Goal: Task Accomplishment & Management: Use online tool/utility

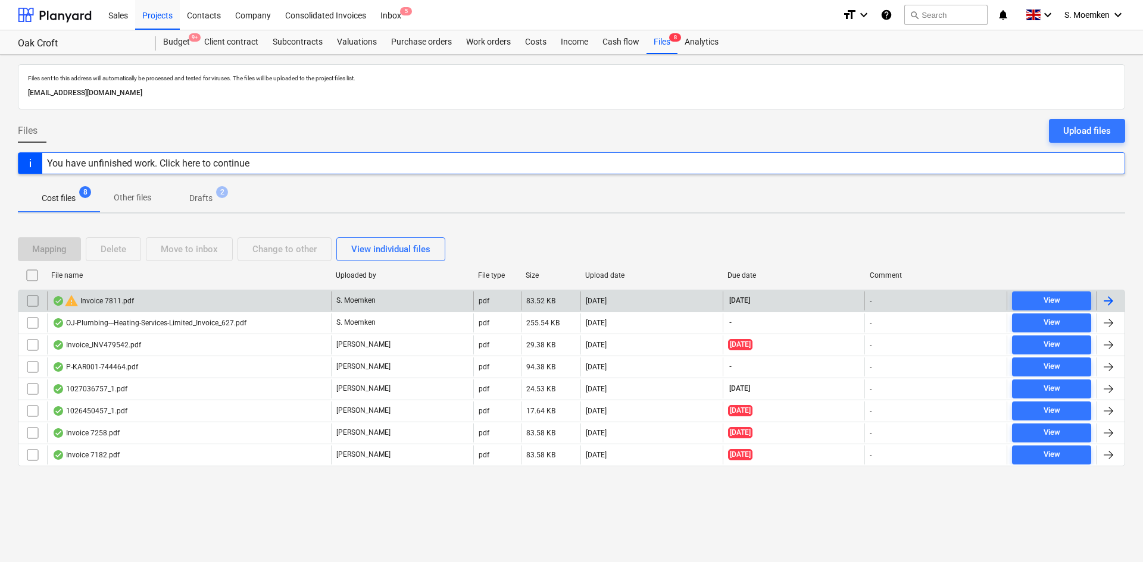
click at [246, 305] on div "warning Invoice 7811.pdf" at bounding box center [189, 301] width 284 height 19
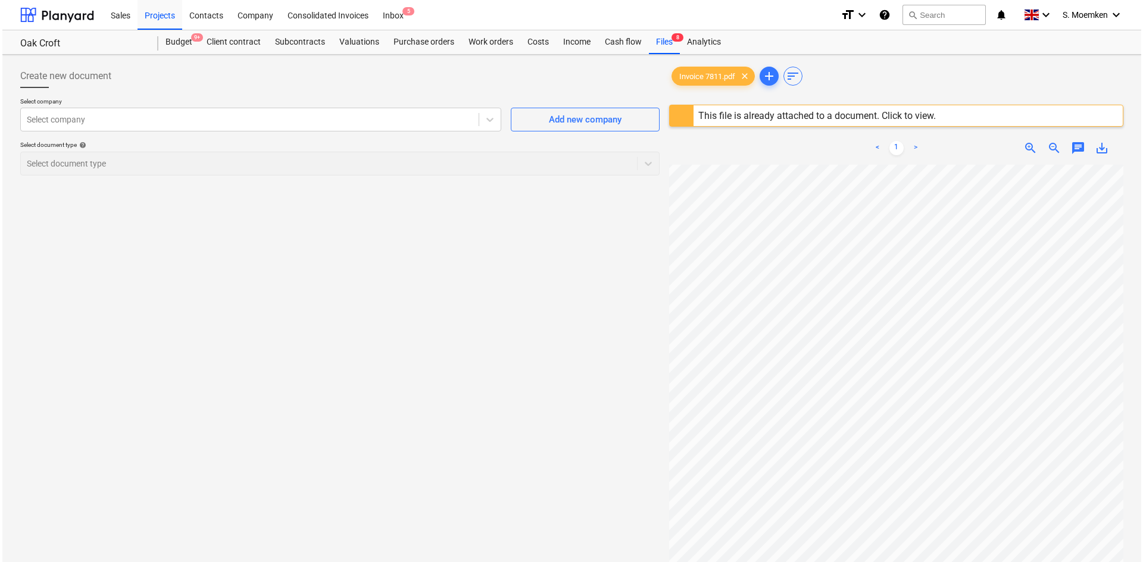
scroll to position [77, 107]
click at [783, 114] on div "This file is already attached to a document. Click to view." at bounding box center [814, 115] width 237 height 11
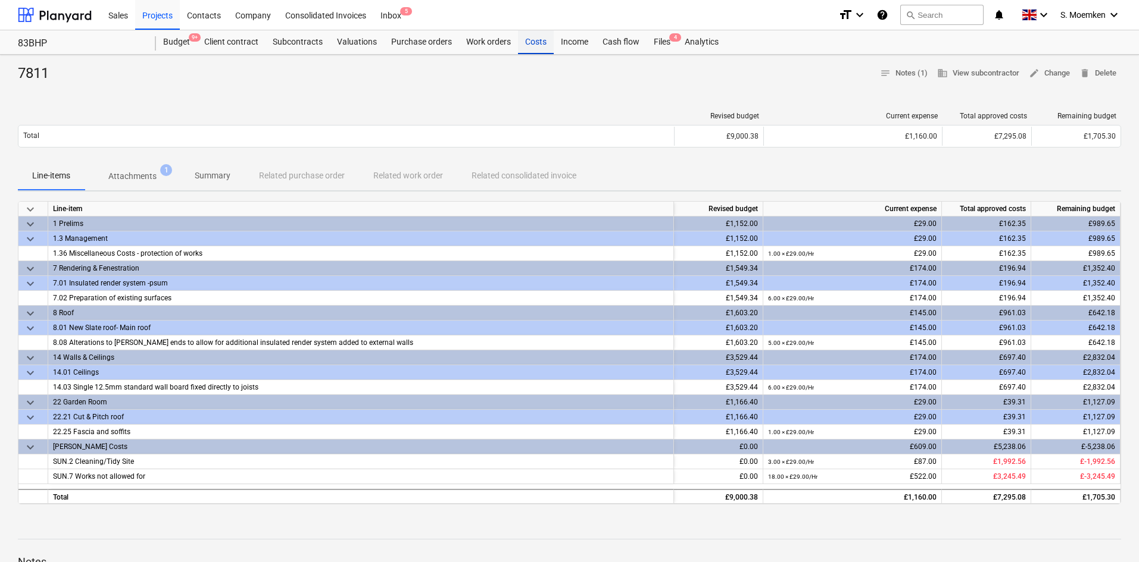
click at [530, 36] on div "Costs" at bounding box center [536, 42] width 36 height 24
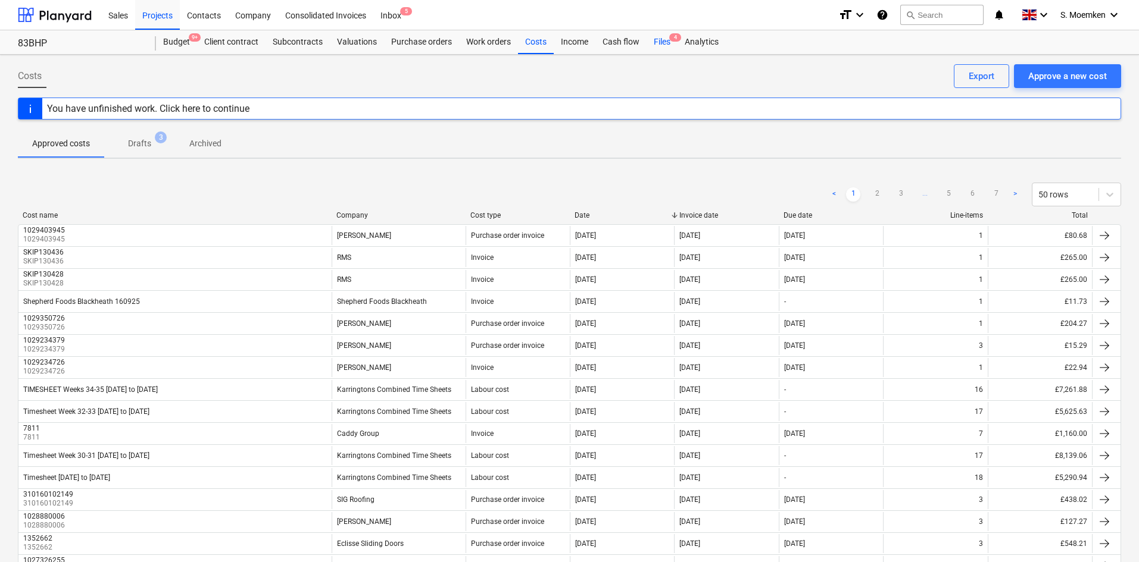
click at [663, 39] on div "Files 4" at bounding box center [661, 42] width 31 height 24
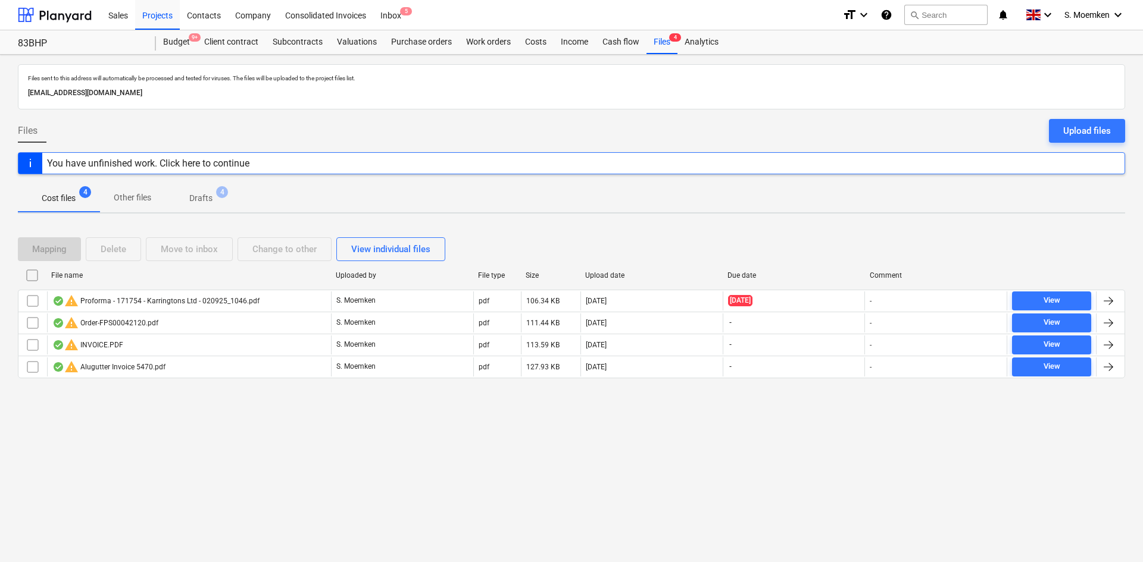
click at [204, 195] on p "Drafts" at bounding box center [200, 198] width 23 height 12
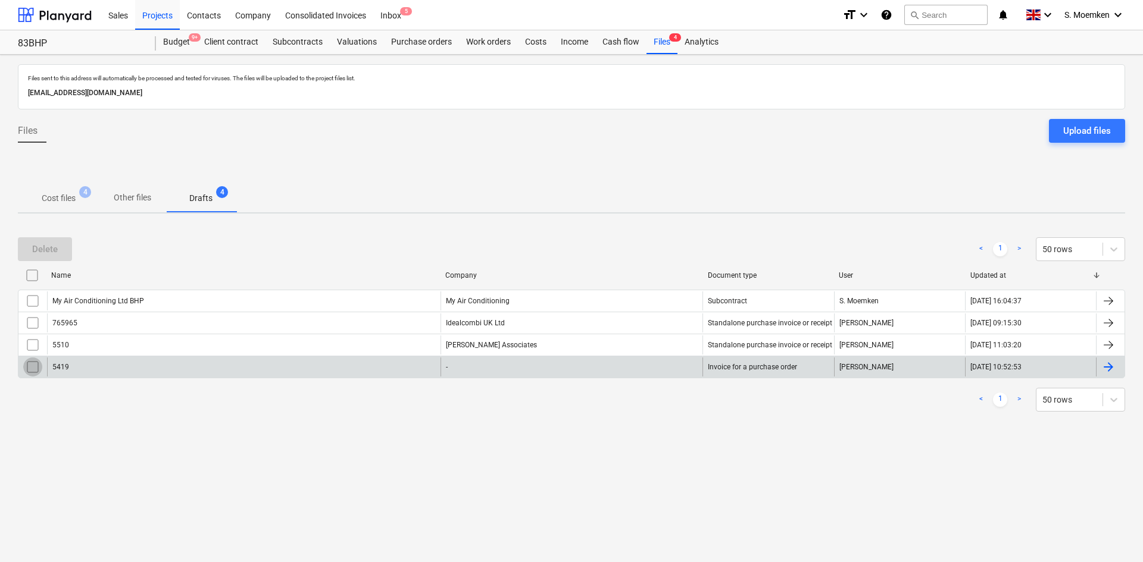
click at [35, 367] on input "checkbox" at bounding box center [32, 367] width 19 height 19
click at [50, 249] on div "Delete" at bounding box center [45, 249] width 26 height 15
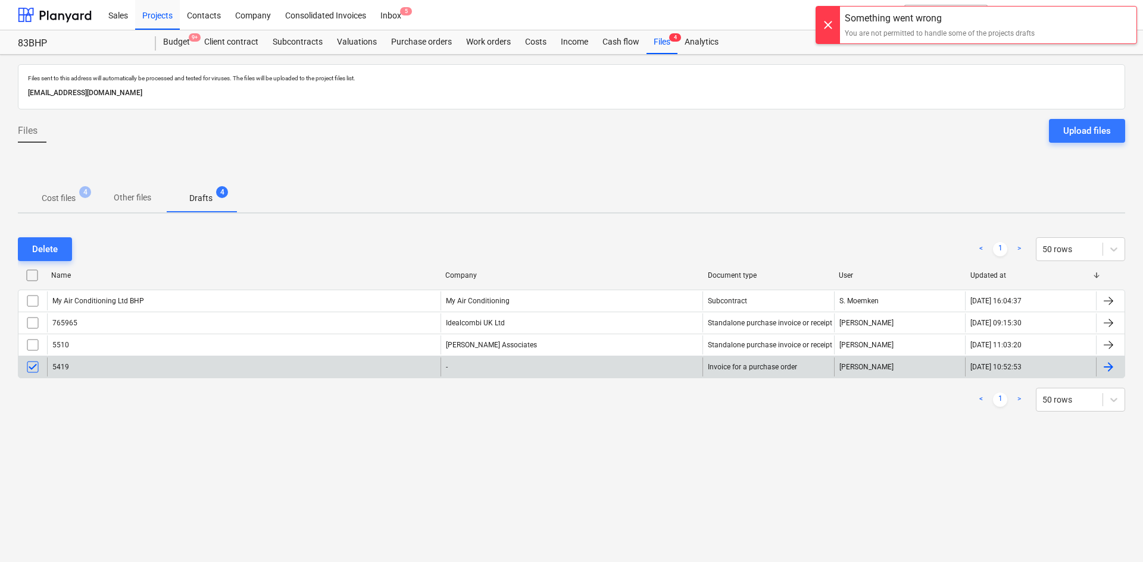
click at [830, 19] on div at bounding box center [828, 25] width 24 height 37
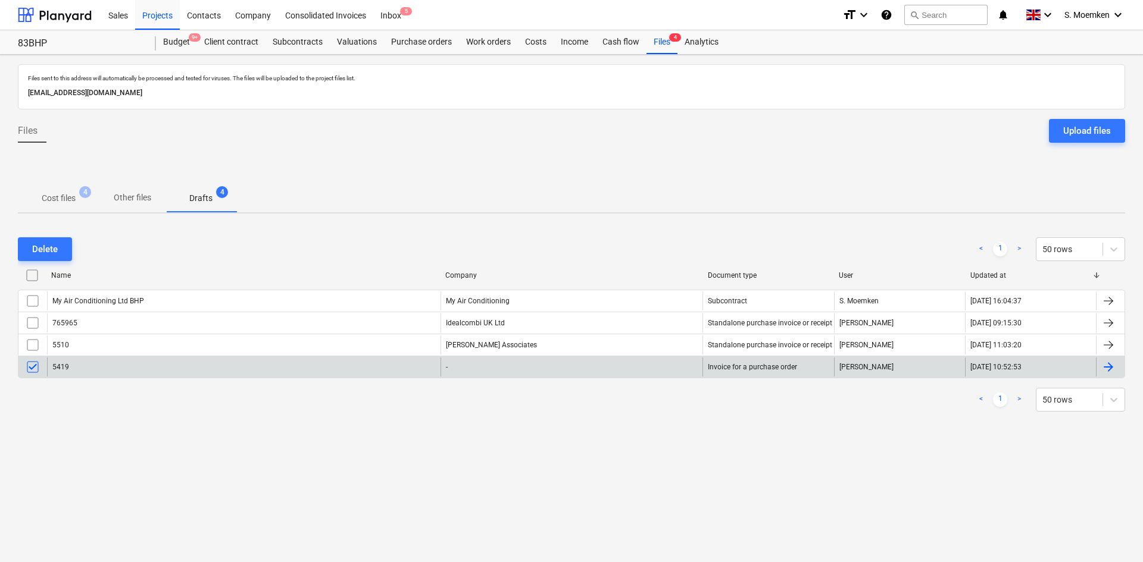
click at [29, 364] on input "checkbox" at bounding box center [32, 367] width 19 height 19
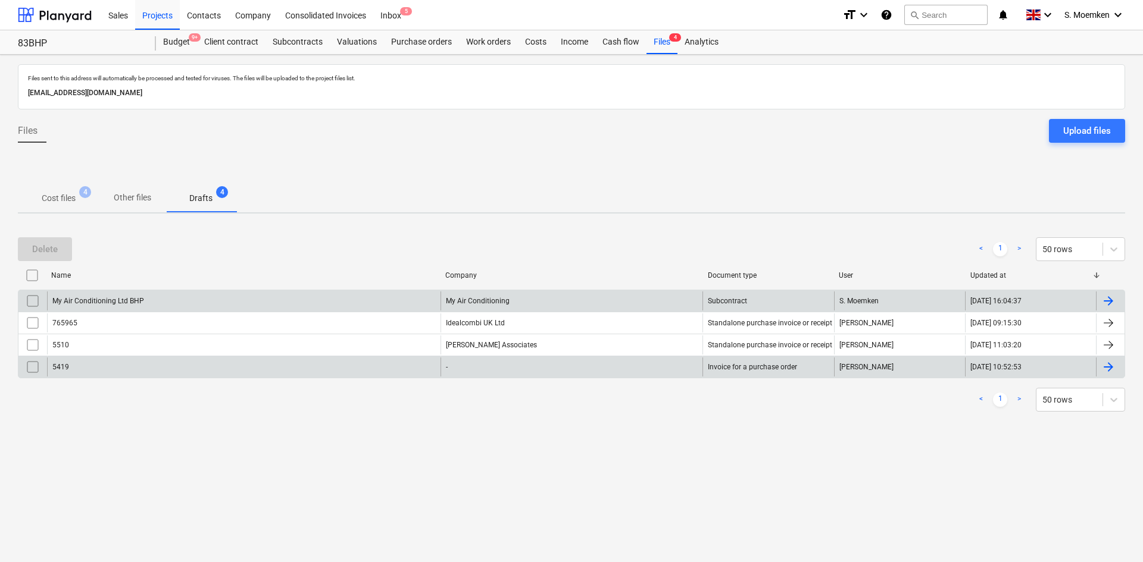
click at [151, 298] on div "My Air Conditioning Ltd BHP" at bounding box center [243, 301] width 393 height 19
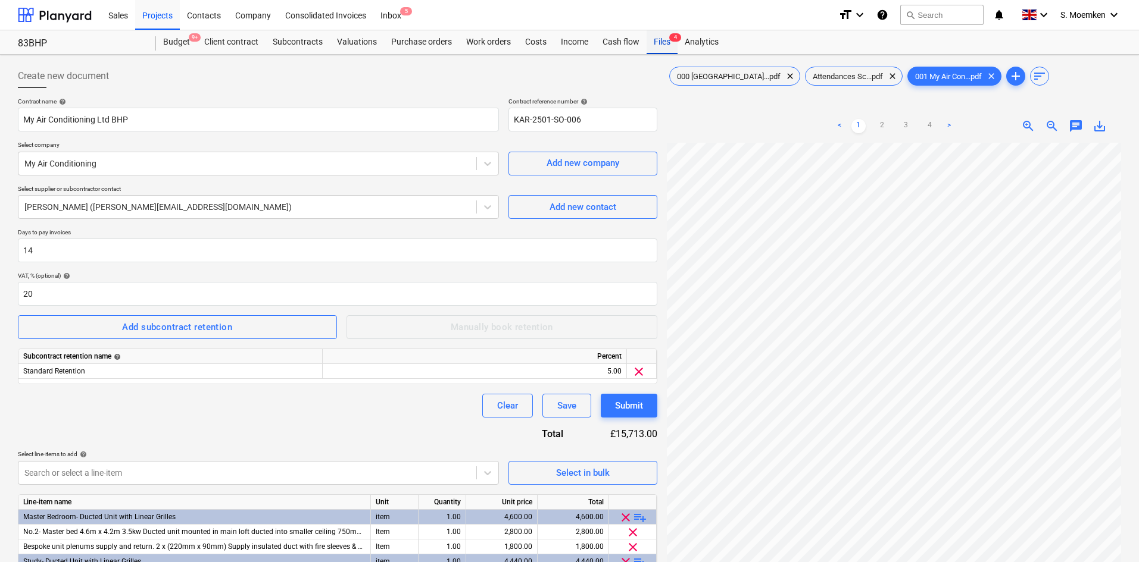
click at [663, 38] on div "Files 4" at bounding box center [661, 42] width 31 height 24
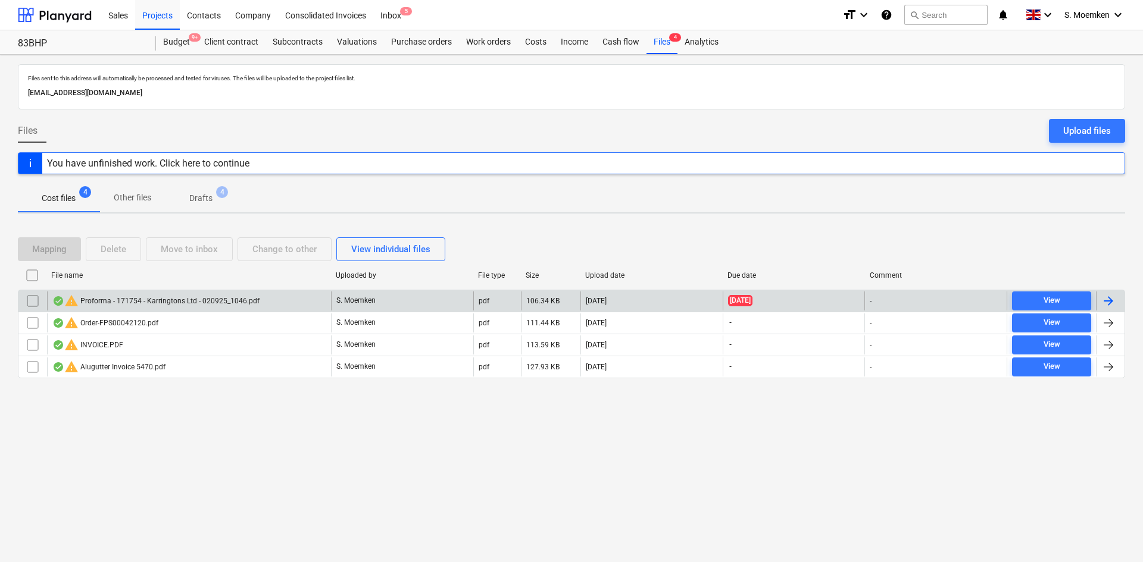
click at [223, 303] on div "warning Proforma - 171754 - Karringtons Ltd - 020925_1046.pdf" at bounding box center [155, 301] width 207 height 14
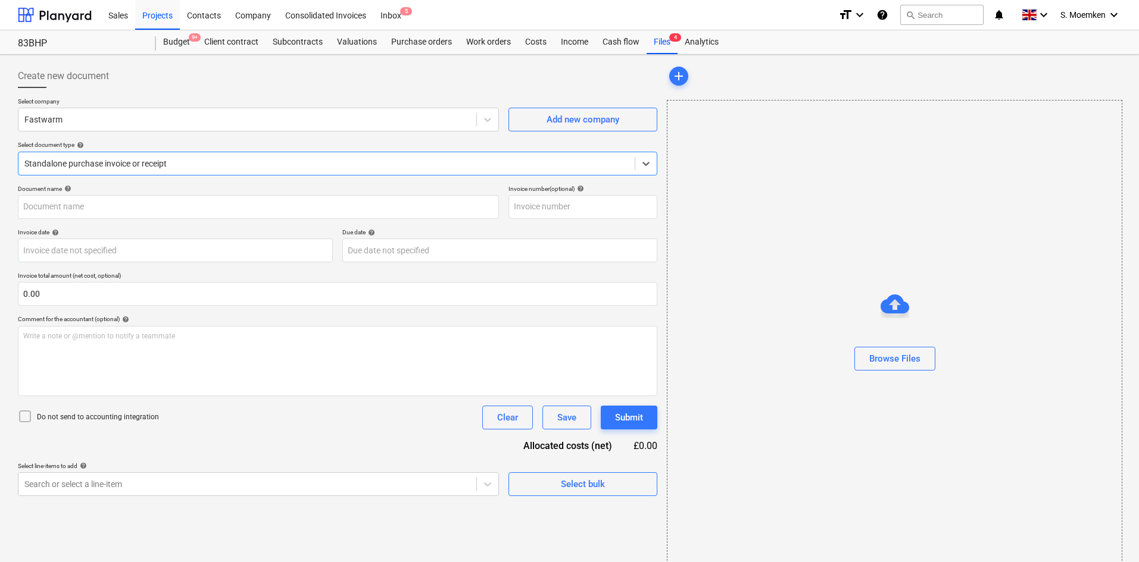
type input "171754"
type input "[DATE]"
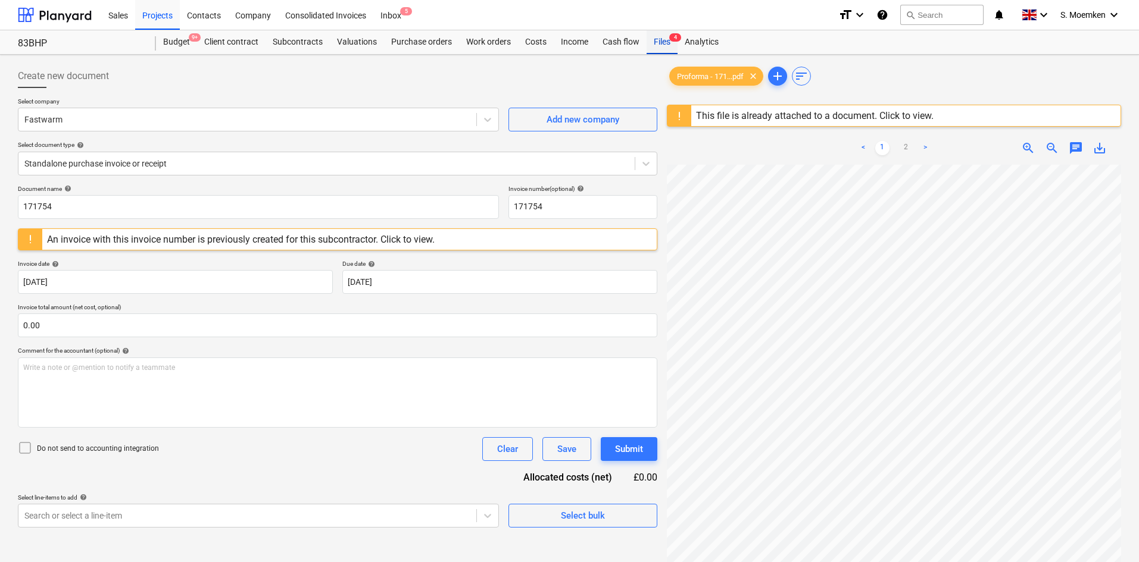
click at [646, 39] on div "Files 4" at bounding box center [661, 42] width 31 height 24
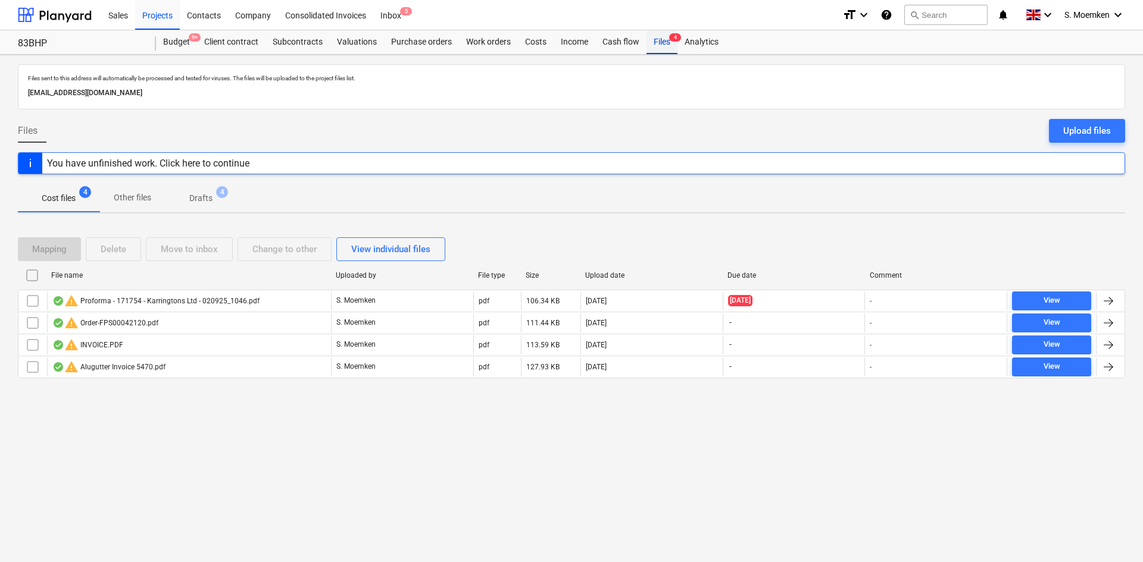
click at [663, 39] on div "Files 4" at bounding box center [661, 42] width 31 height 24
click at [414, 41] on div "Purchase orders" at bounding box center [421, 42] width 75 height 24
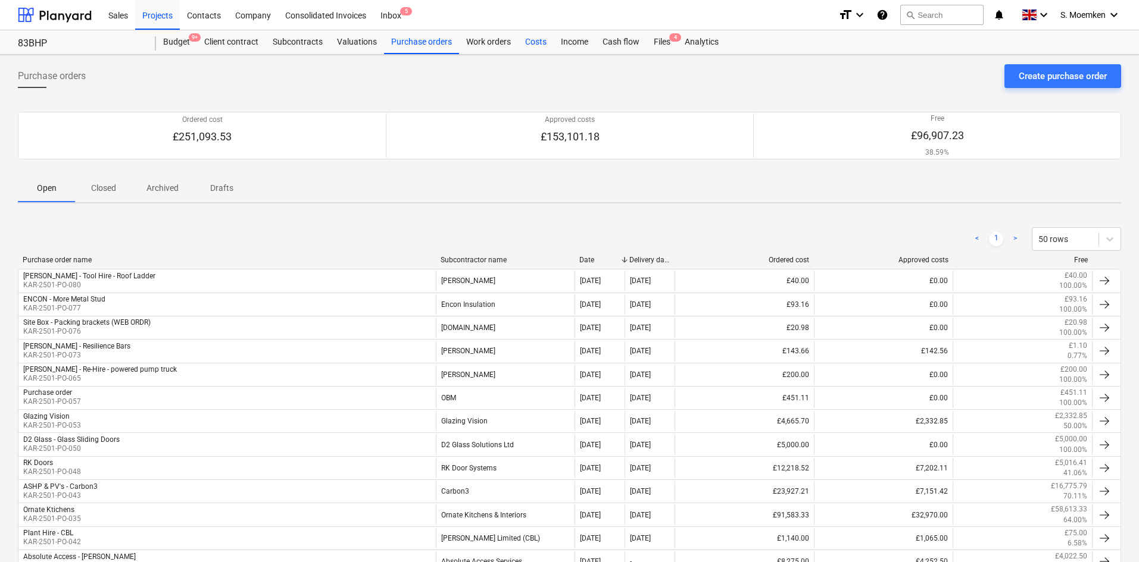
click at [541, 37] on div "Costs" at bounding box center [536, 42] width 36 height 24
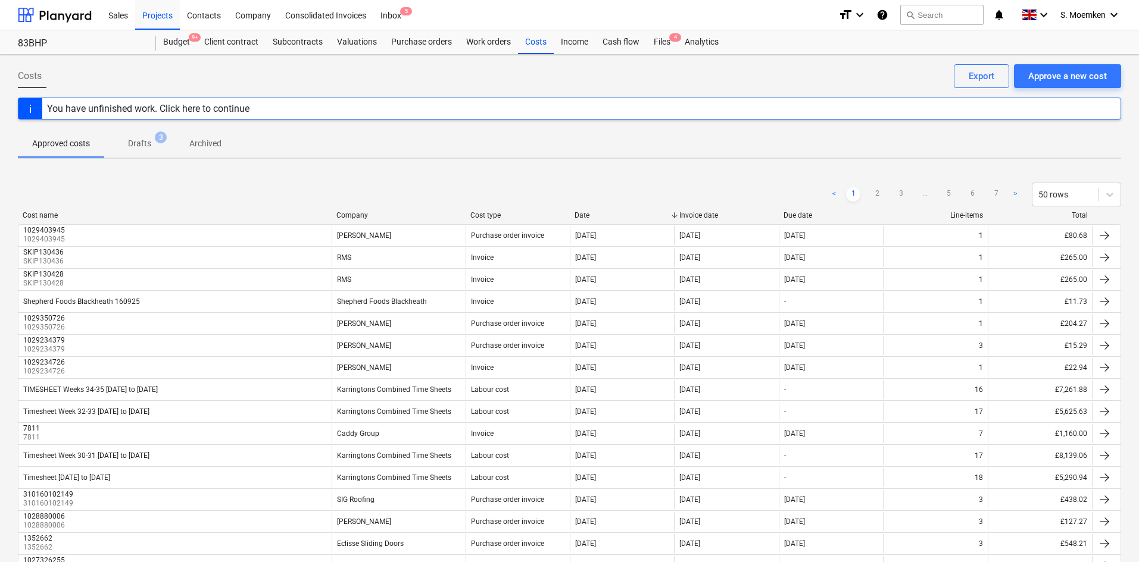
click at [141, 145] on p "Drafts" at bounding box center [139, 143] width 23 height 12
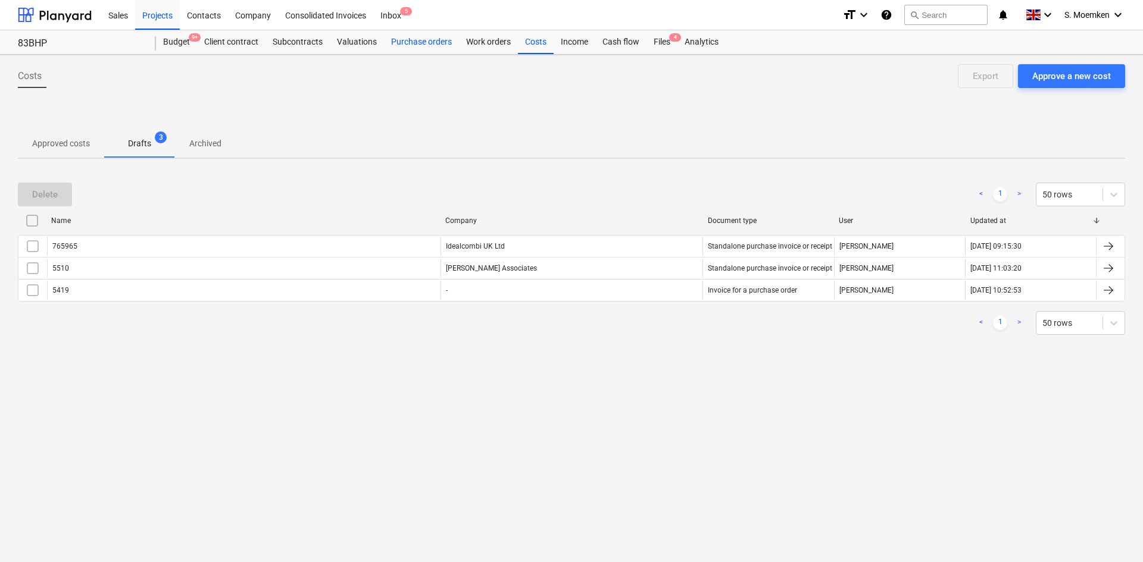
click at [415, 39] on div "Purchase orders" at bounding box center [421, 42] width 75 height 24
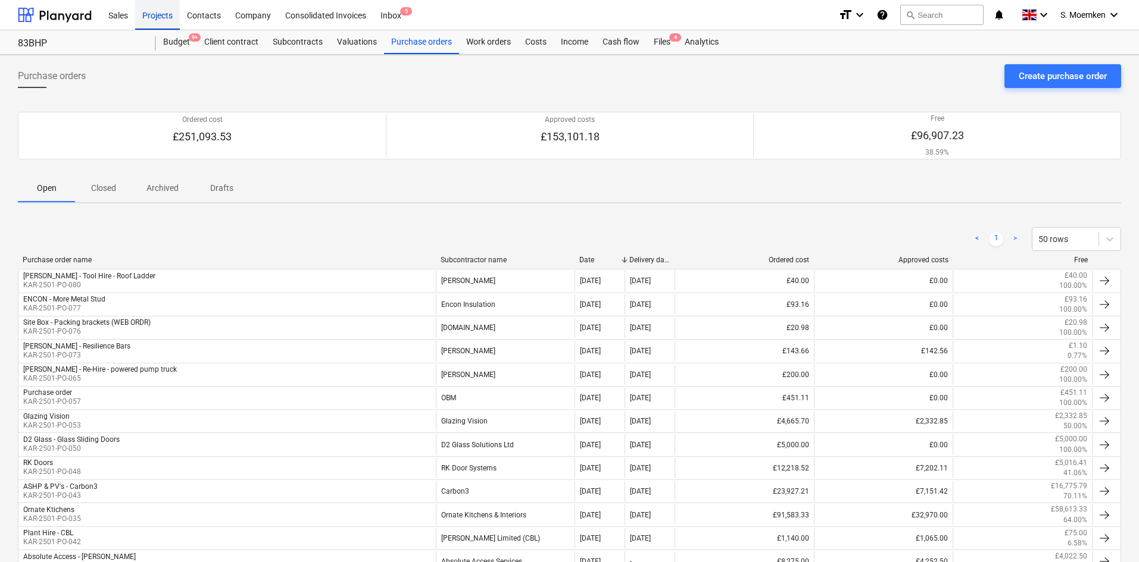
click at [155, 14] on div "Projects" at bounding box center [157, 14] width 45 height 30
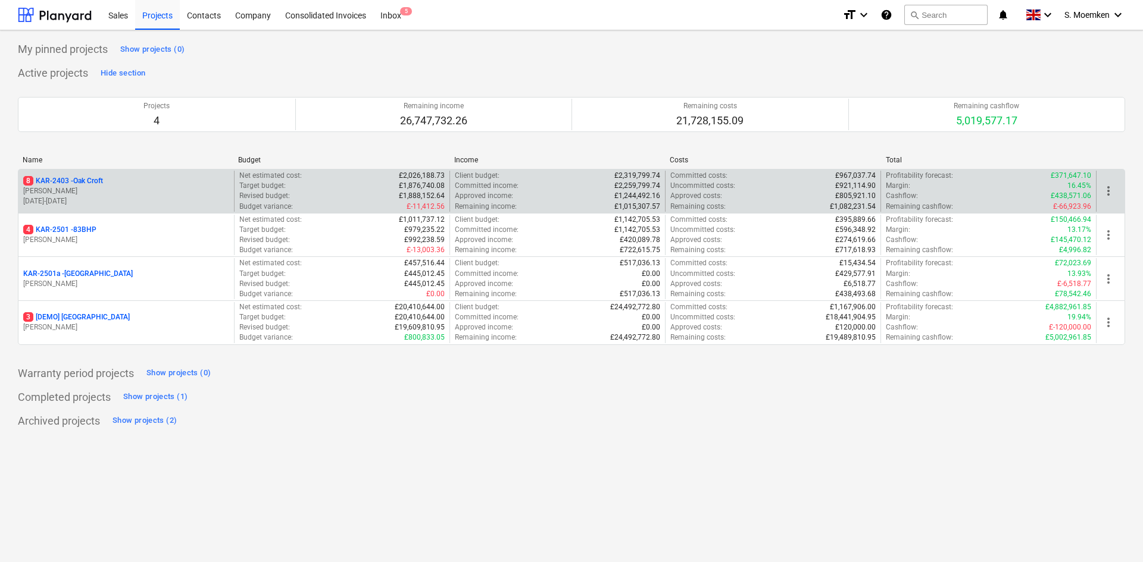
click at [112, 195] on p "[PERSON_NAME]" at bounding box center [126, 191] width 206 height 10
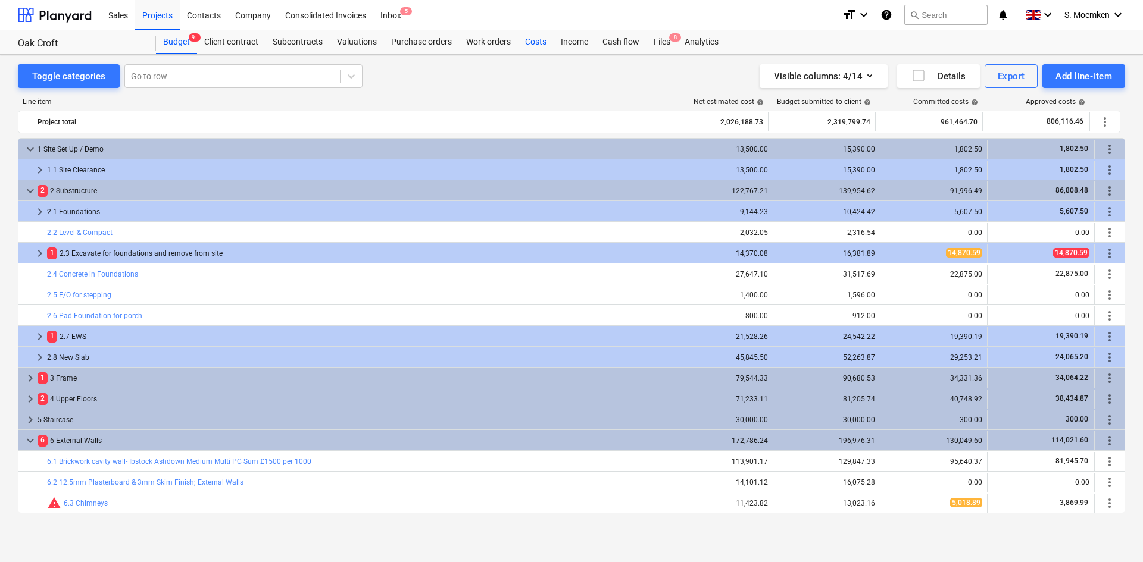
click at [537, 40] on div "Costs" at bounding box center [536, 42] width 36 height 24
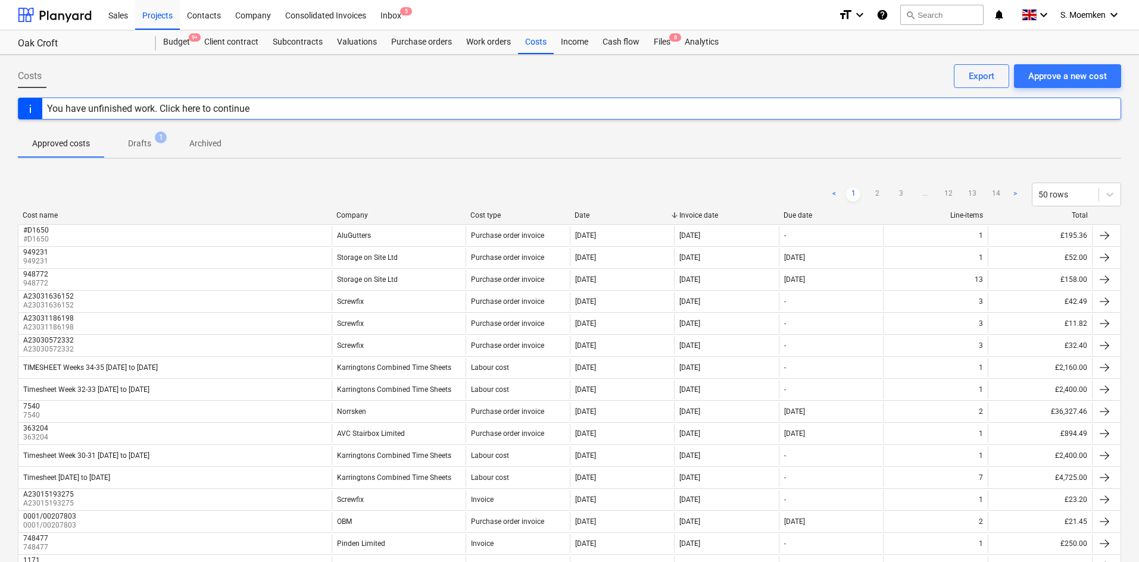
click at [142, 132] on button "Drafts 1" at bounding box center [139, 143] width 71 height 29
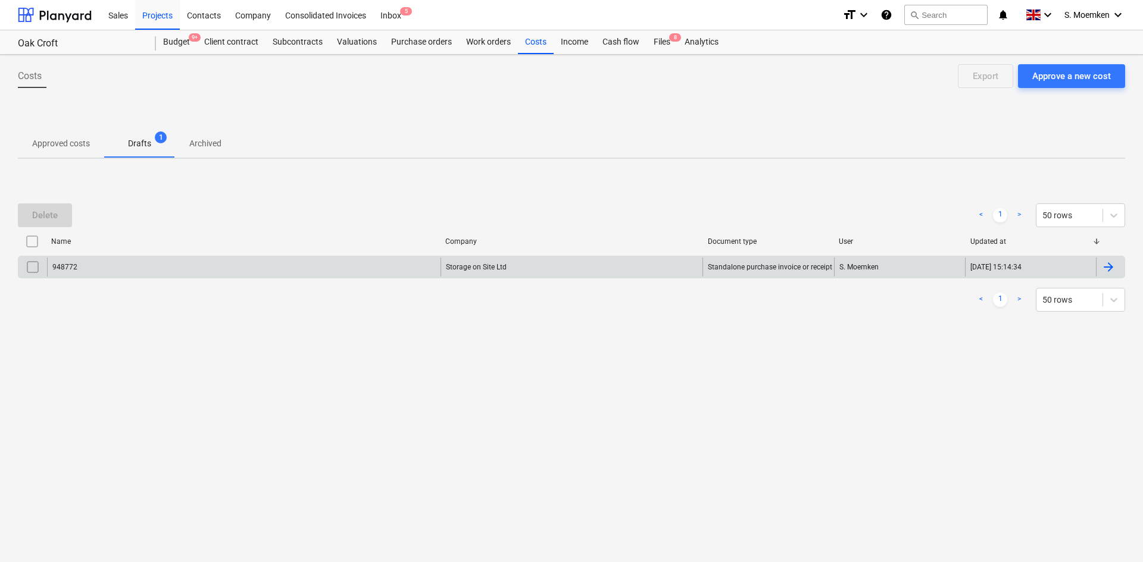
click at [536, 265] on div "Storage on Site Ltd" at bounding box center [571, 267] width 262 height 19
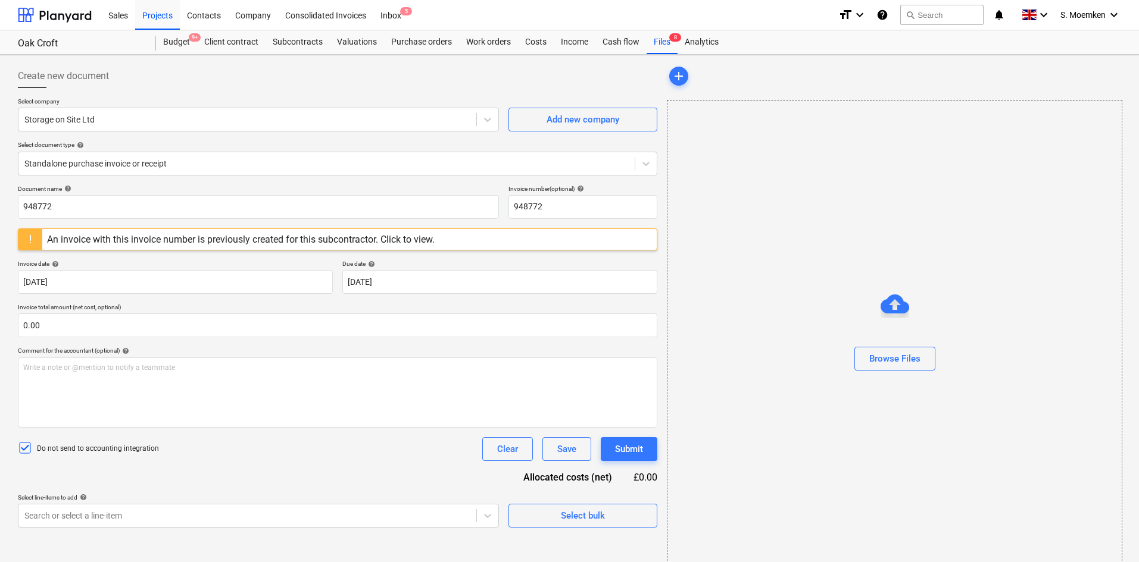
click at [475, 240] on div "An invoice with this invoice number is previously created for this subcontracto…" at bounding box center [337, 240] width 639 height 22
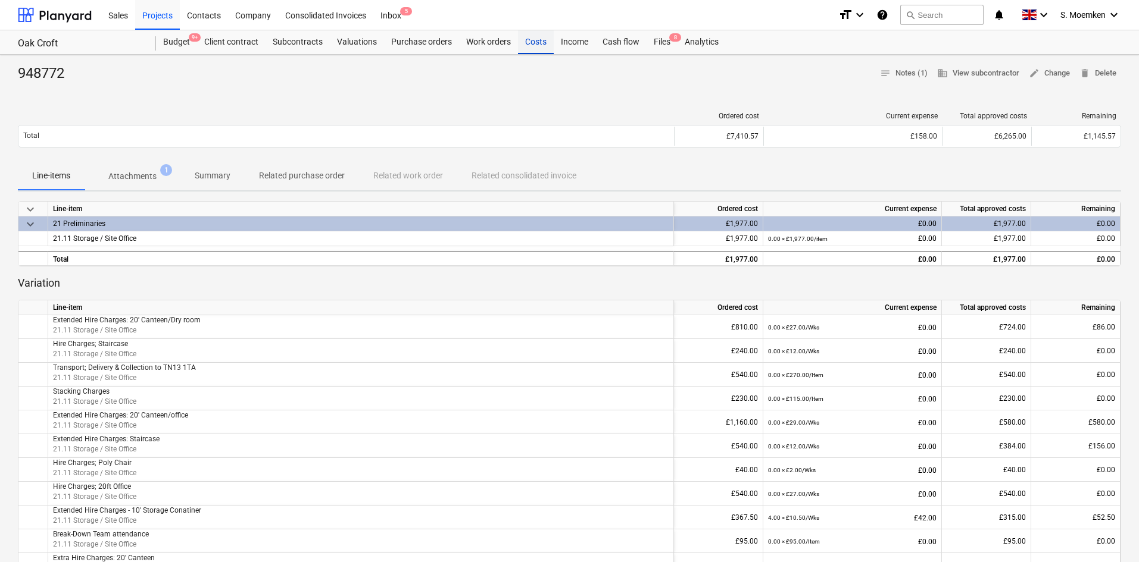
click at [533, 41] on div "Costs" at bounding box center [536, 42] width 36 height 24
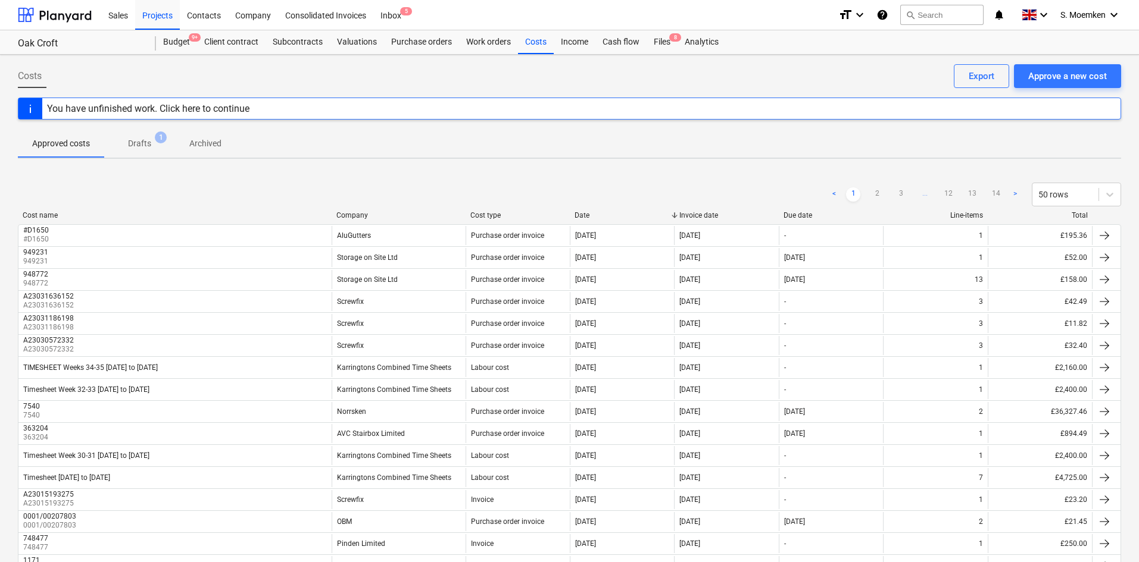
click at [150, 143] on p "Drafts" at bounding box center [139, 143] width 23 height 12
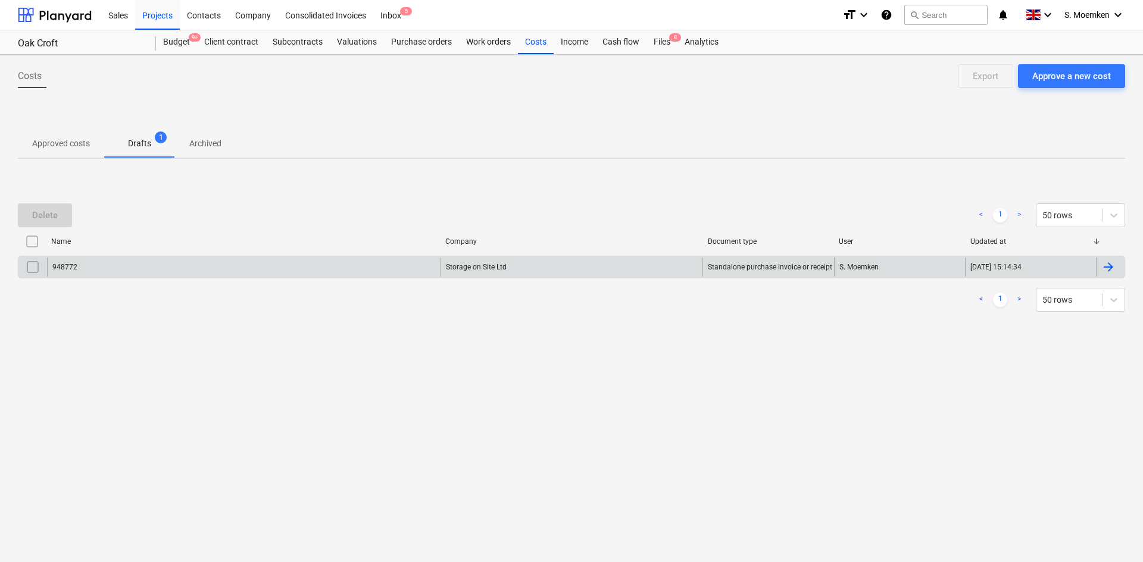
click at [38, 264] on input "checkbox" at bounding box center [32, 267] width 19 height 19
click at [36, 215] on div "Delete" at bounding box center [45, 215] width 26 height 15
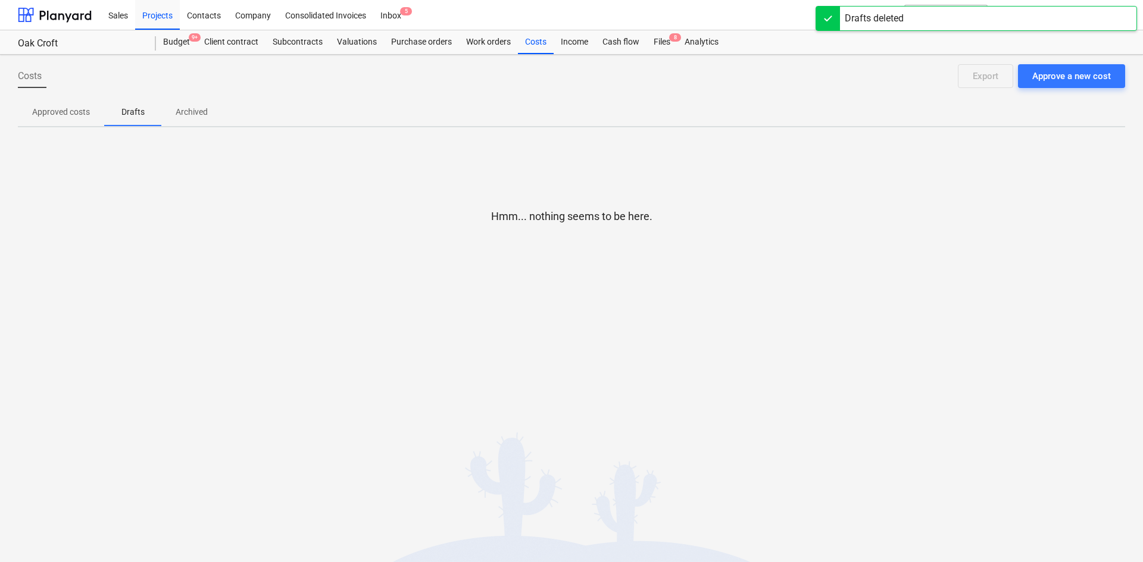
click at [358, 70] on div "Costs Approve a new cost Export" at bounding box center [571, 80] width 1107 height 33
click at [423, 38] on div "Purchase orders" at bounding box center [421, 42] width 75 height 24
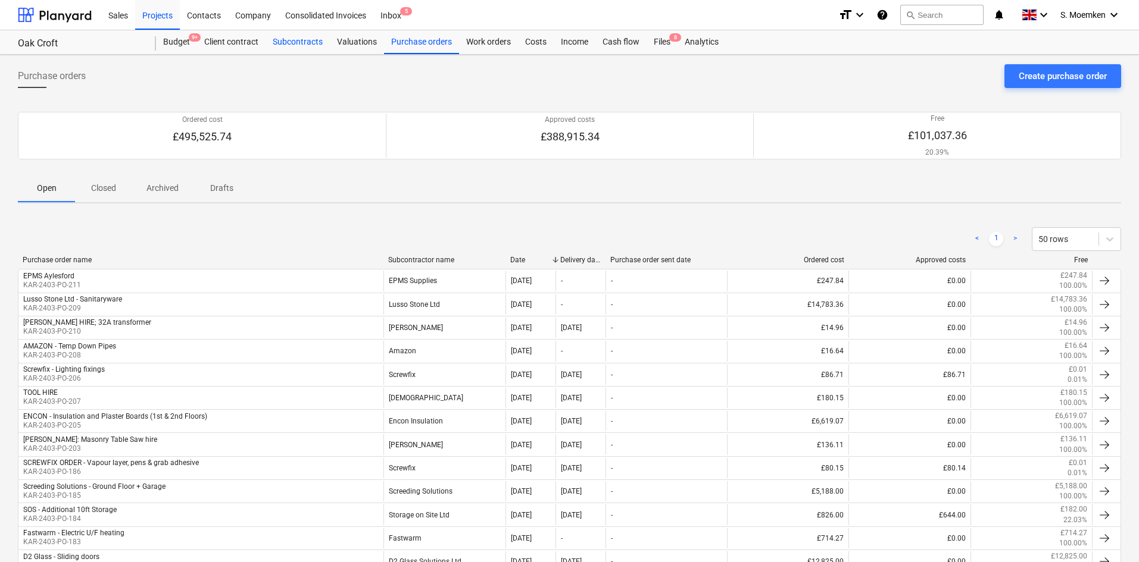
click at [308, 40] on div "Subcontracts" at bounding box center [297, 42] width 64 height 24
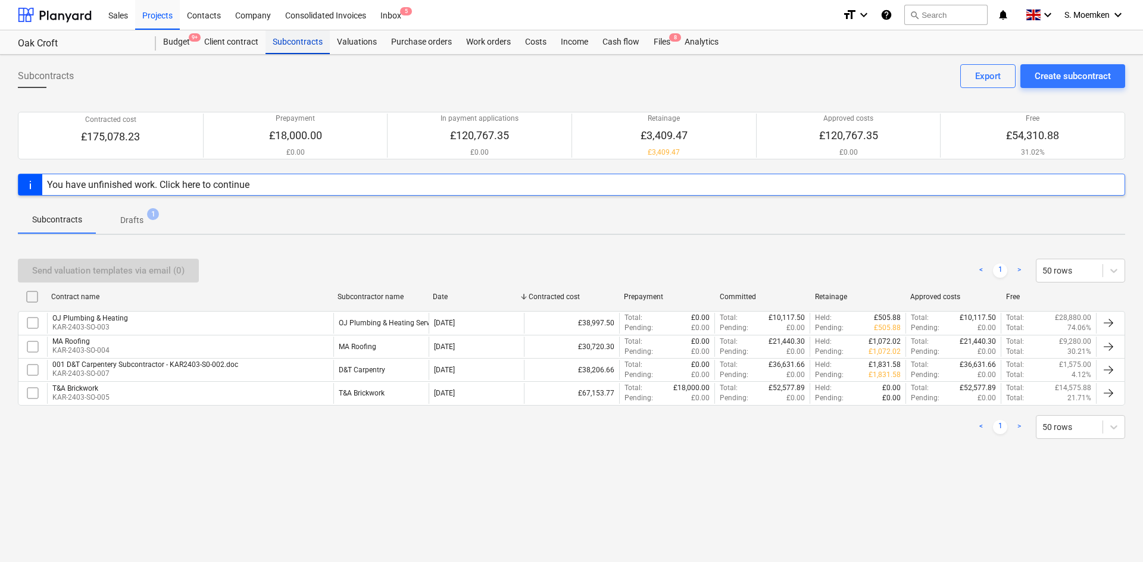
click at [296, 43] on div "Subcontracts" at bounding box center [297, 42] width 64 height 24
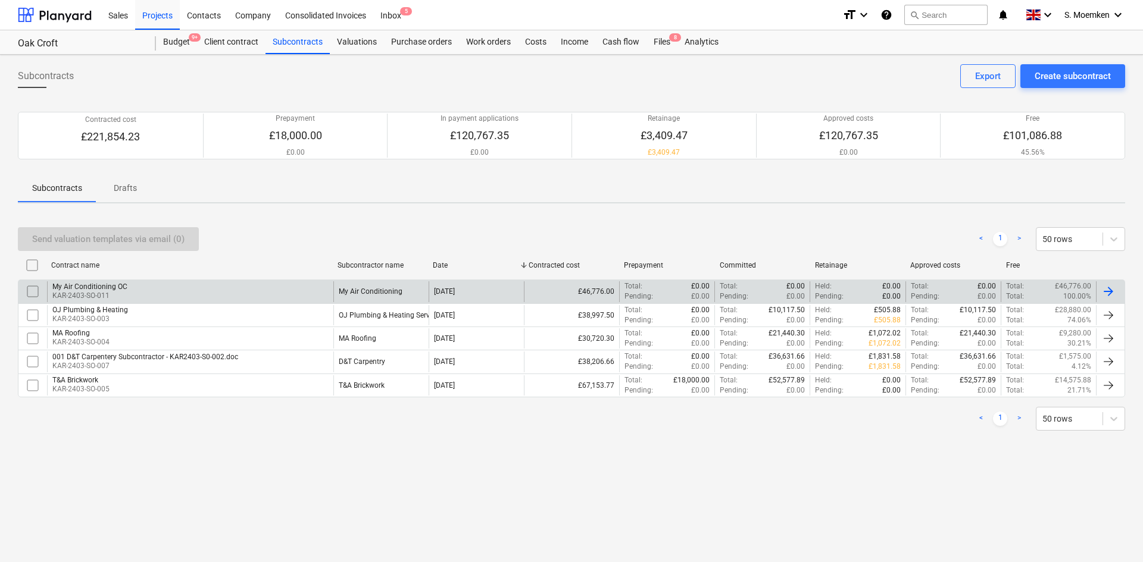
click at [162, 292] on div "My Air Conditioning OC KAR-2403-SO-011" at bounding box center [190, 292] width 286 height 20
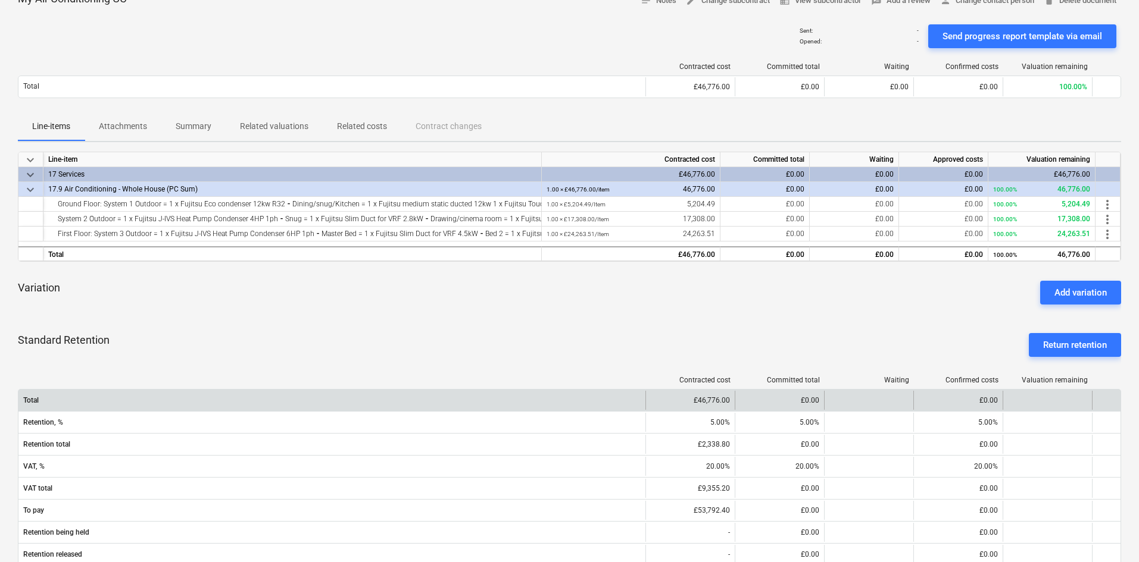
scroll to position [298, 0]
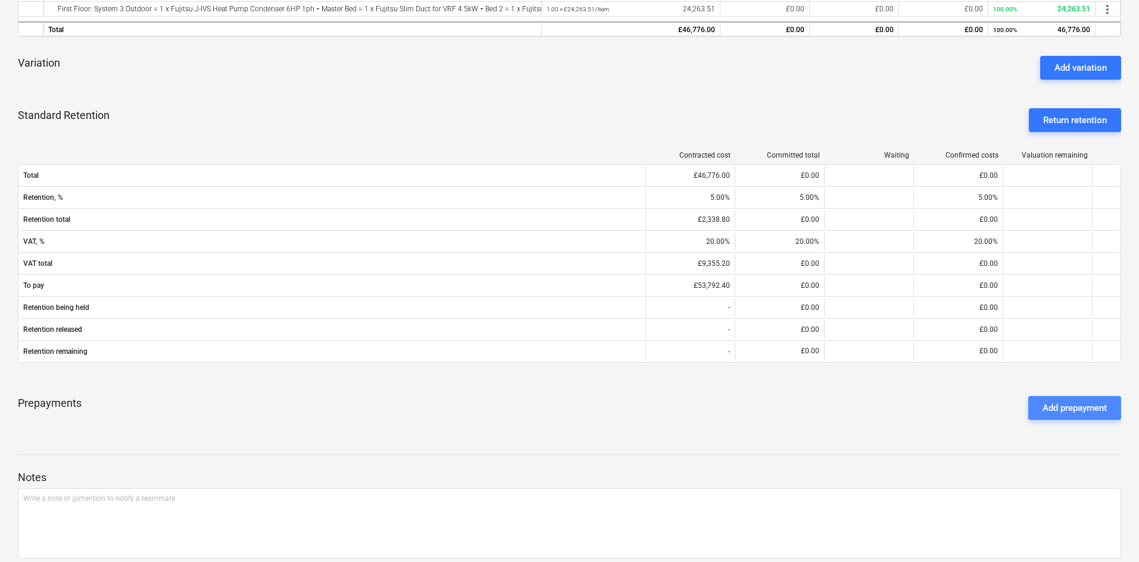
click at [1073, 409] on div "Add prepayment" at bounding box center [1074, 408] width 64 height 15
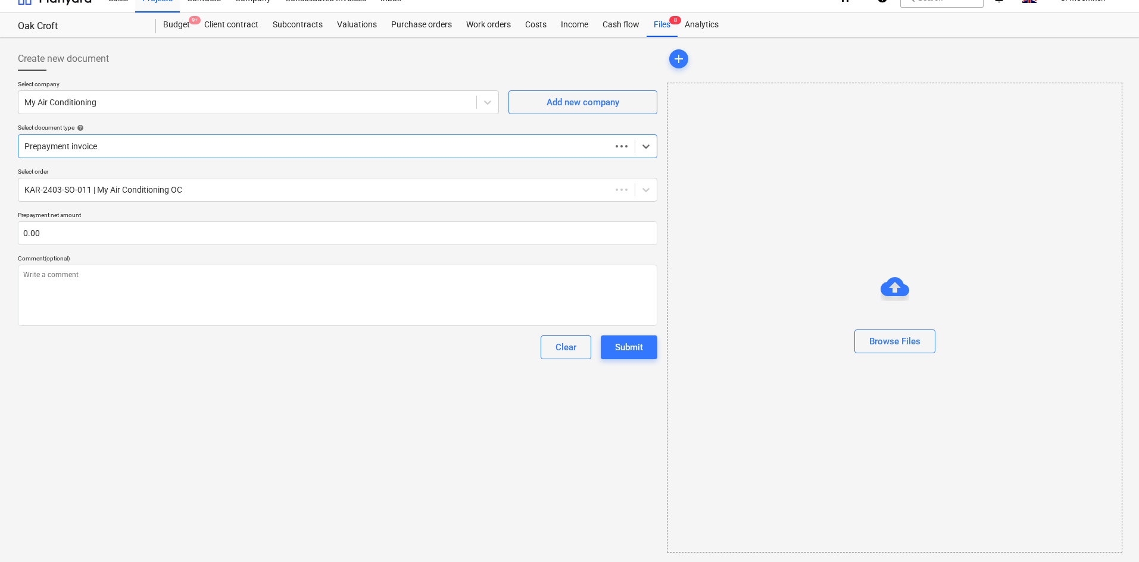
scroll to position [17, 0]
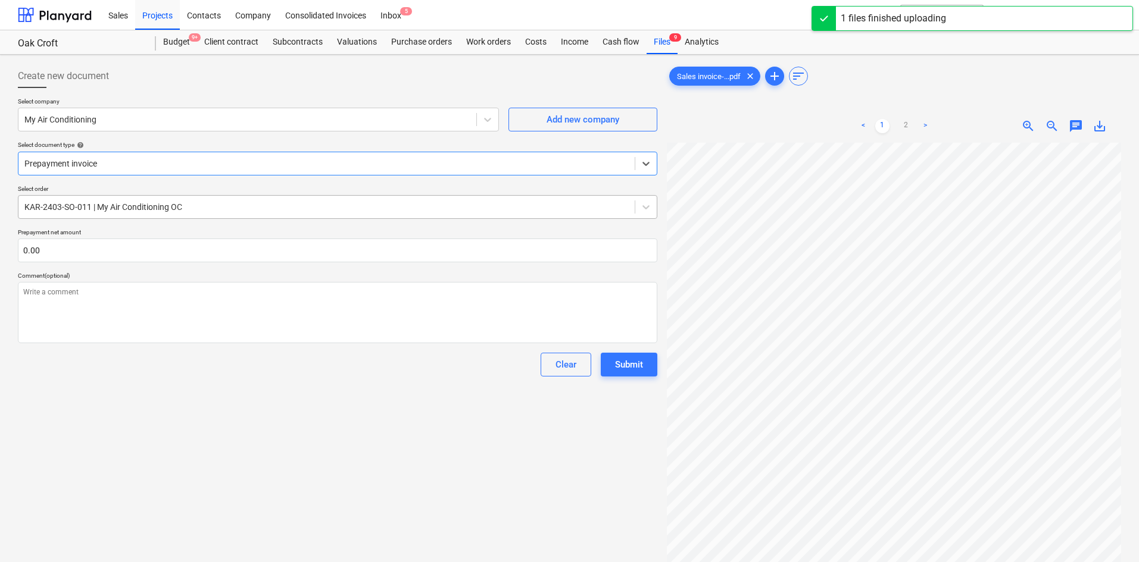
type textarea "x"
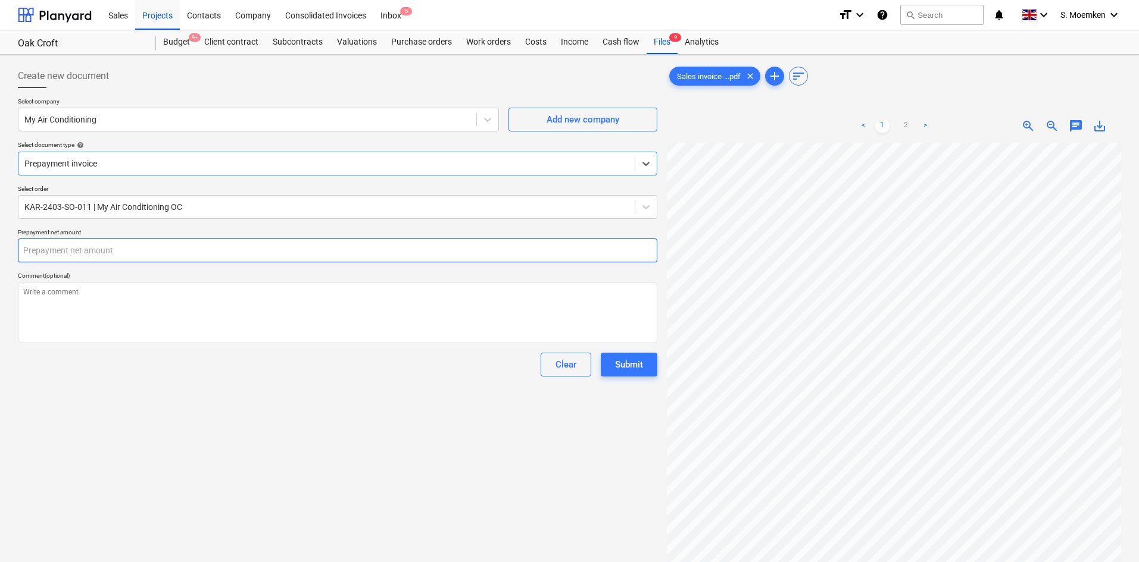
click at [170, 252] on input "text" at bounding box center [337, 251] width 639 height 24
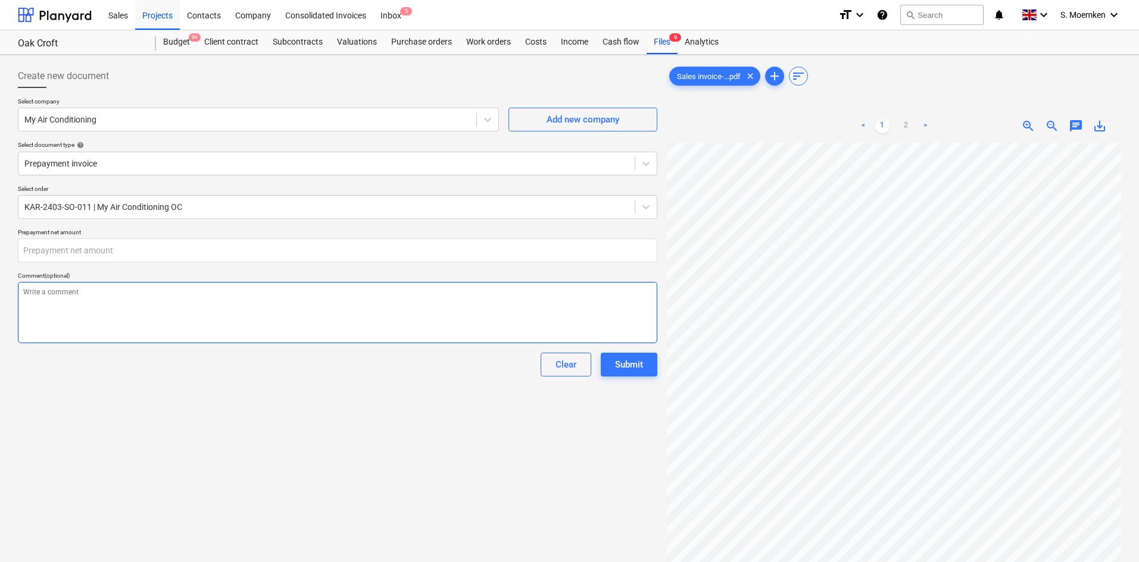
type textarea "x"
type input "0.00"
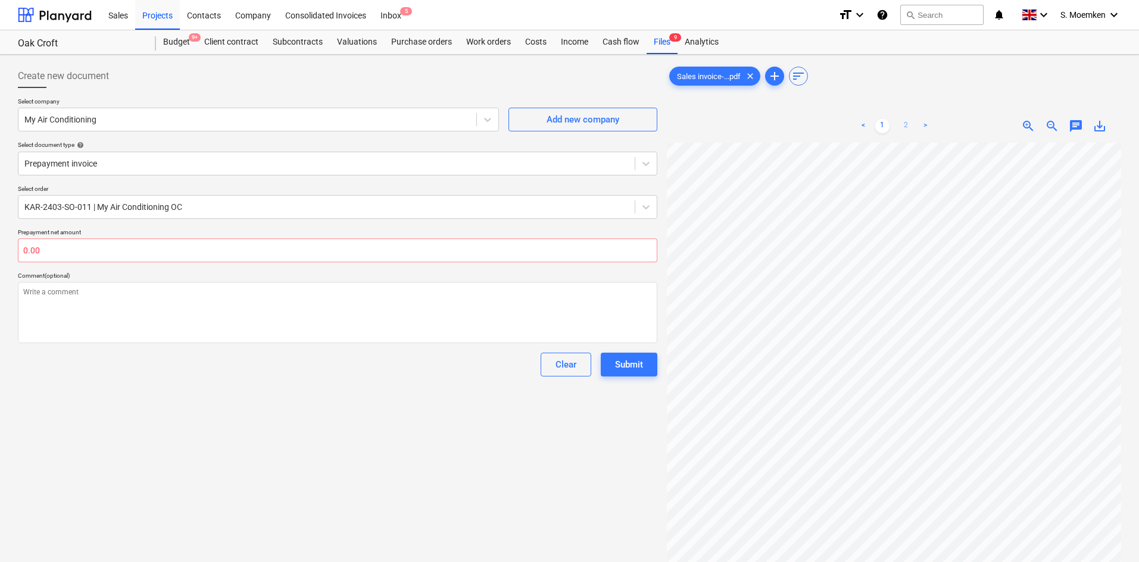
click at [908, 124] on link "2" at bounding box center [906, 126] width 14 height 14
click at [205, 249] on input "text" at bounding box center [337, 251] width 639 height 24
type textarea "x"
type input "2"
type textarea "x"
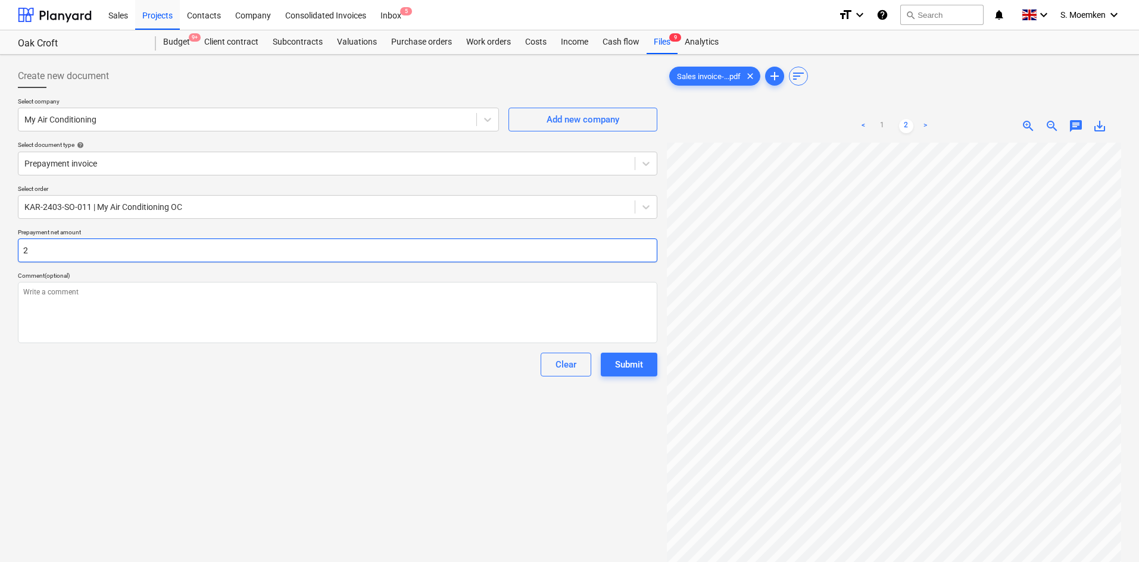
type input "22"
type textarea "x"
type input "222"
type textarea "x"
type input "2229"
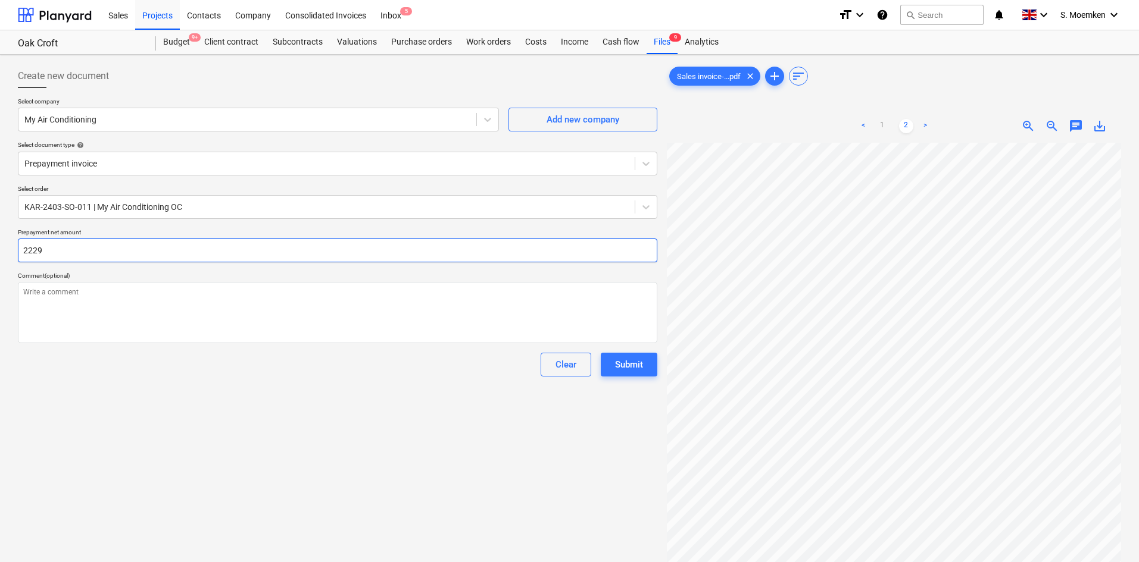
type textarea "x"
type input "22295"
type textarea "x"
type input "22295."
type textarea "x"
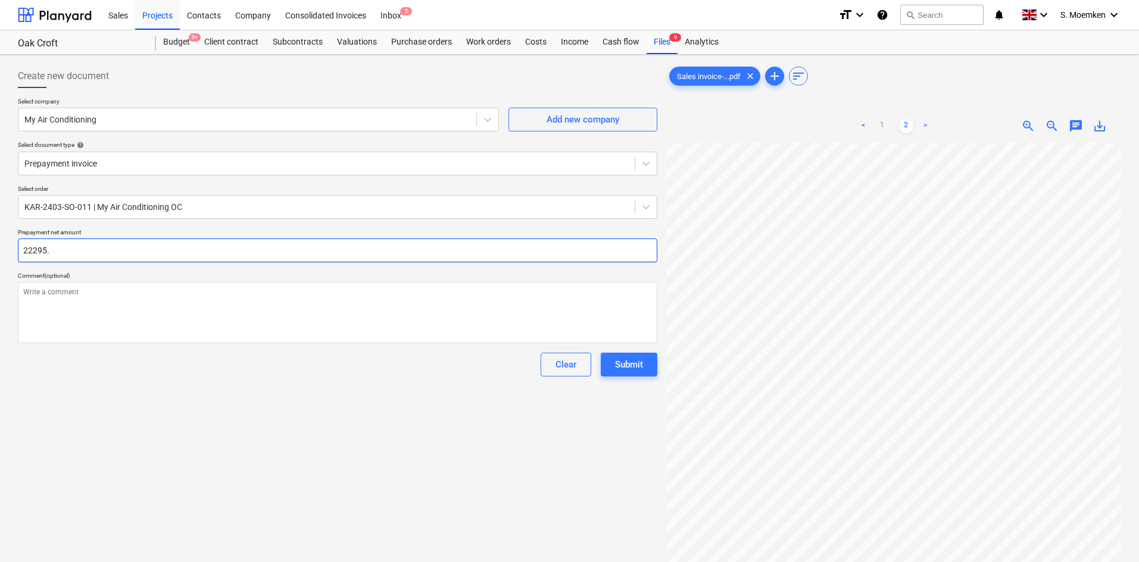
type input "22295.8"
type textarea "x"
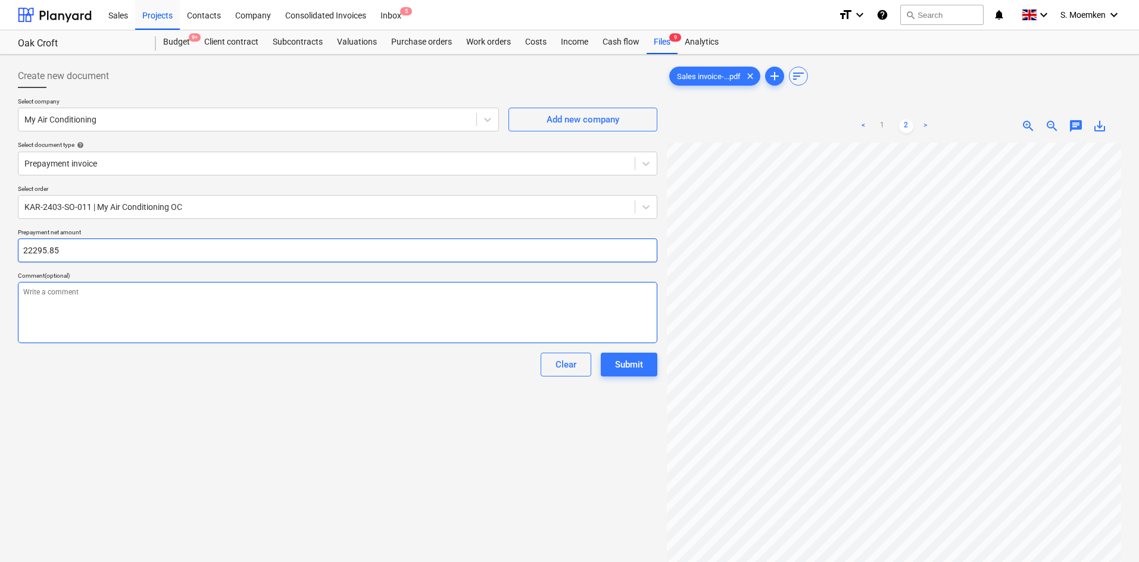
type input "22295.85"
type textarea "x"
type input "22,295.85"
click at [191, 296] on textarea at bounding box center [337, 312] width 639 height 61
type textarea "x"
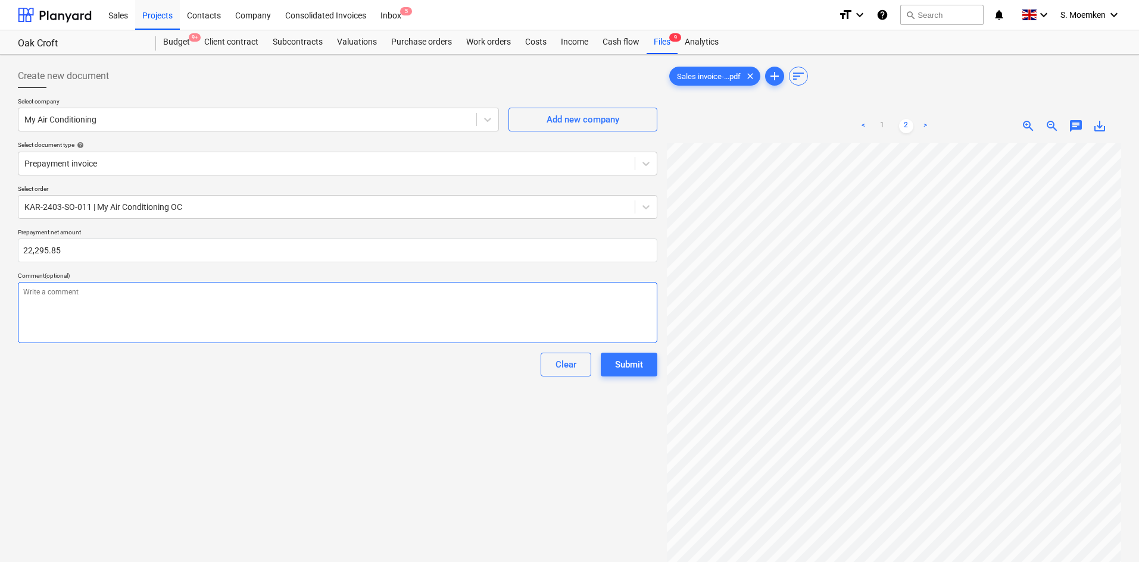
type textarea "D"
type textarea "x"
type textarea "De"
type textarea "x"
type textarea "Dep"
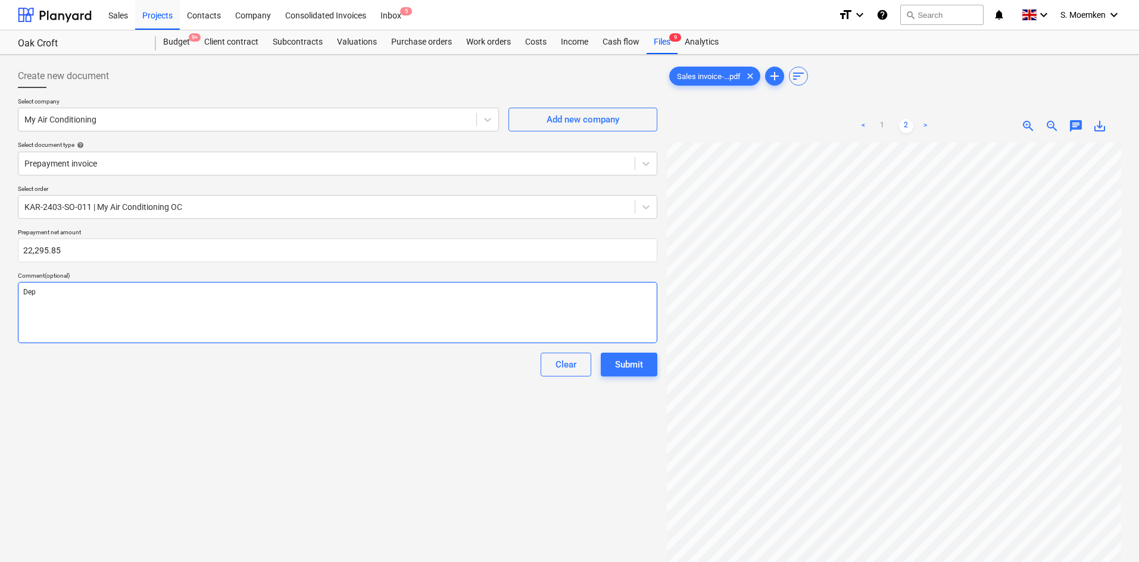
type textarea "x"
type textarea "Depo"
type textarea "x"
type textarea "Depos"
type textarea "x"
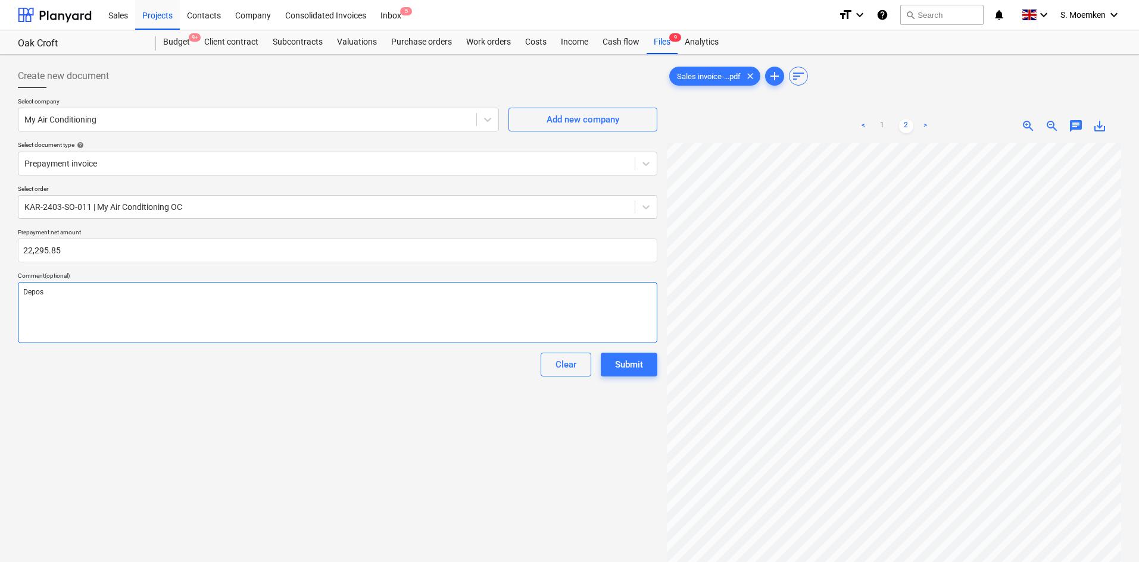
type textarea "Deposi"
type textarea "x"
type textarea "Deposit"
type textarea "x"
type textarea "Deposit"
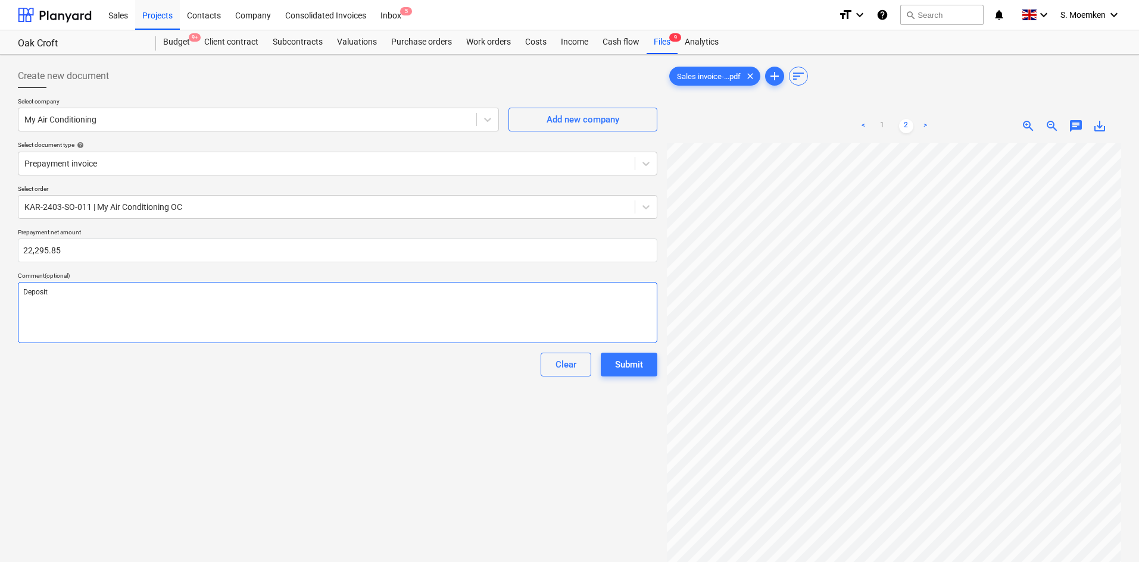
type textarea "x"
type textarea "Deposit f"
type textarea "x"
type textarea "Deposit fo"
type textarea "x"
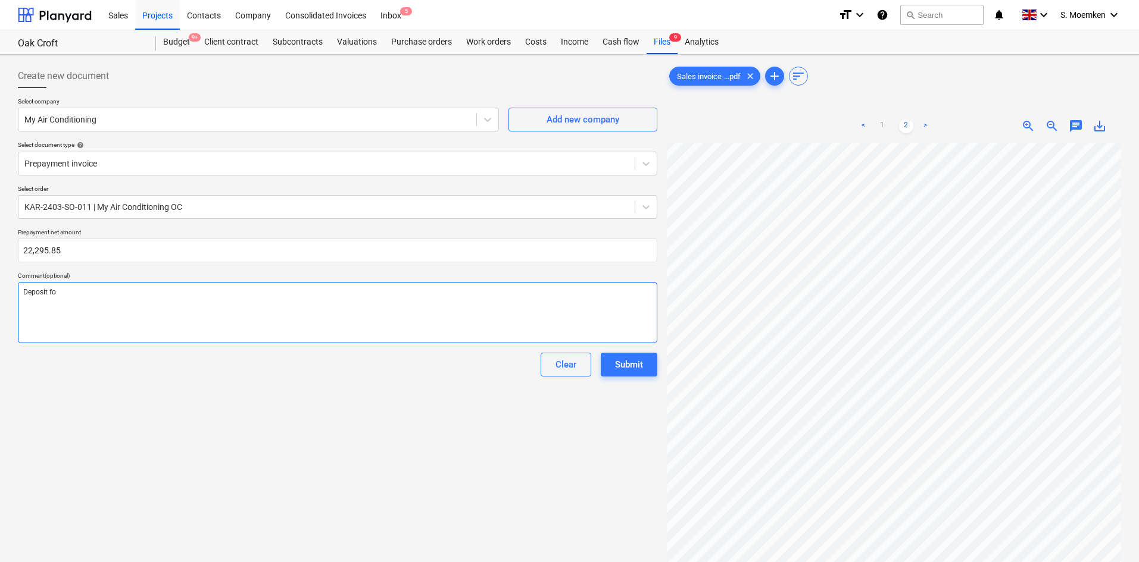
type textarea "Deposit for"
type textarea "x"
type textarea "Deposit for"
type textarea "x"
type textarea "Deposit for m"
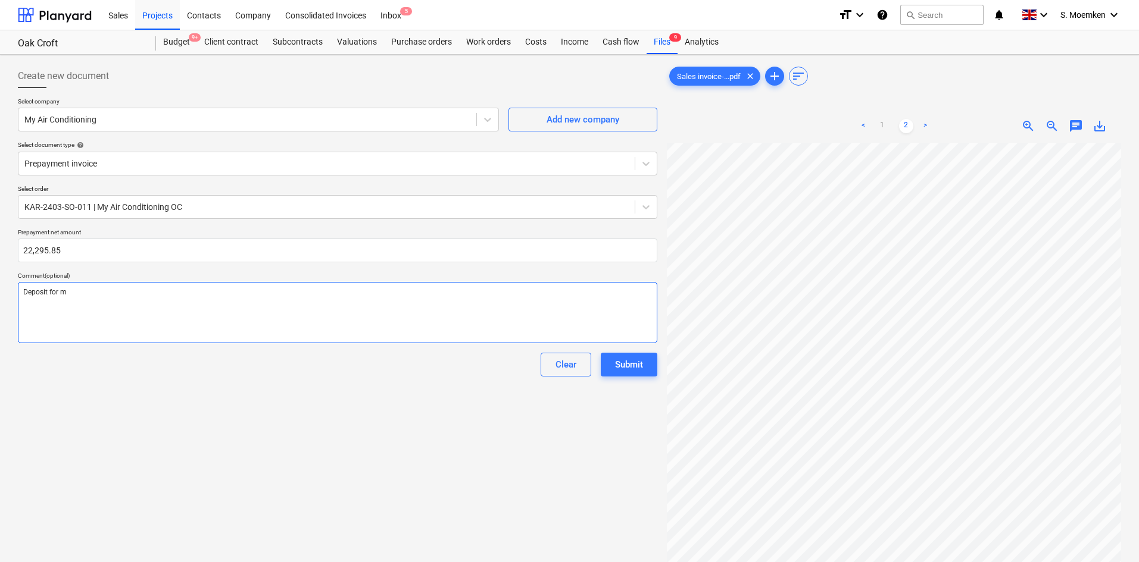
type textarea "x"
type textarea "Deposit for ma"
type textarea "x"
type textarea "Deposit for mat"
type textarea "x"
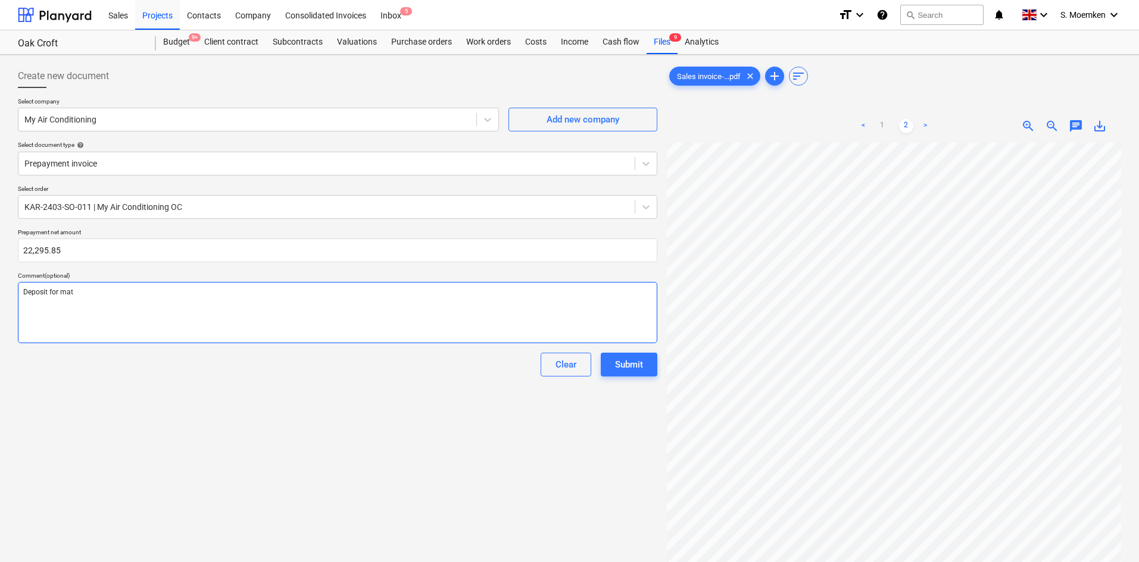
type textarea "Deposit for mate"
type textarea "x"
type textarea "Deposit for mater"
type textarea "x"
type textarea "Deposit for materi"
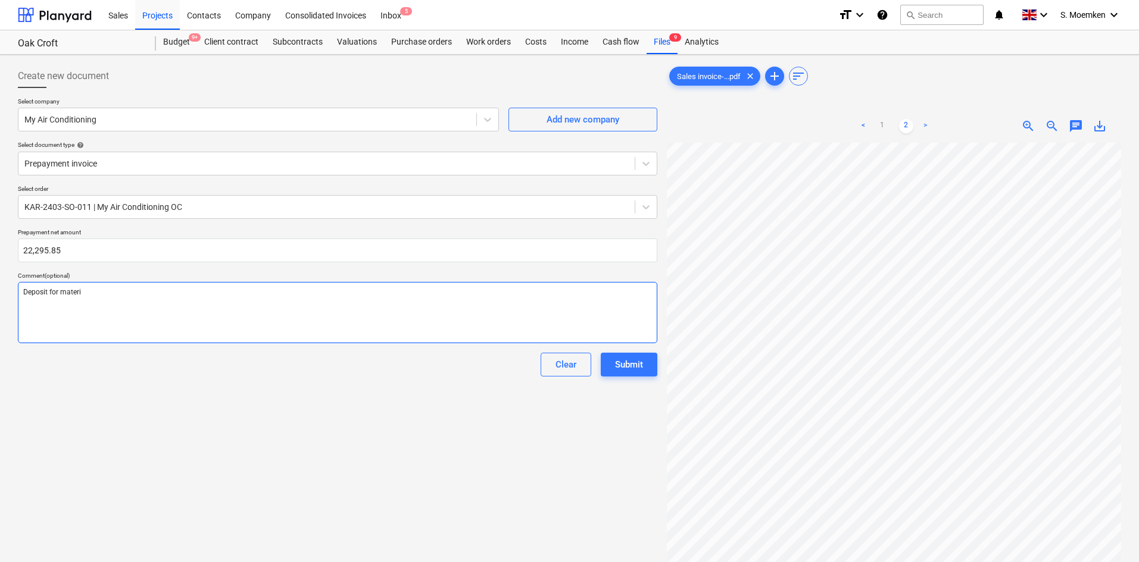
type textarea "x"
type textarea "Deposit for materia"
type textarea "x"
type textarea "Deposit for material"
type textarea "x"
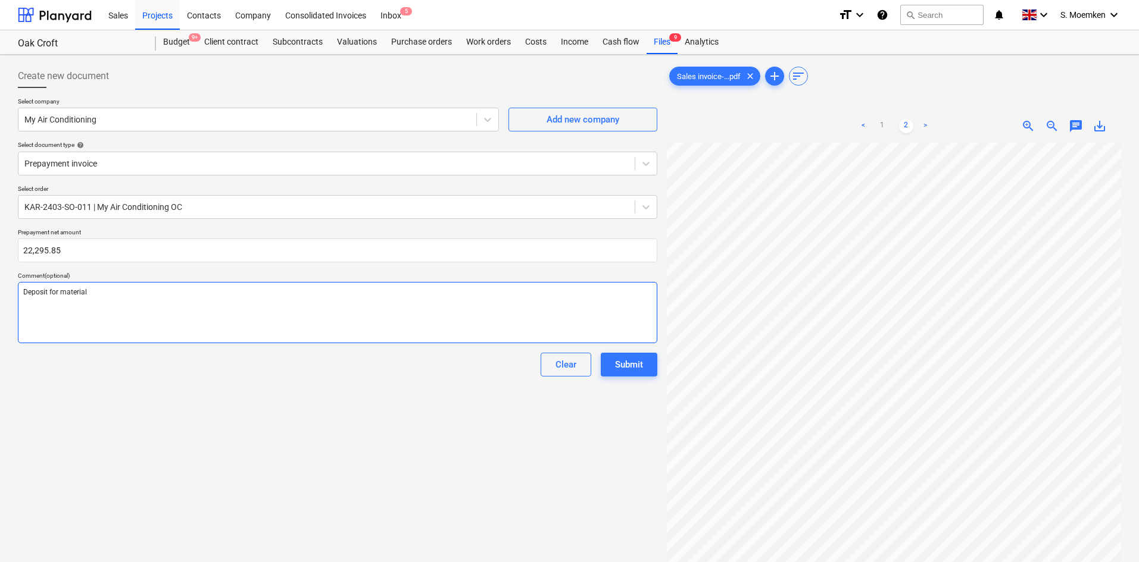
type textarea "Deposit for materials"
type textarea "x"
drag, startPoint x: 101, startPoint y: 293, endPoint x: -8, endPoint y: 291, distance: 109.5
click at [0, 291] on html "Sales Projects Contacts Company Consolidated Invoices Inbox 5 format_size keybo…" at bounding box center [569, 281] width 1139 height 562
type textarea "Deposit for materials."
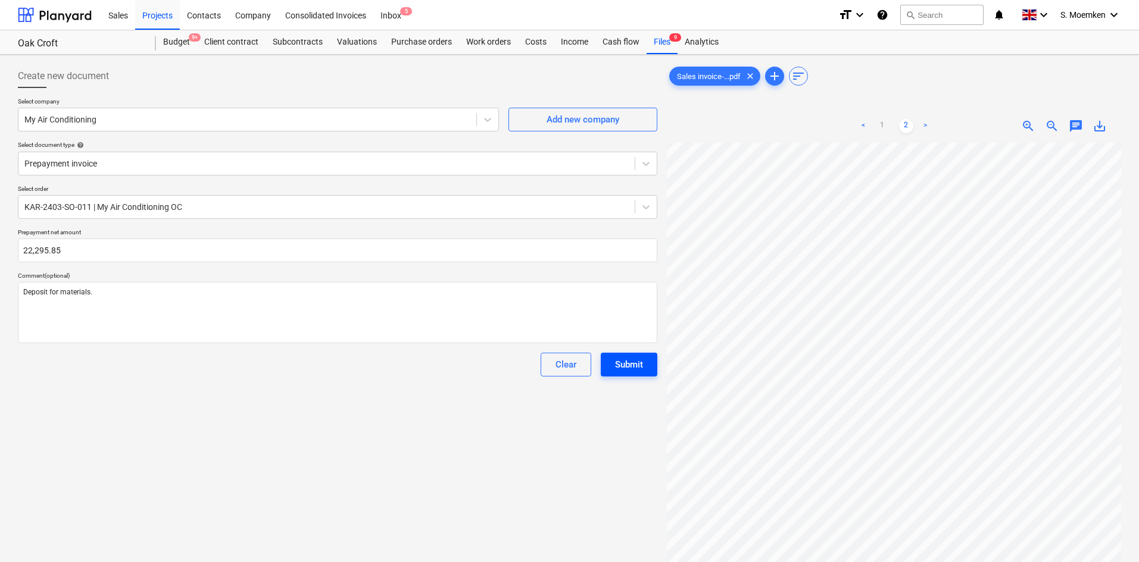
click at [632, 362] on div "Submit" at bounding box center [629, 364] width 28 height 15
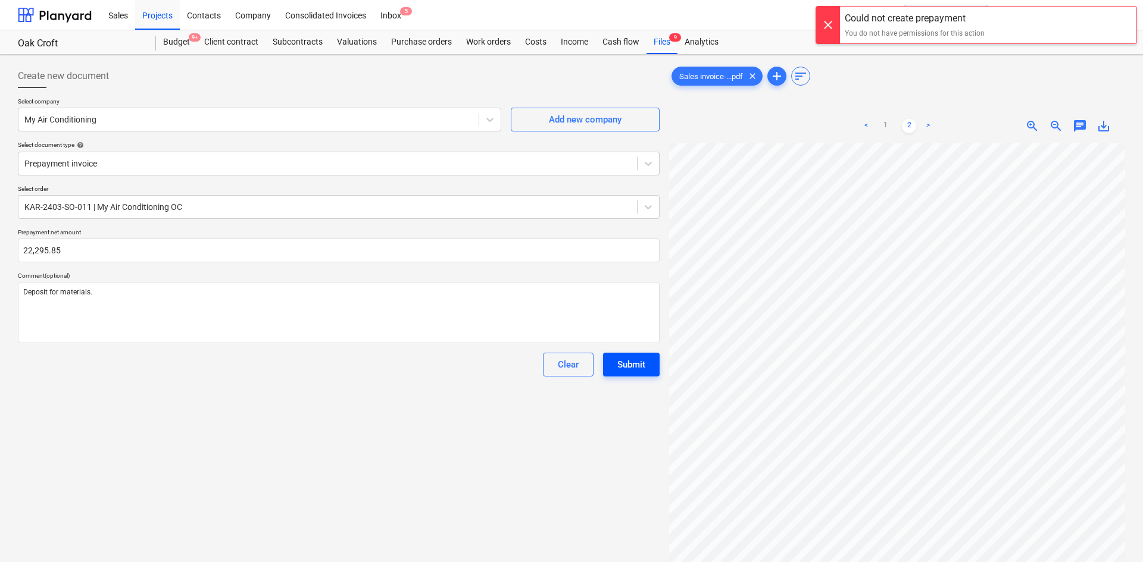
scroll to position [482, 259]
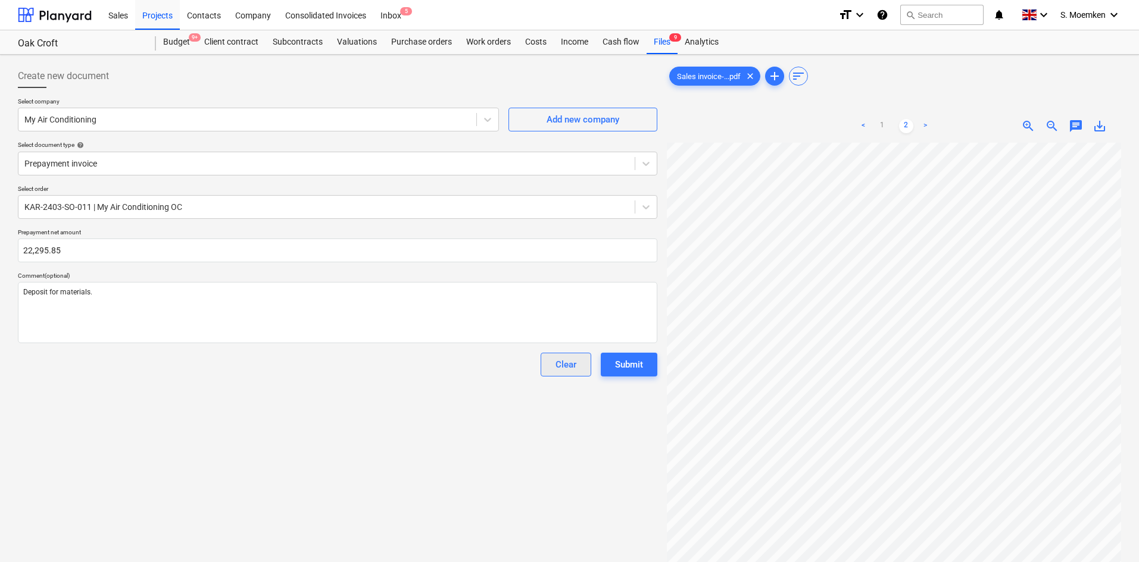
click at [576, 367] on div "Clear" at bounding box center [565, 364] width 21 height 15
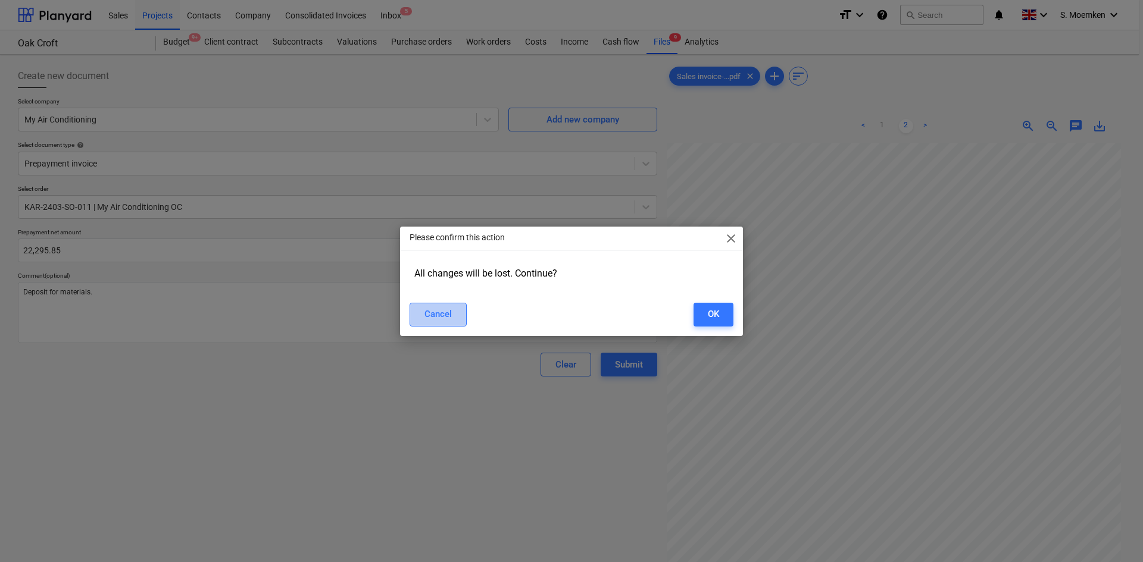
click at [441, 309] on div "Cancel" at bounding box center [437, 314] width 27 height 15
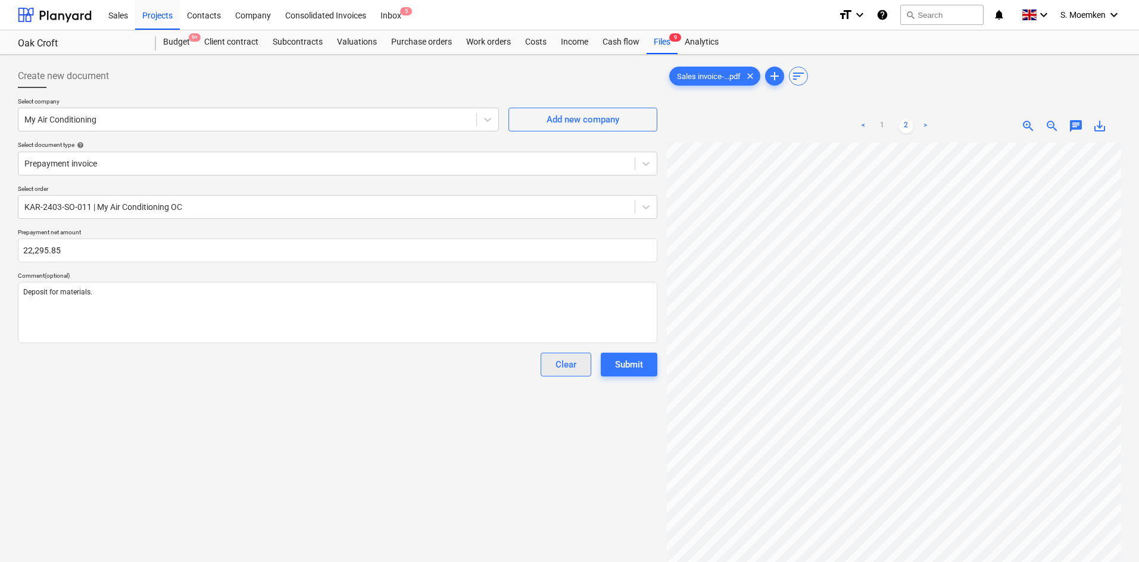
click at [562, 359] on div "Clear" at bounding box center [565, 364] width 21 height 15
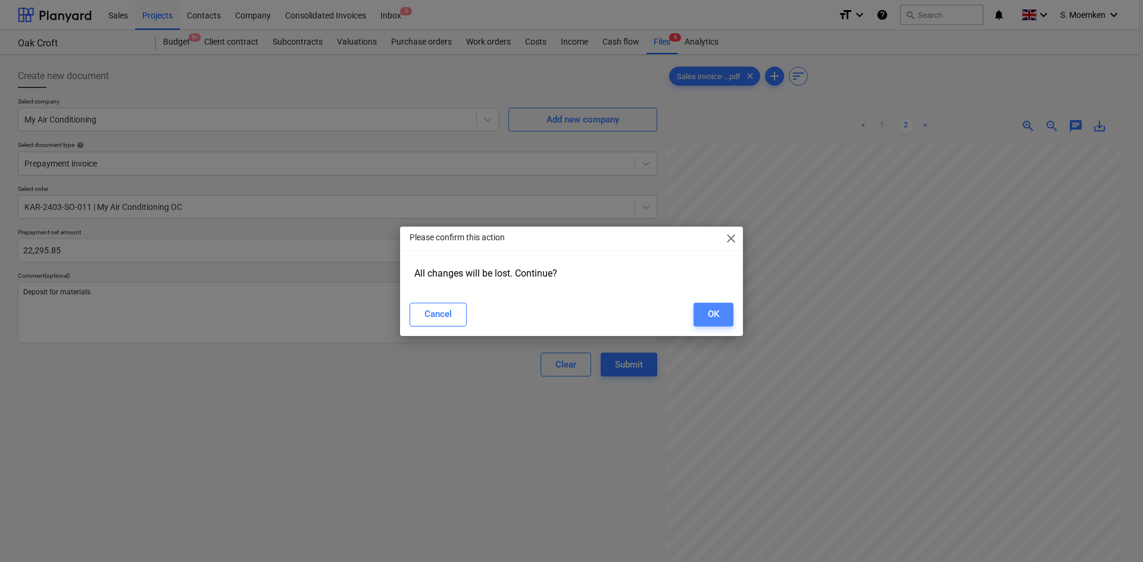
click at [717, 315] on div "OK" at bounding box center [713, 314] width 11 height 15
type textarea "x"
type input "0.00"
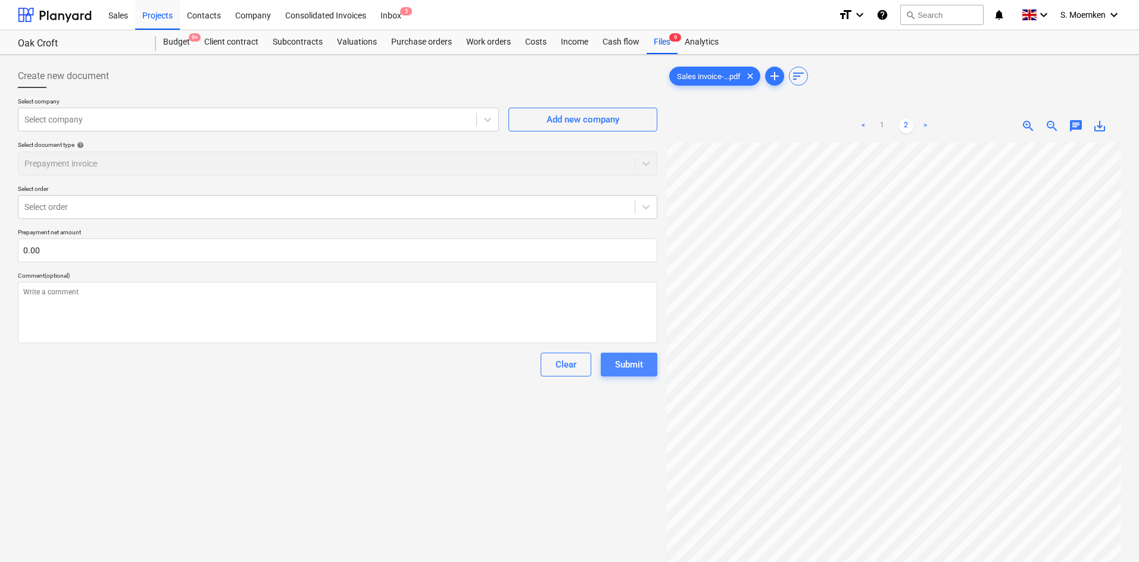
click at [624, 369] on div "Submit" at bounding box center [629, 364] width 28 height 15
click at [564, 368] on div "Clear" at bounding box center [565, 364] width 21 height 15
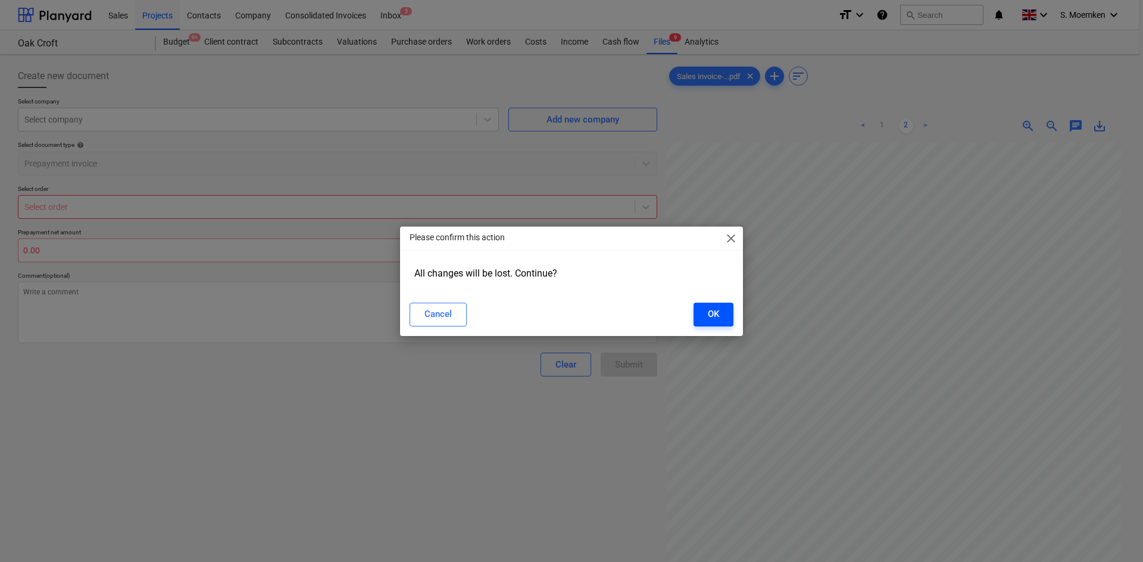
click at [711, 319] on div "OK" at bounding box center [713, 314] width 11 height 15
type textarea "x"
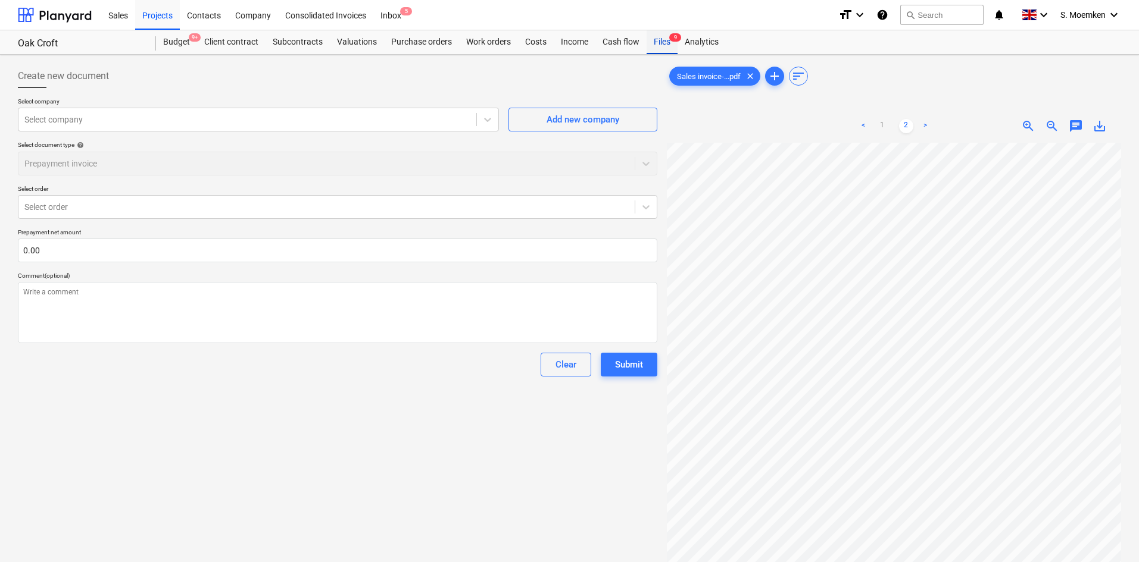
click at [664, 38] on div "Files 9" at bounding box center [661, 42] width 31 height 24
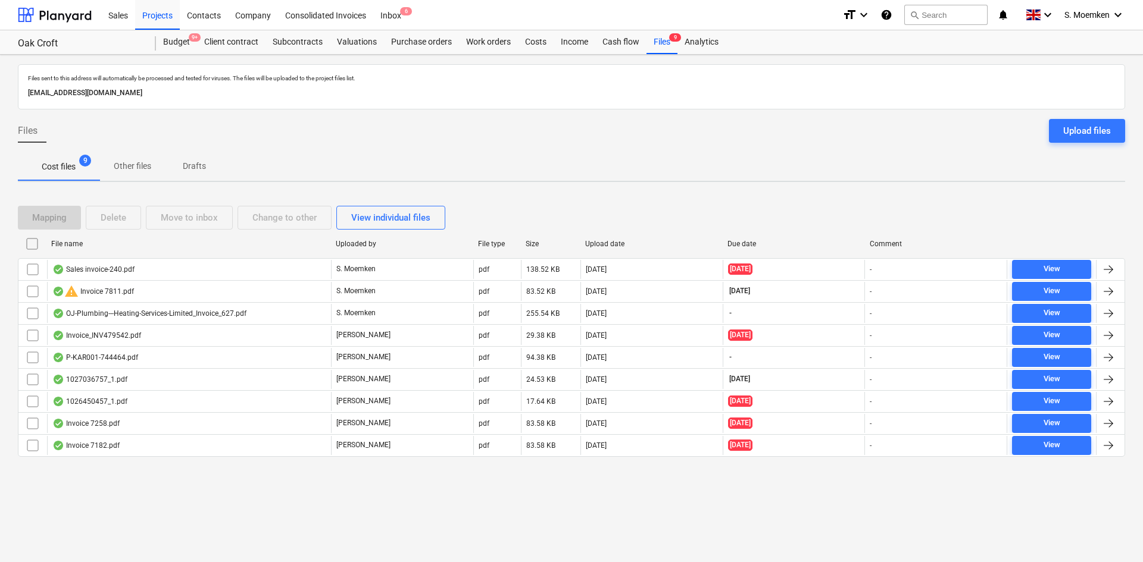
click at [204, 167] on p "Drafts" at bounding box center [194, 166] width 29 height 12
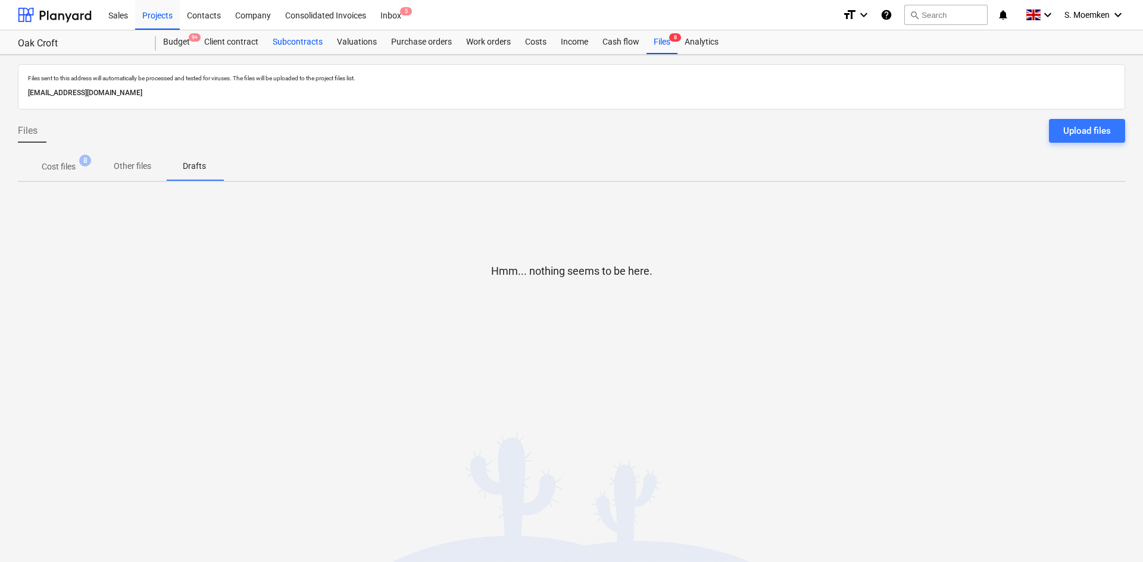
click at [298, 37] on div "Subcontracts" at bounding box center [297, 42] width 64 height 24
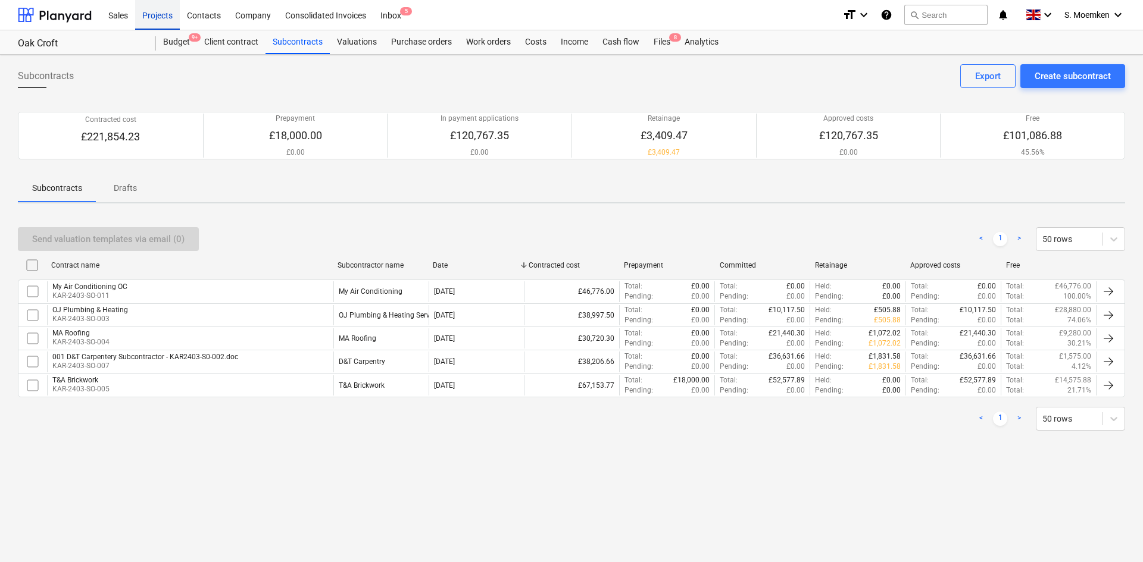
click at [165, 13] on div "Projects" at bounding box center [157, 14] width 45 height 30
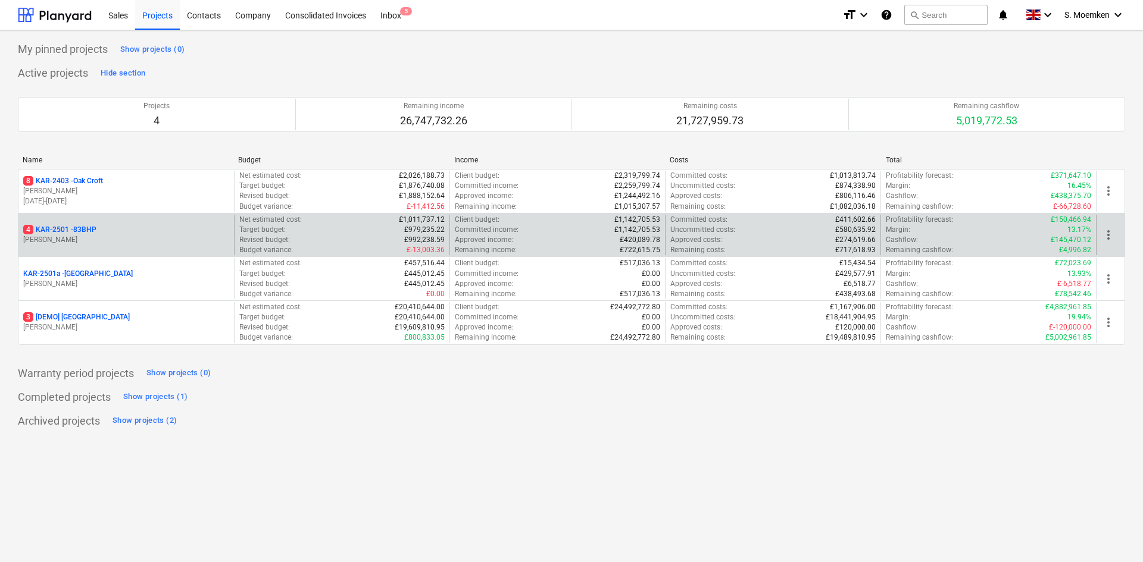
click at [116, 240] on p "[PERSON_NAME]" at bounding box center [126, 240] width 206 height 10
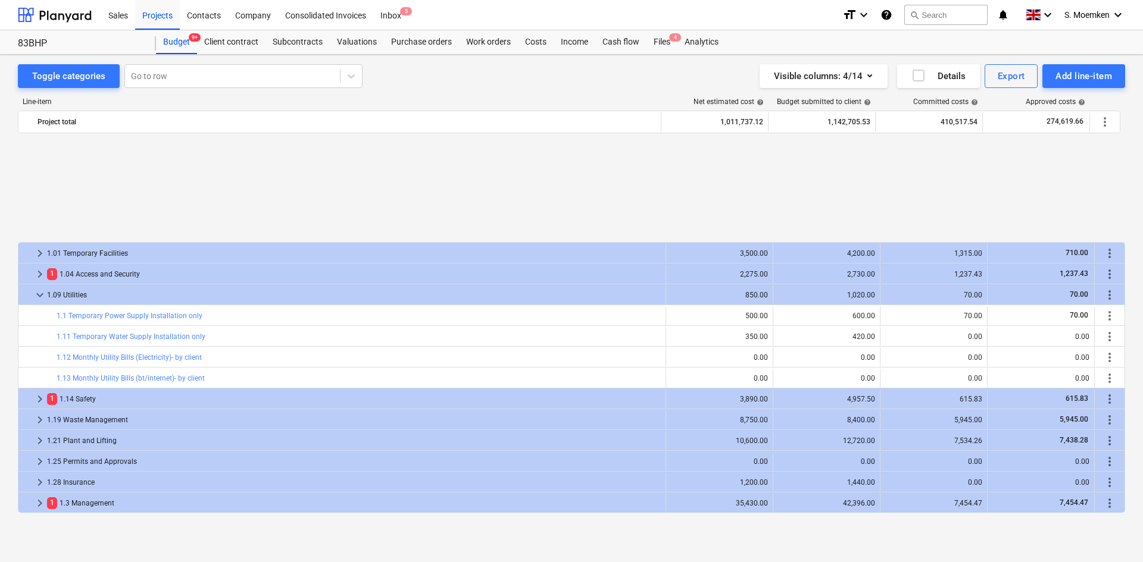
scroll to position [536, 0]
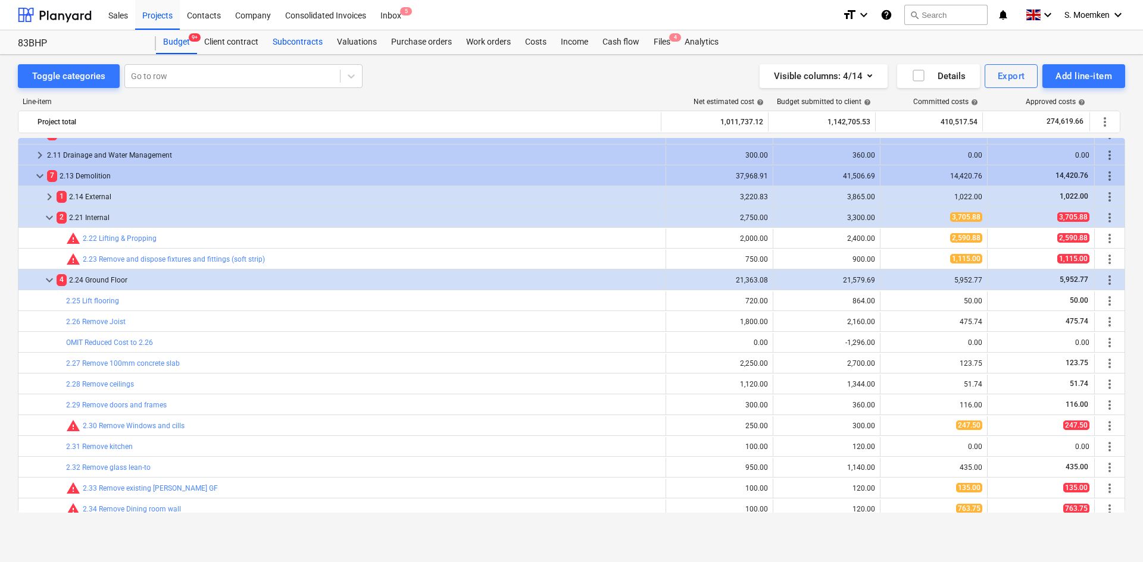
click at [296, 39] on div "Subcontracts" at bounding box center [297, 42] width 64 height 24
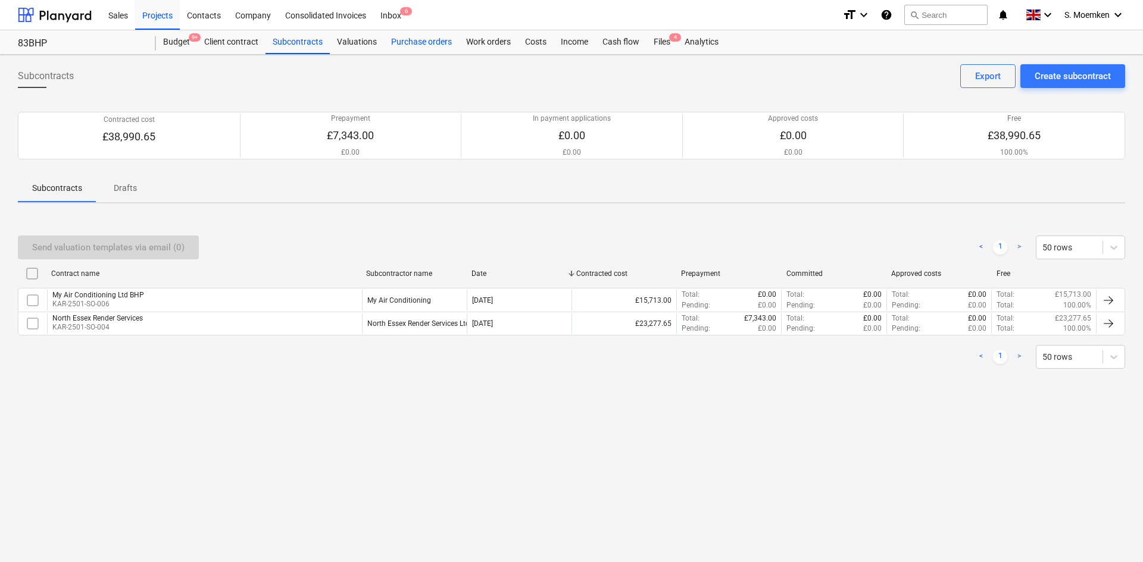
click at [414, 45] on div "Purchase orders" at bounding box center [421, 42] width 75 height 24
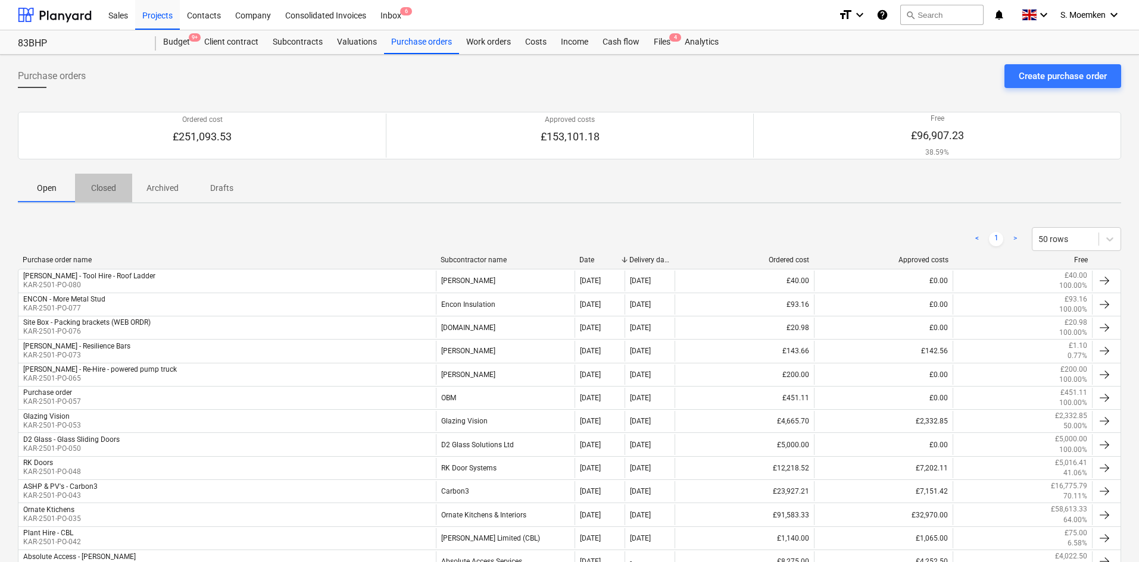
click at [99, 191] on p "Closed" at bounding box center [103, 188] width 29 height 12
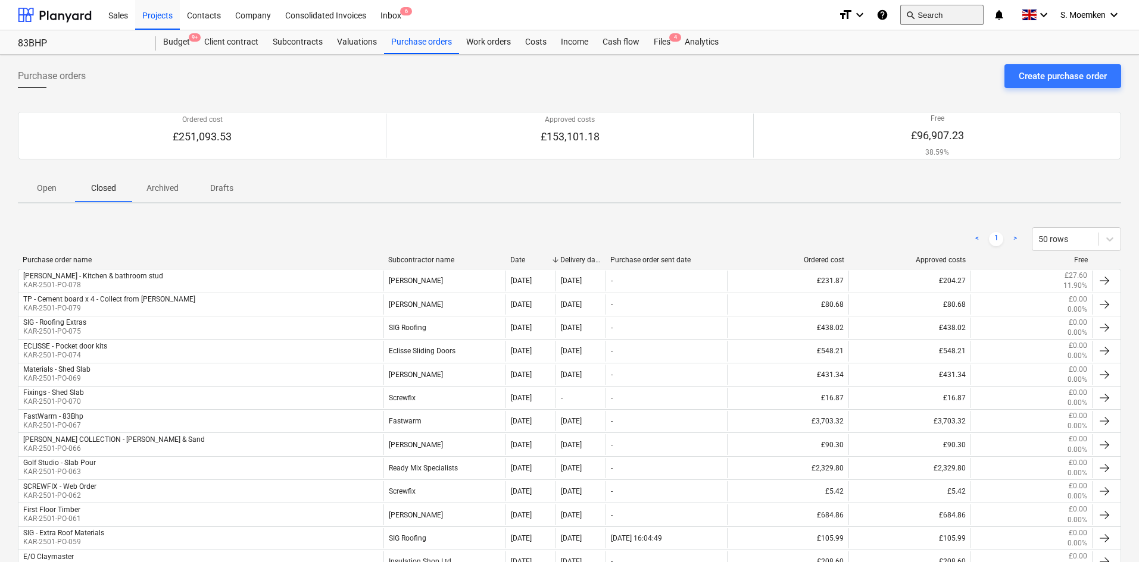
click at [942, 12] on button "search Search" at bounding box center [941, 15] width 83 height 20
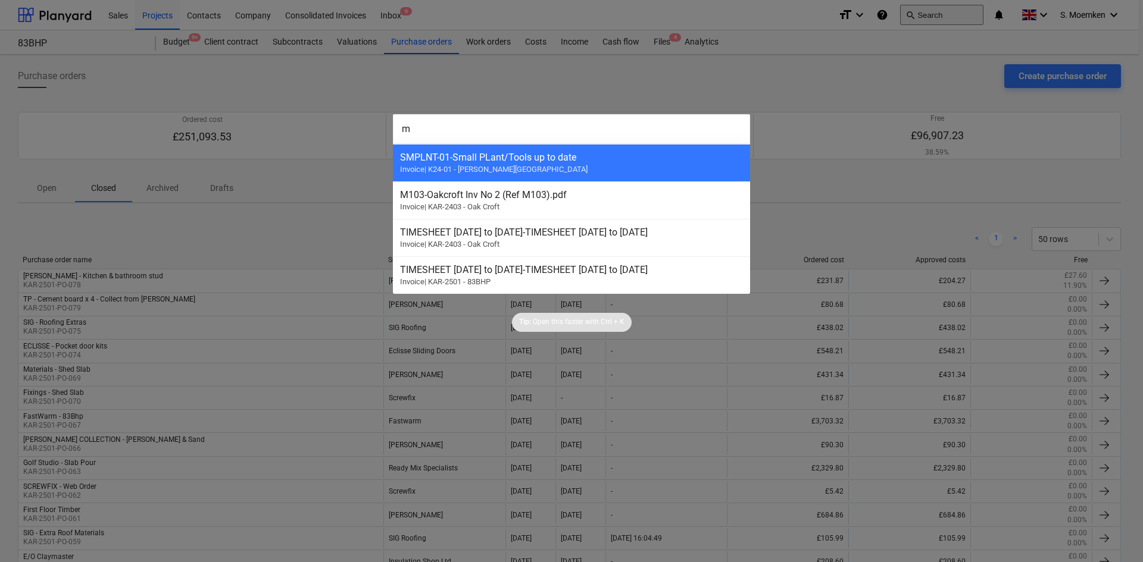
type input "mf"
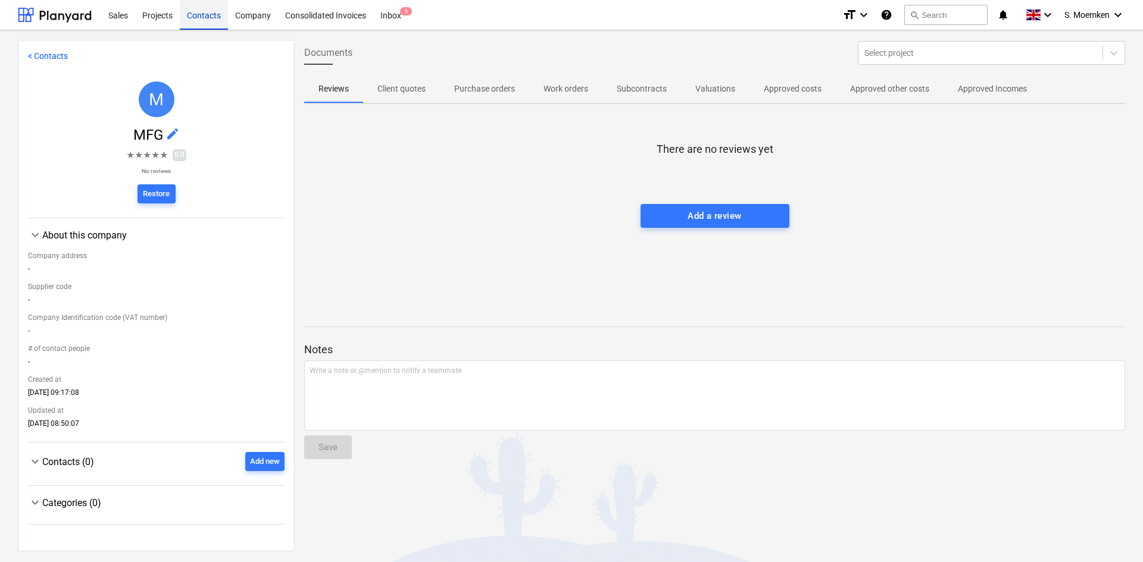
click at [215, 15] on div "Contacts" at bounding box center [204, 14] width 48 height 30
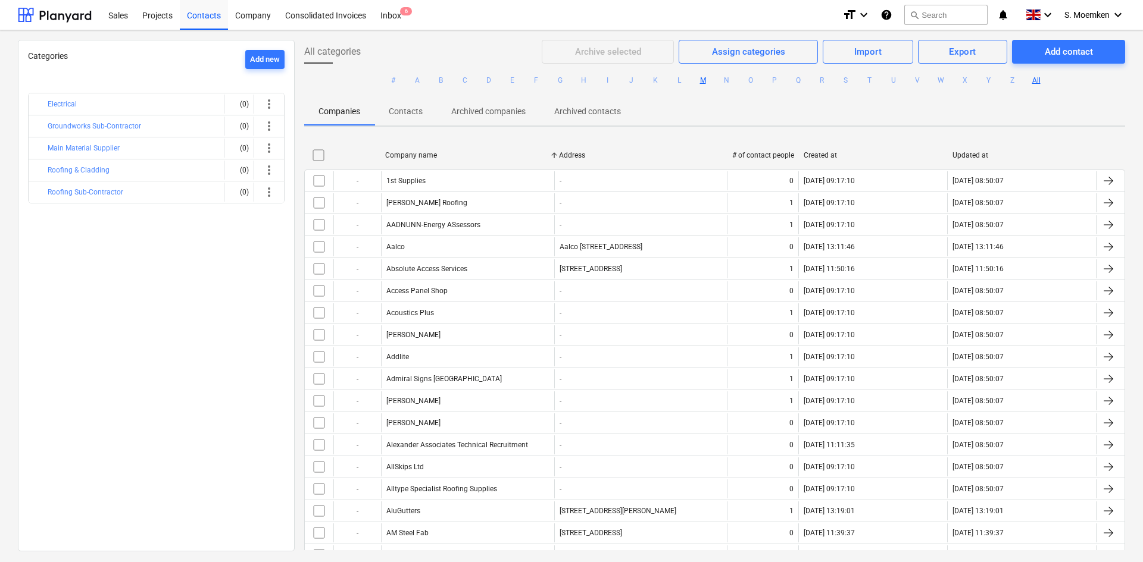
click at [700, 77] on button "M" at bounding box center [703, 80] width 14 height 14
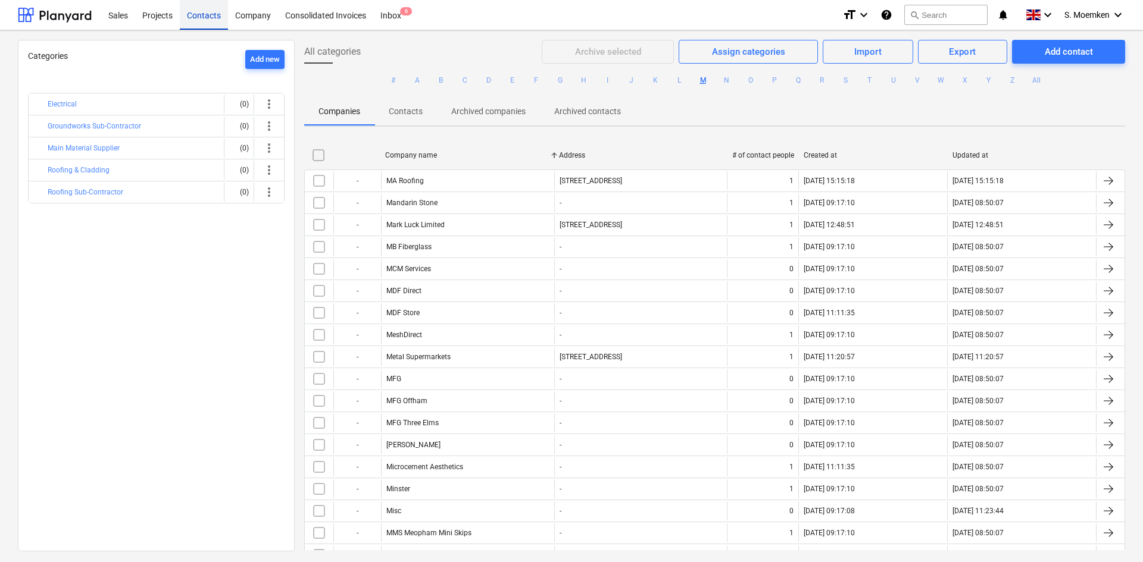
click at [203, 12] on div "Contacts" at bounding box center [204, 14] width 48 height 30
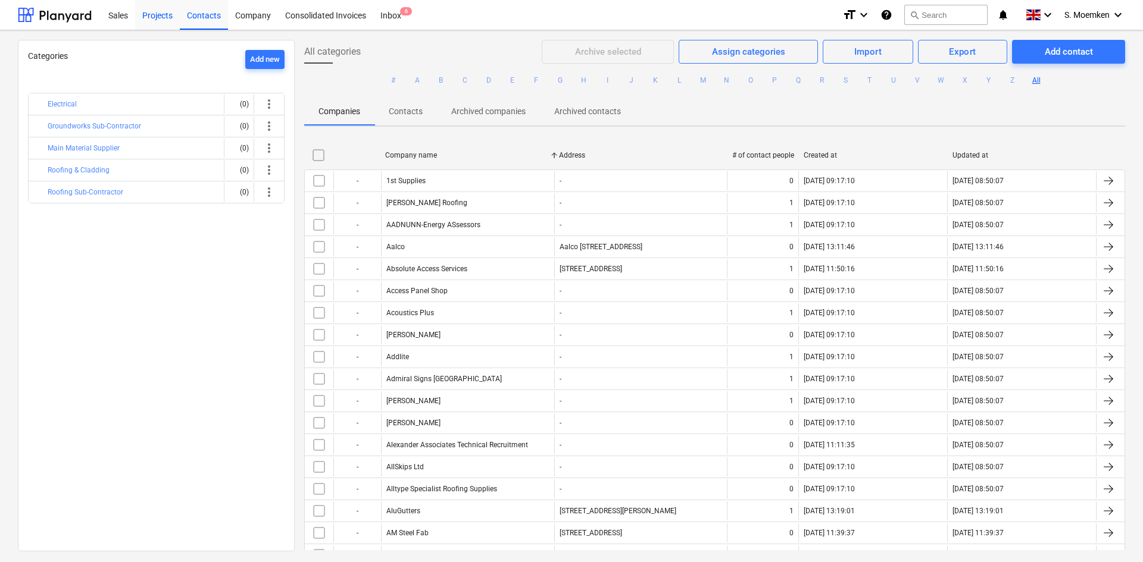
click at [168, 14] on div "Projects" at bounding box center [157, 14] width 45 height 30
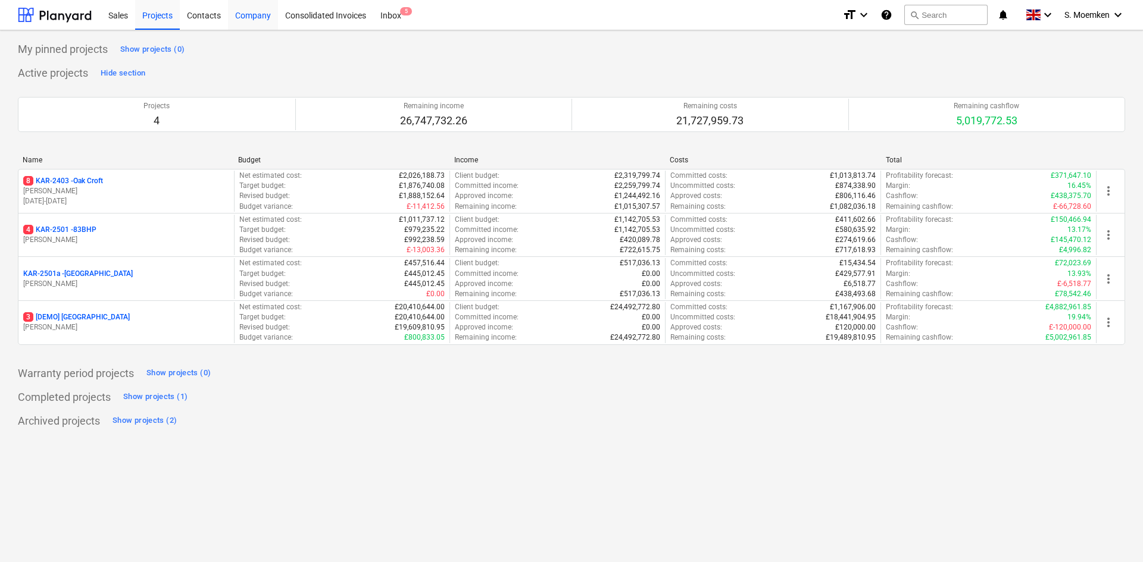
click at [251, 18] on div "Company" at bounding box center [253, 14] width 50 height 30
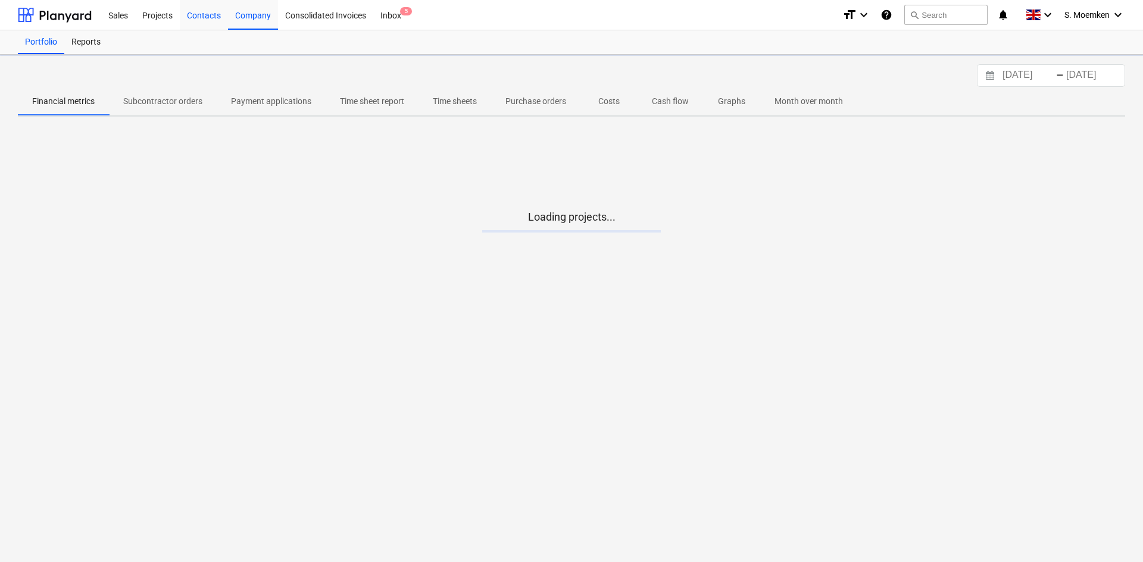
click at [207, 17] on div "Contacts" at bounding box center [204, 14] width 48 height 30
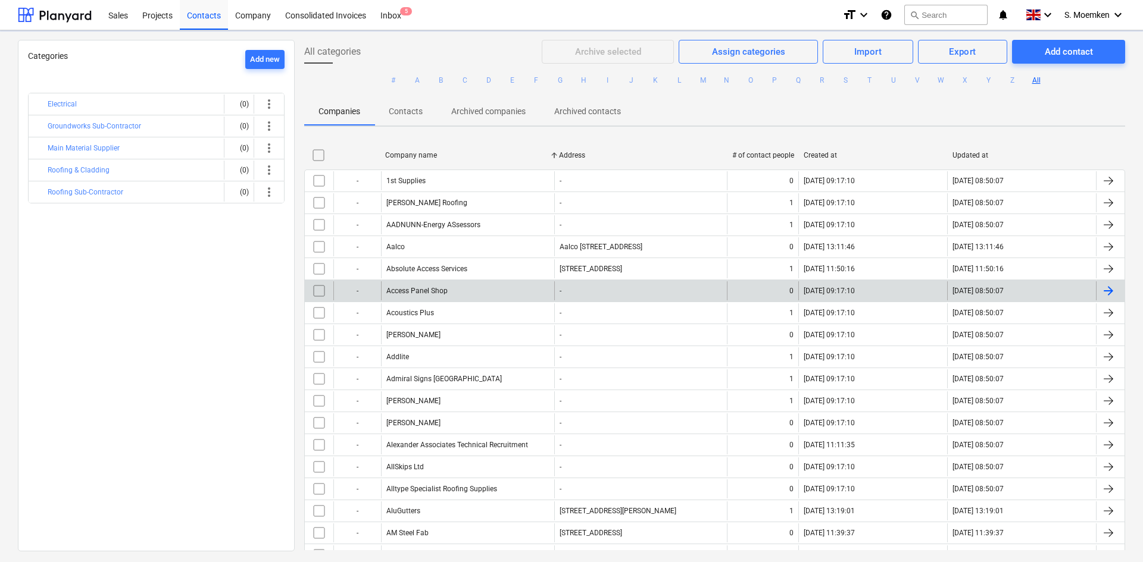
click at [840, 79] on button "S" at bounding box center [846, 80] width 14 height 14
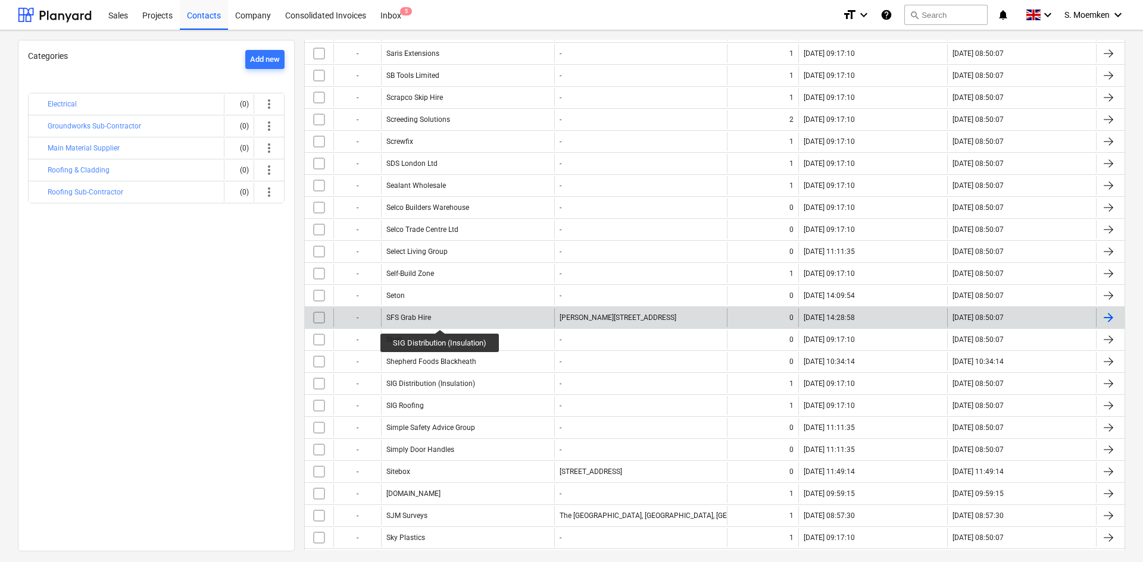
scroll to position [357, 0]
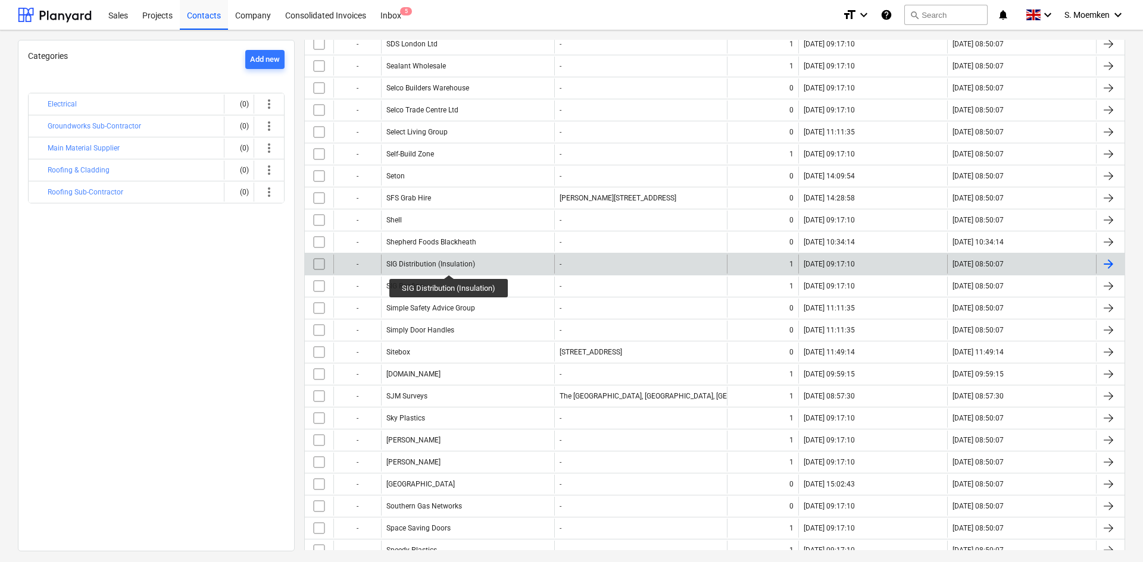
click at [449, 264] on div "SIG Distribution (Insulation)" at bounding box center [430, 264] width 89 height 8
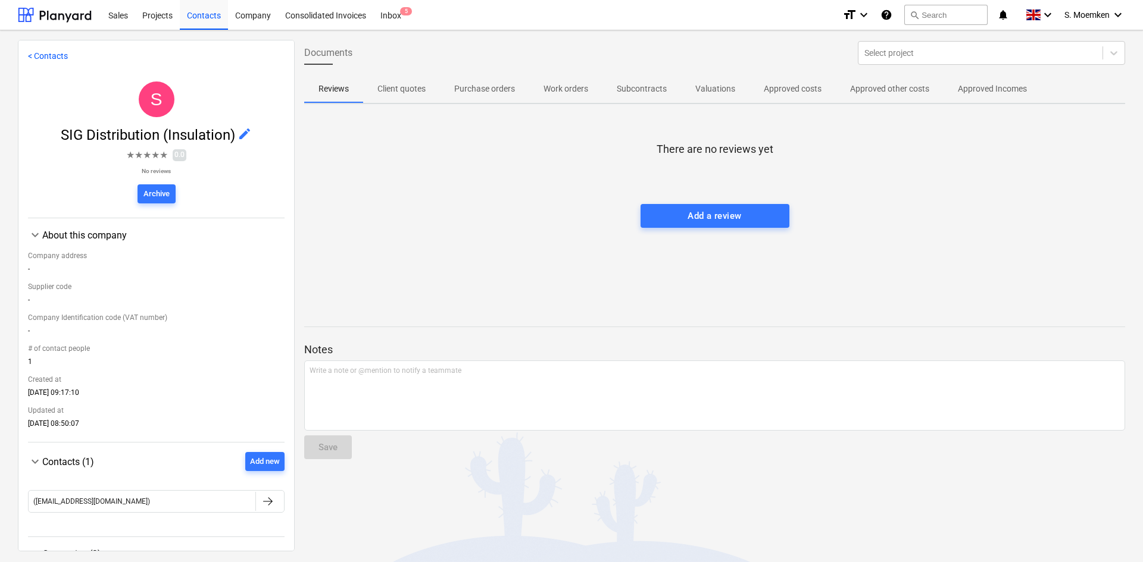
click at [472, 89] on p "Purchase orders" at bounding box center [484, 89] width 61 height 12
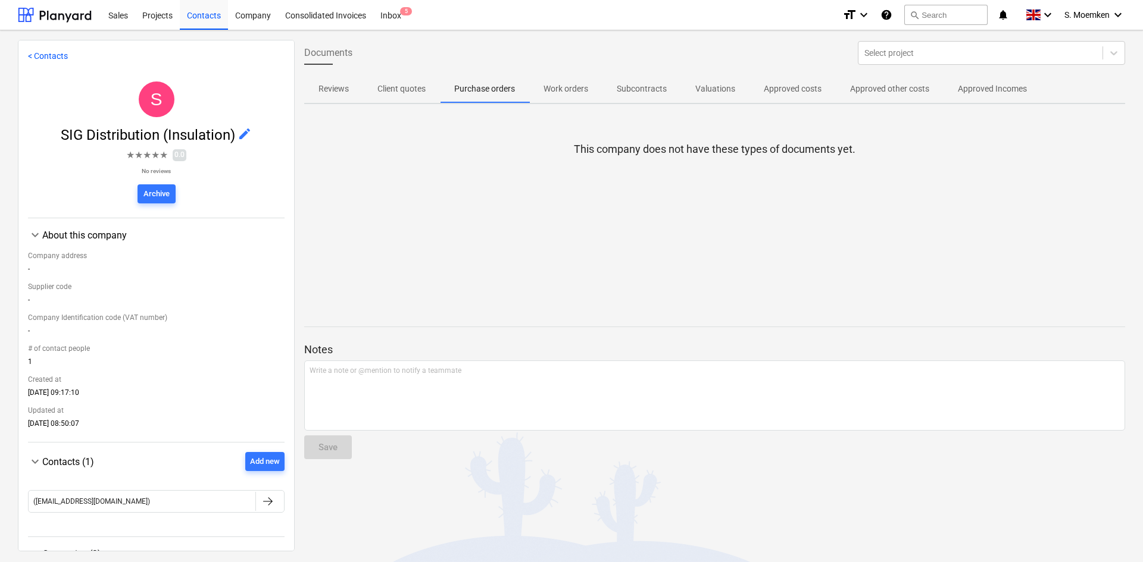
click at [646, 87] on p "Subcontracts" at bounding box center [642, 89] width 50 height 12
click at [788, 84] on p "Approved costs" at bounding box center [793, 89] width 58 height 12
drag, startPoint x: 196, startPoint y: 13, endPoint x: 200, endPoint y: 1, distance: 13.2
click at [196, 13] on div "Contacts" at bounding box center [204, 14] width 48 height 30
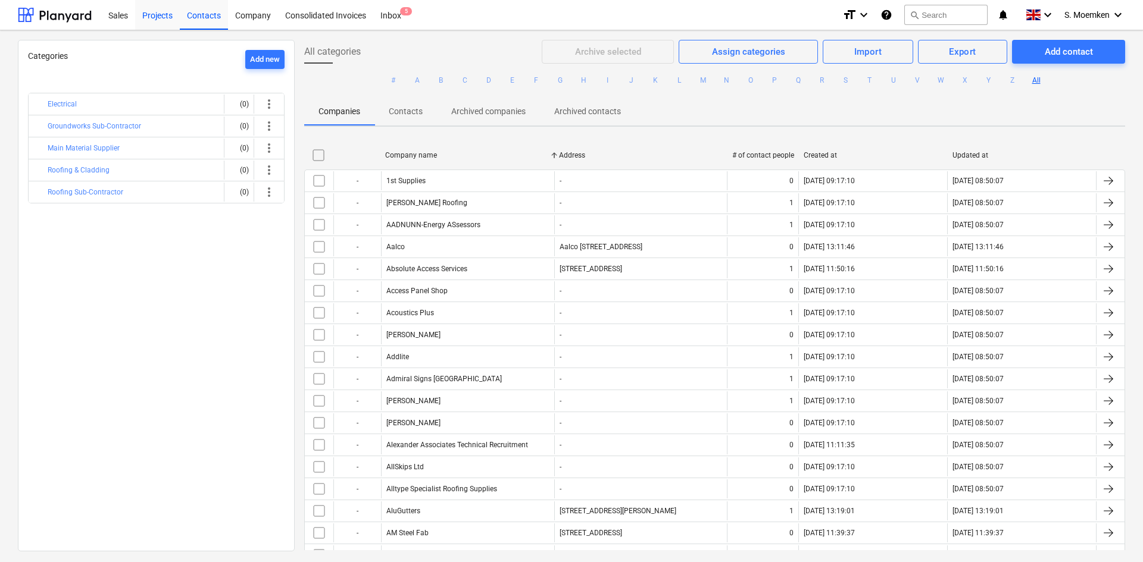
drag, startPoint x: 212, startPoint y: 16, endPoint x: 161, endPoint y: 2, distance: 53.1
click at [212, 16] on div "Contacts" at bounding box center [204, 14] width 48 height 30
click at [259, 11] on div "Company" at bounding box center [253, 14] width 50 height 30
click at [151, 17] on div "Projects" at bounding box center [157, 14] width 45 height 30
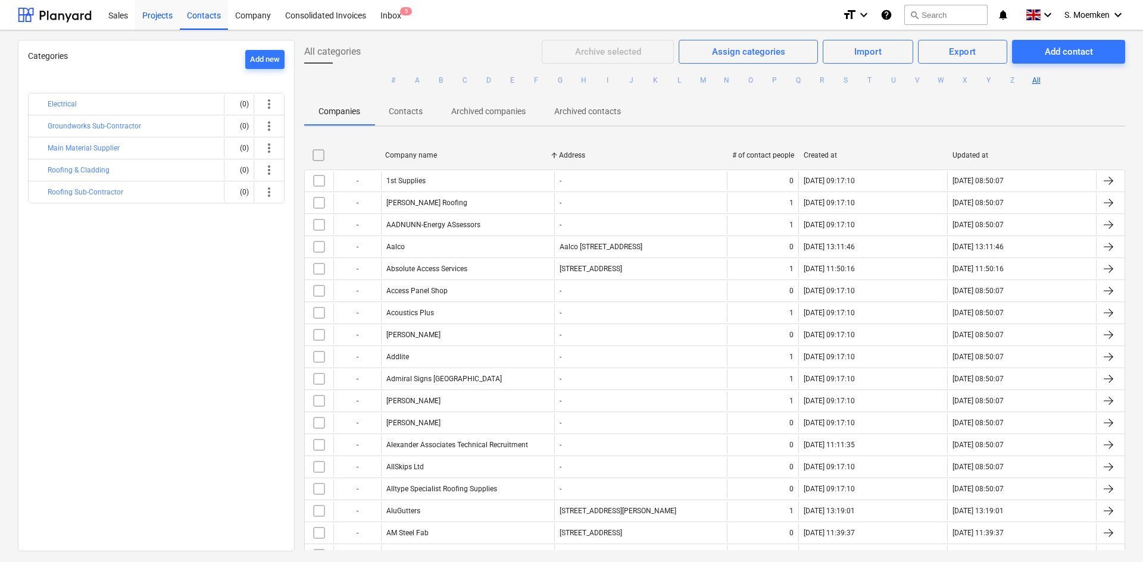
click at [158, 12] on div "Projects" at bounding box center [157, 14] width 45 height 30
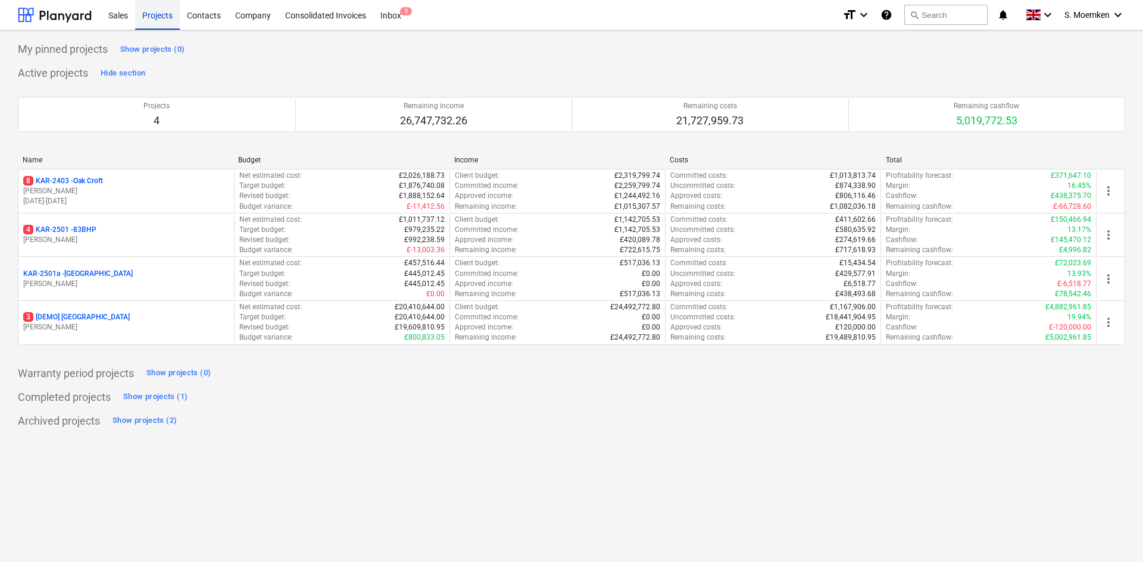
click at [159, 14] on div "Projects" at bounding box center [157, 14] width 45 height 30
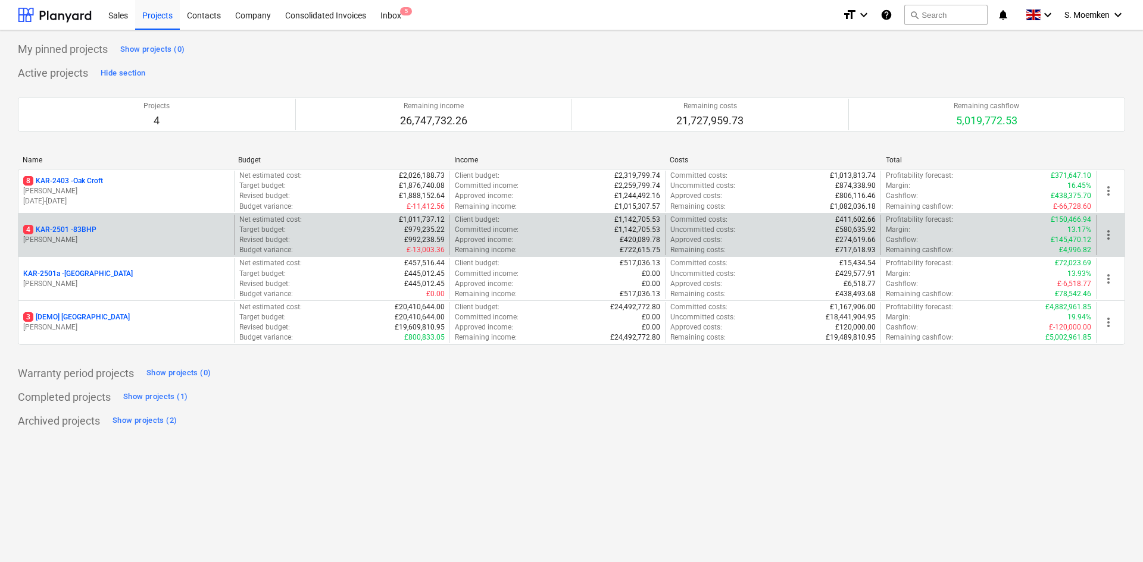
click at [130, 235] on p "[PERSON_NAME]" at bounding box center [126, 240] width 206 height 10
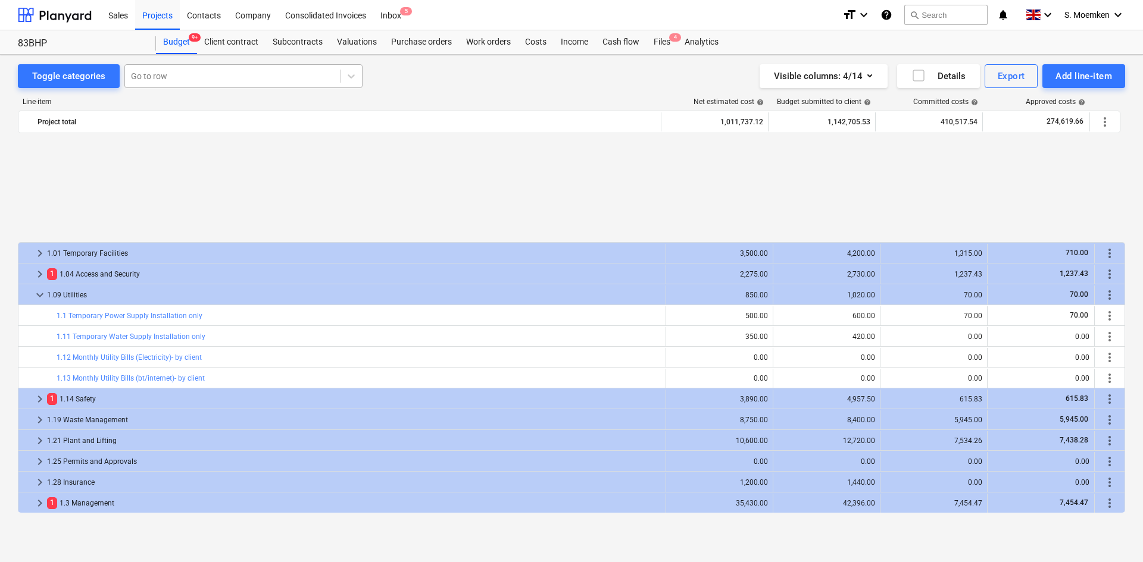
scroll to position [536, 0]
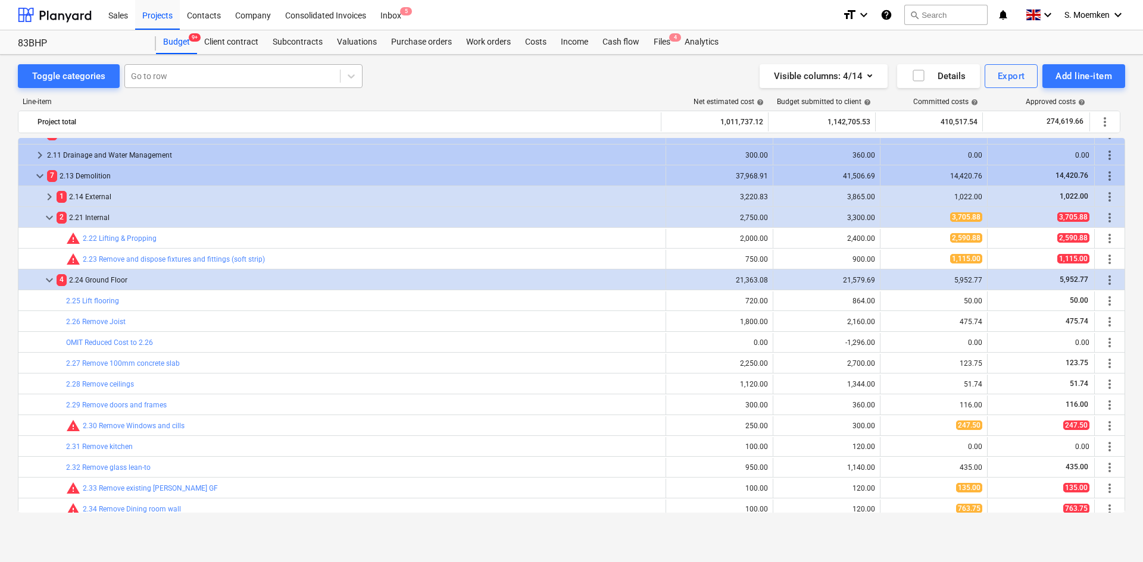
click at [211, 73] on div at bounding box center [232, 76] width 203 height 12
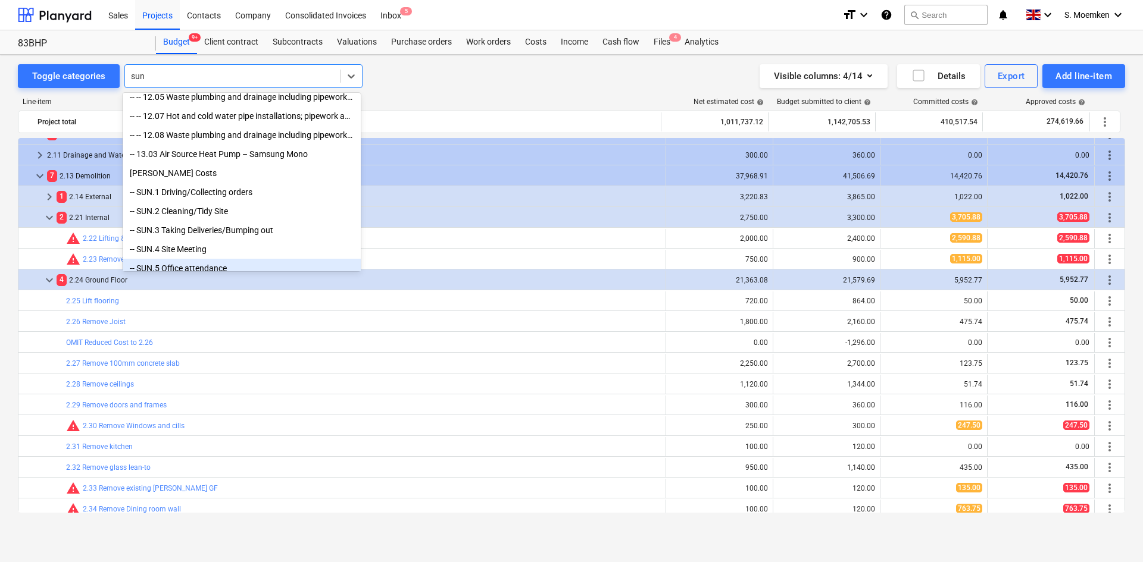
scroll to position [46, 0]
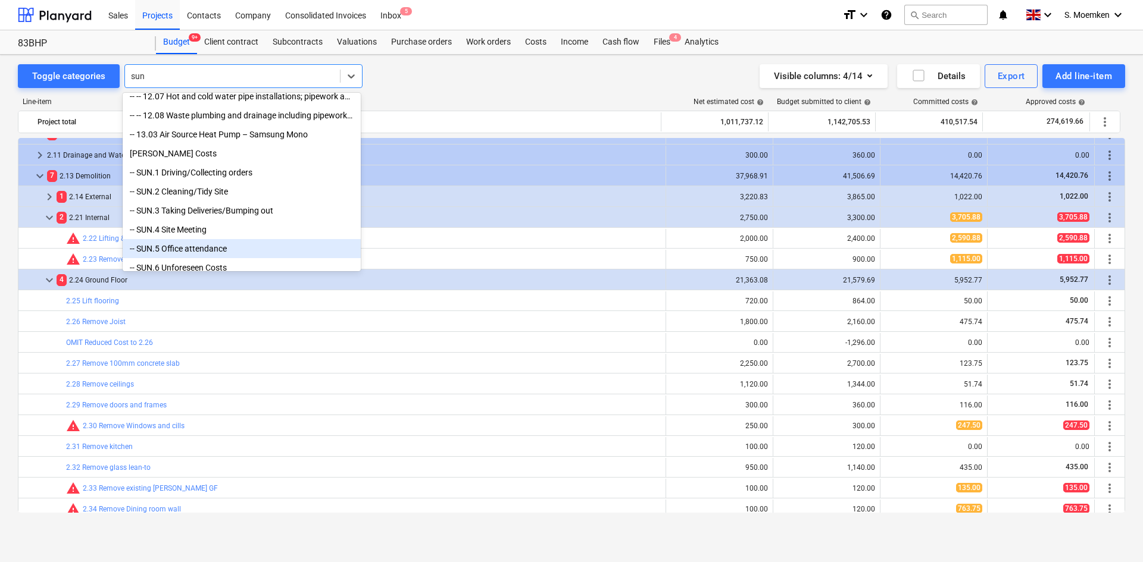
type input "sun"
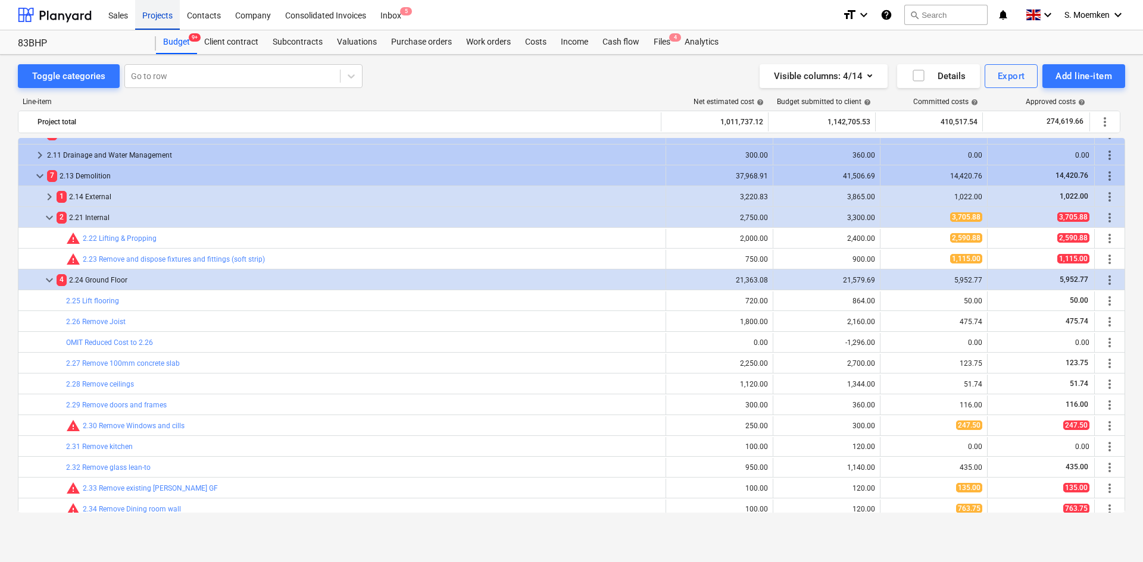
click at [155, 24] on div "Projects" at bounding box center [157, 14] width 45 height 30
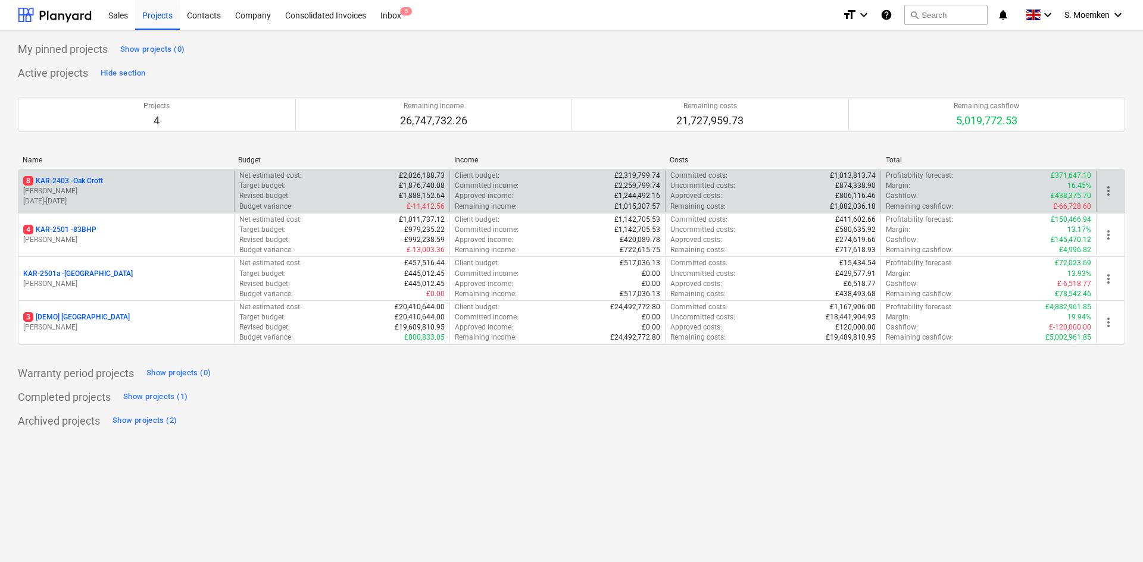
click at [118, 183] on div "8 KAR-2403 - Oak Croft" at bounding box center [126, 181] width 206 height 10
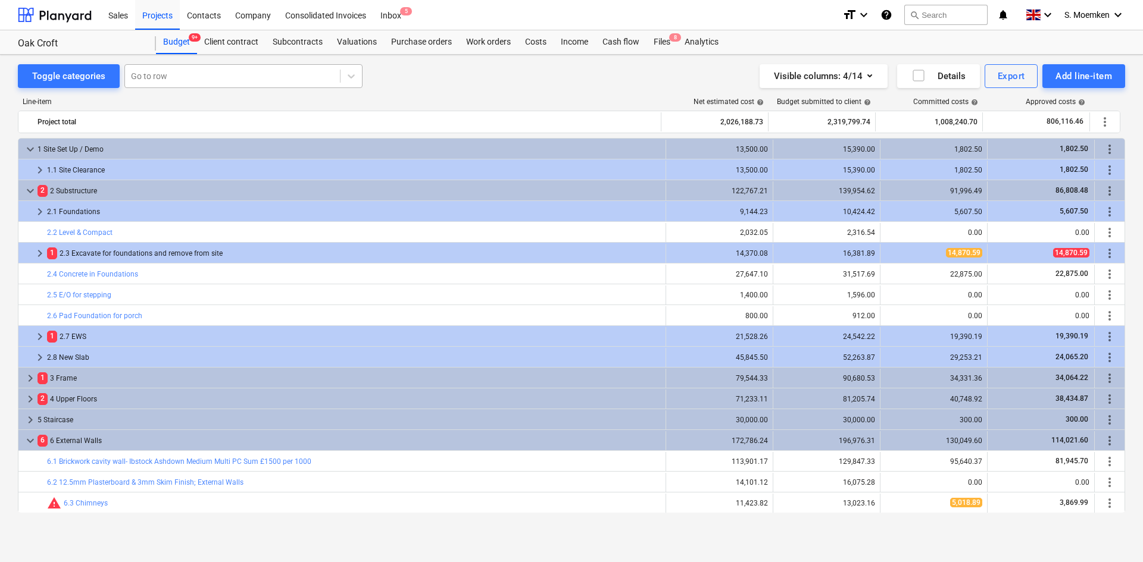
click at [214, 72] on div at bounding box center [232, 76] width 203 height 12
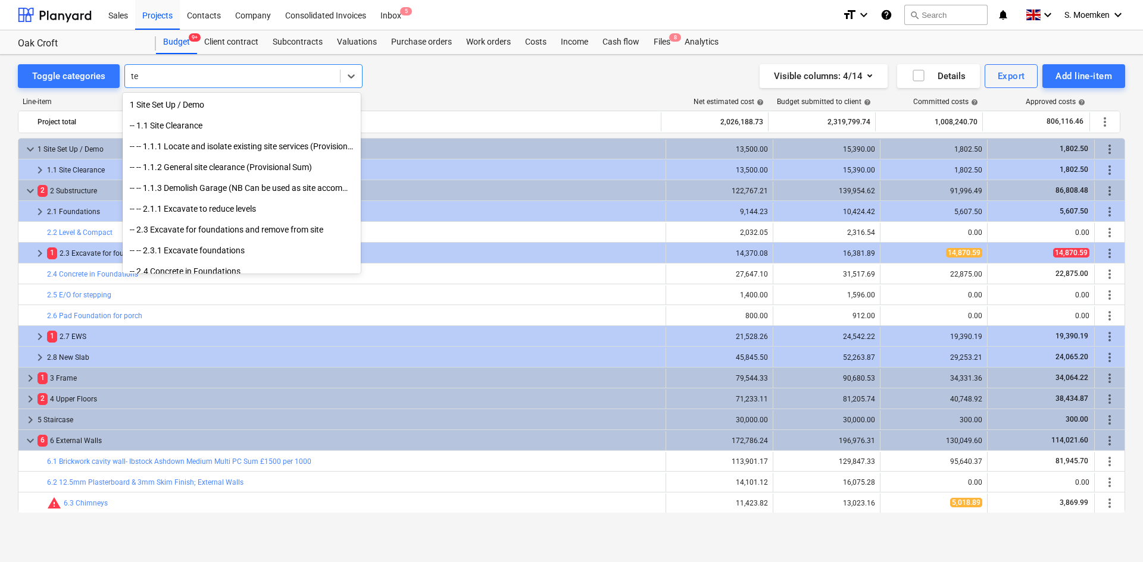
type input "t"
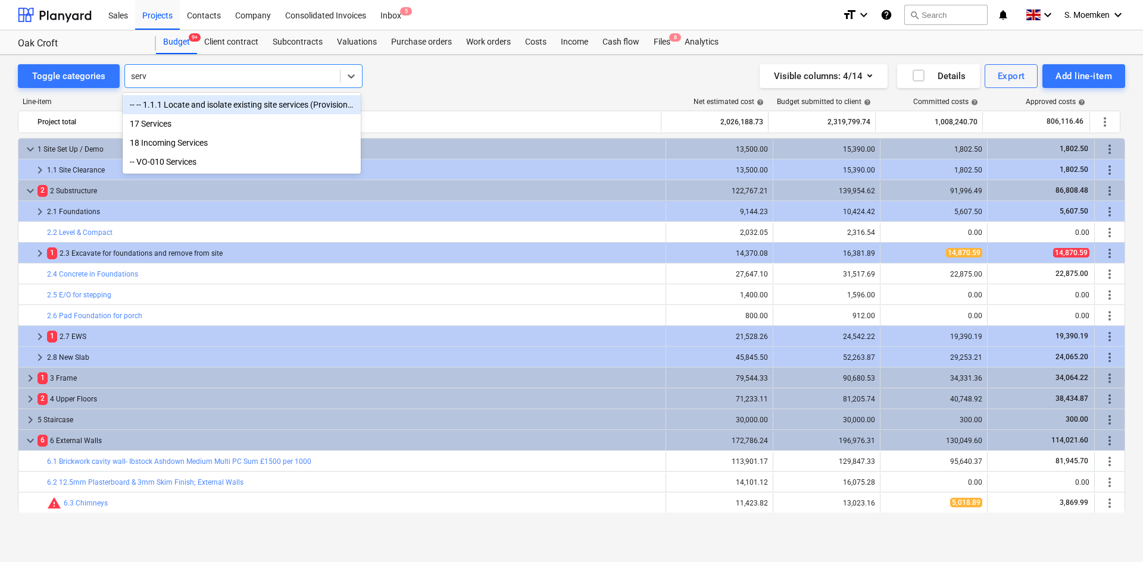
type input "servi"
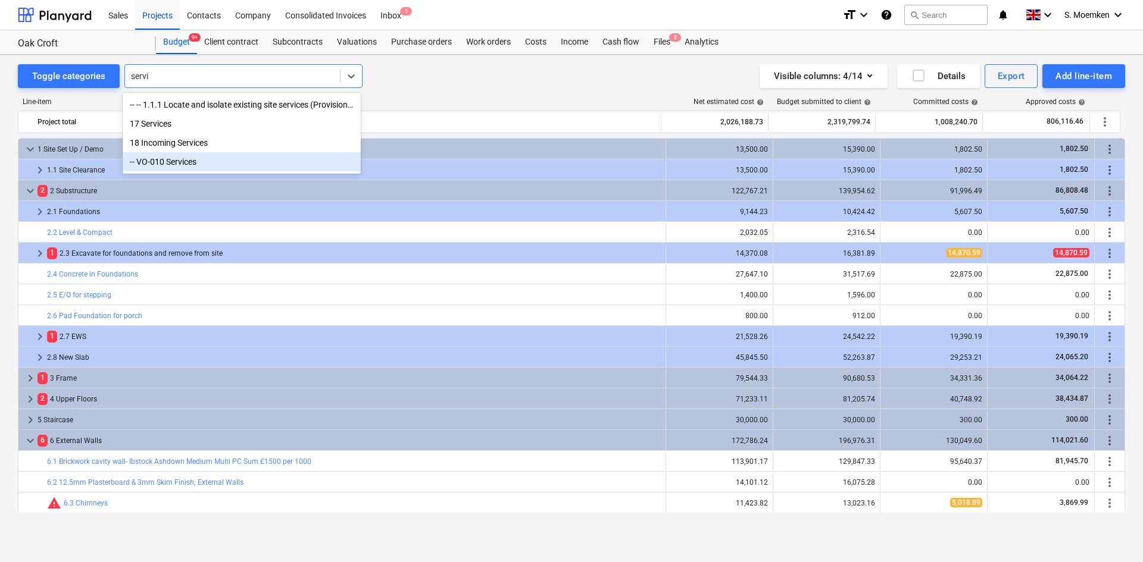
click at [165, 165] on div "-- VO-010 Services" at bounding box center [242, 161] width 238 height 19
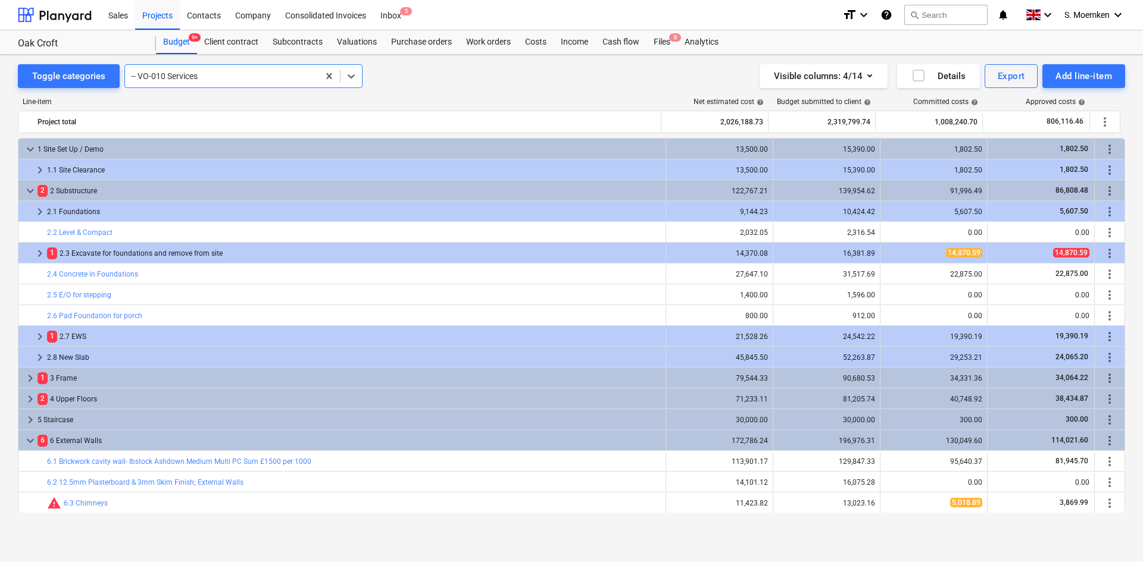
click at [201, 74] on div at bounding box center [222, 76] width 182 height 12
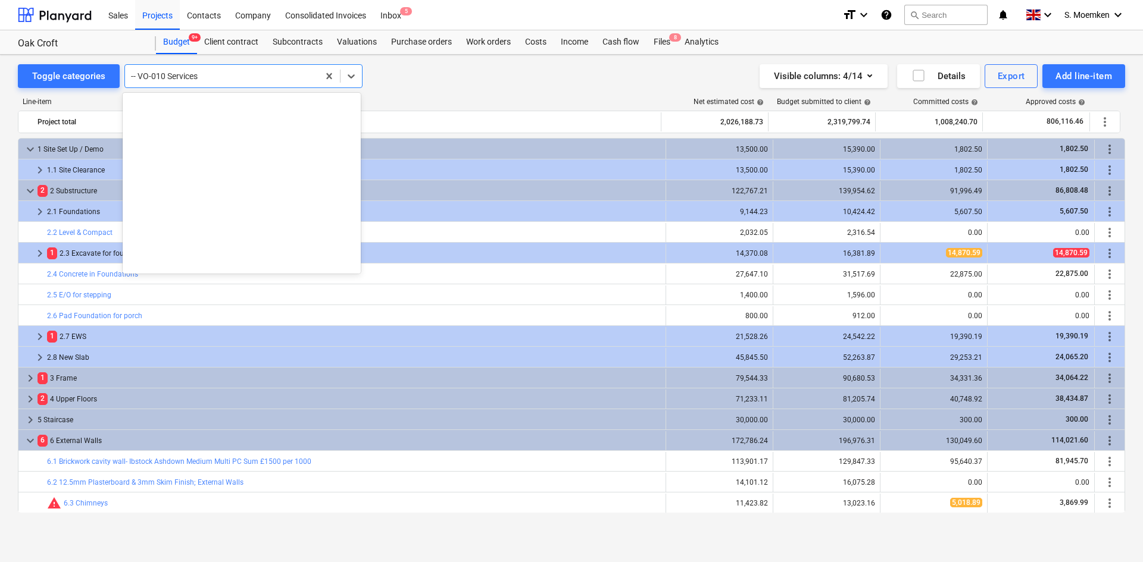
scroll to position [8686, 0]
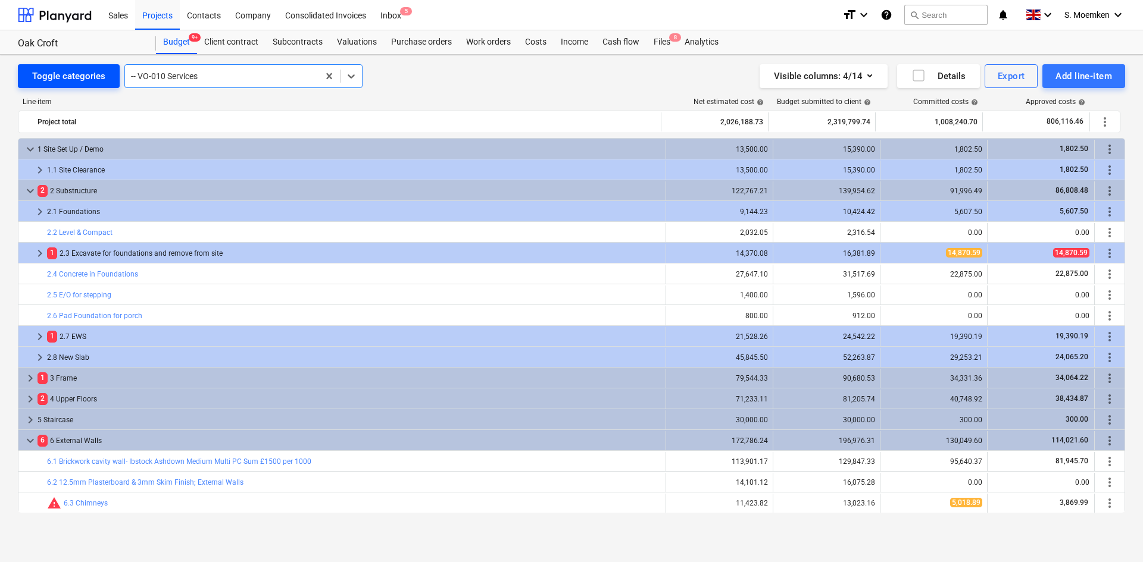
drag, startPoint x: 207, startPoint y: 71, endPoint x: 112, endPoint y: 72, distance: 94.6
click at [112, 72] on div "Toggle categories option -- VO-010 Services, selected. Select is focused ,type …" at bounding box center [190, 76] width 345 height 24
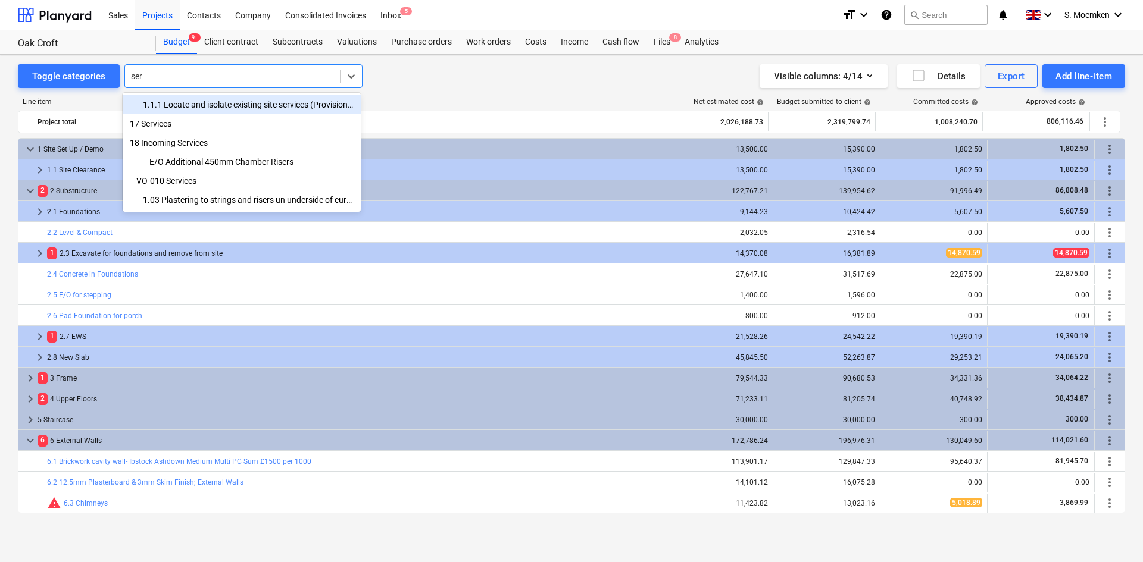
type input "serv"
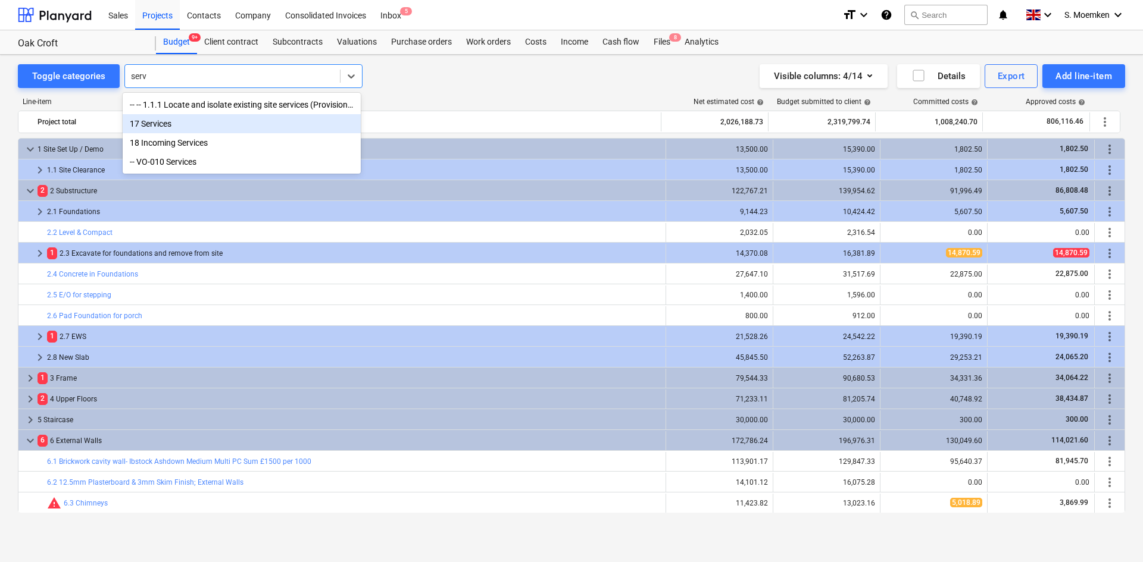
click at [179, 126] on div "17 Services" at bounding box center [242, 123] width 238 height 19
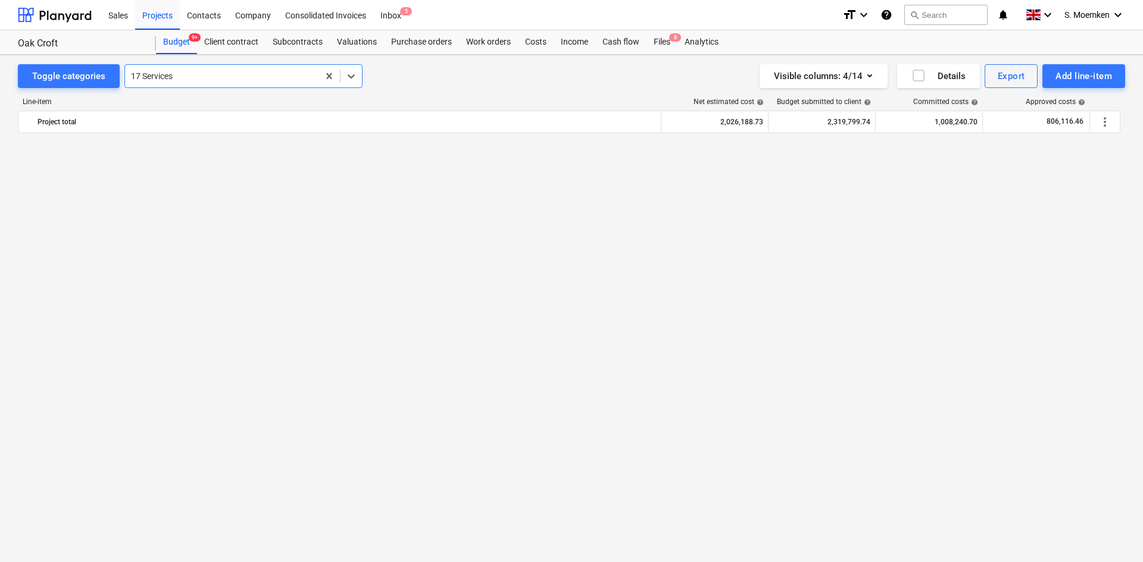
scroll to position [893, 0]
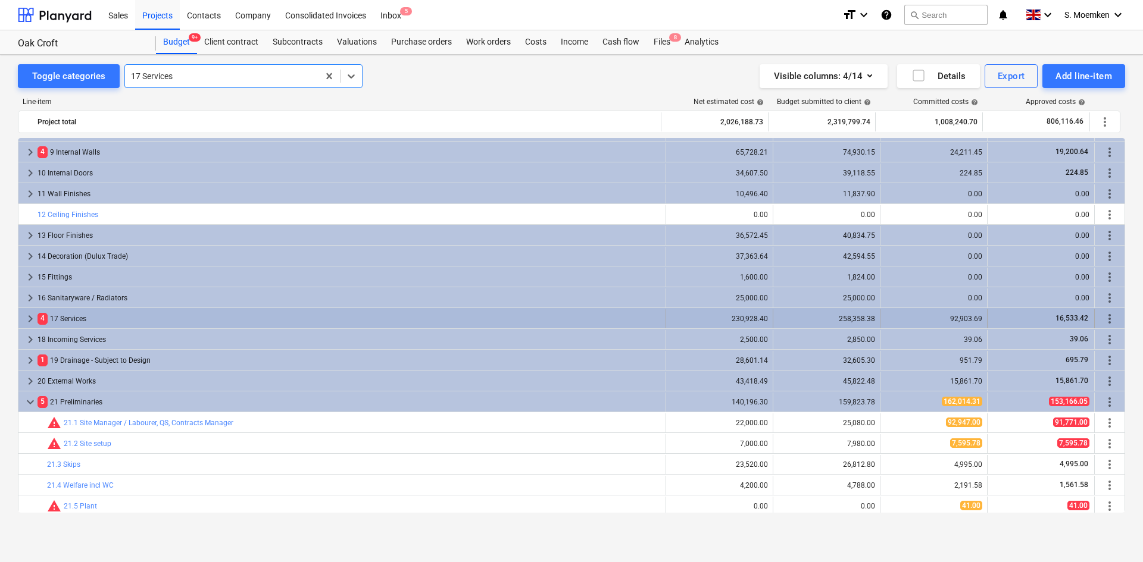
click at [30, 319] on span "keyboard_arrow_right" at bounding box center [30, 319] width 14 height 14
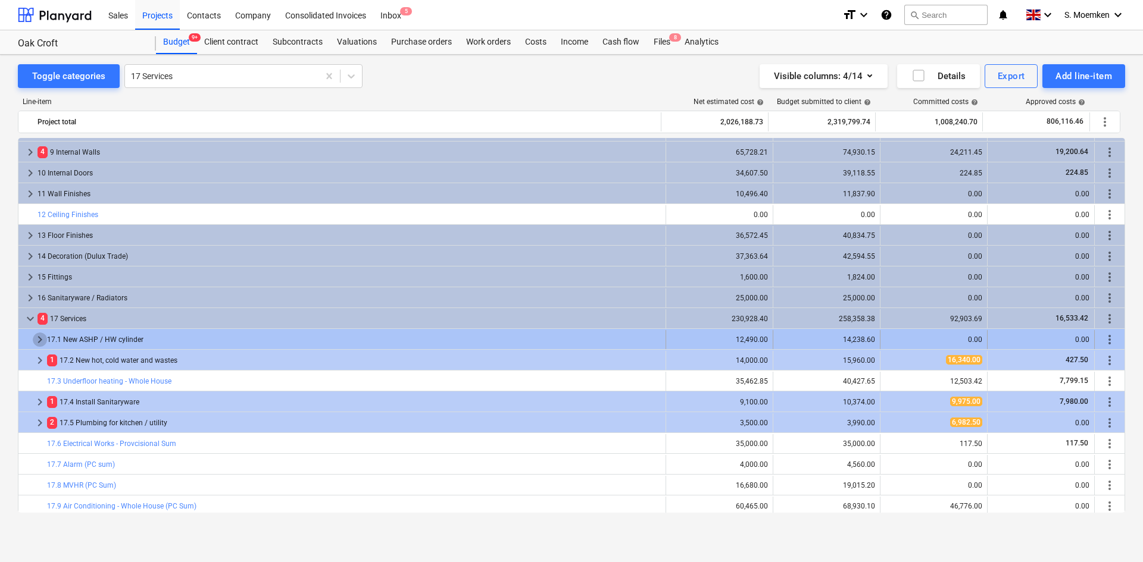
click at [42, 339] on span "keyboard_arrow_right" at bounding box center [40, 340] width 14 height 14
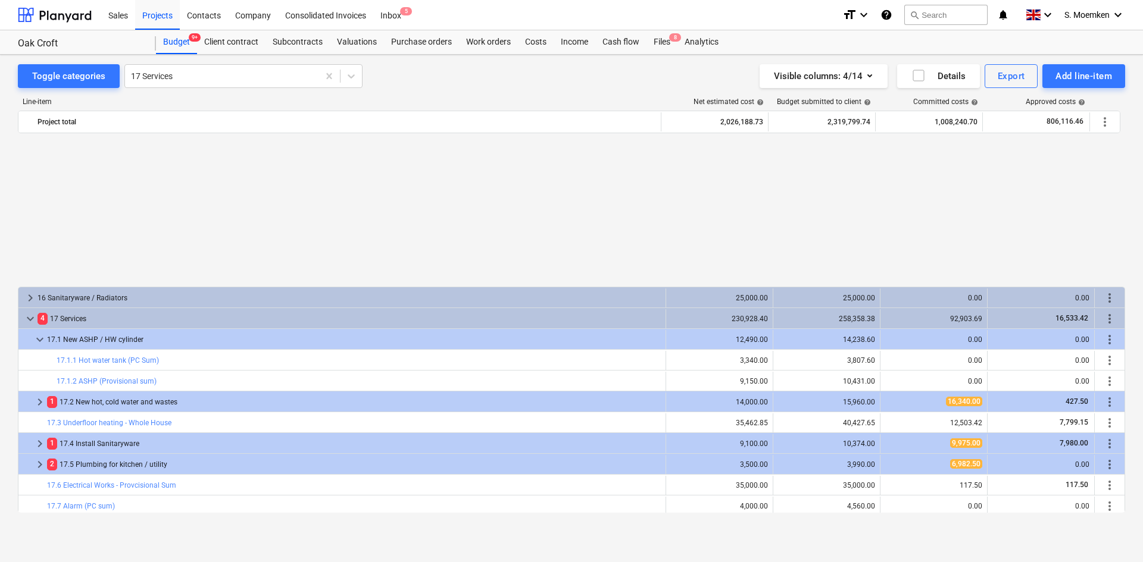
scroll to position [1071, 0]
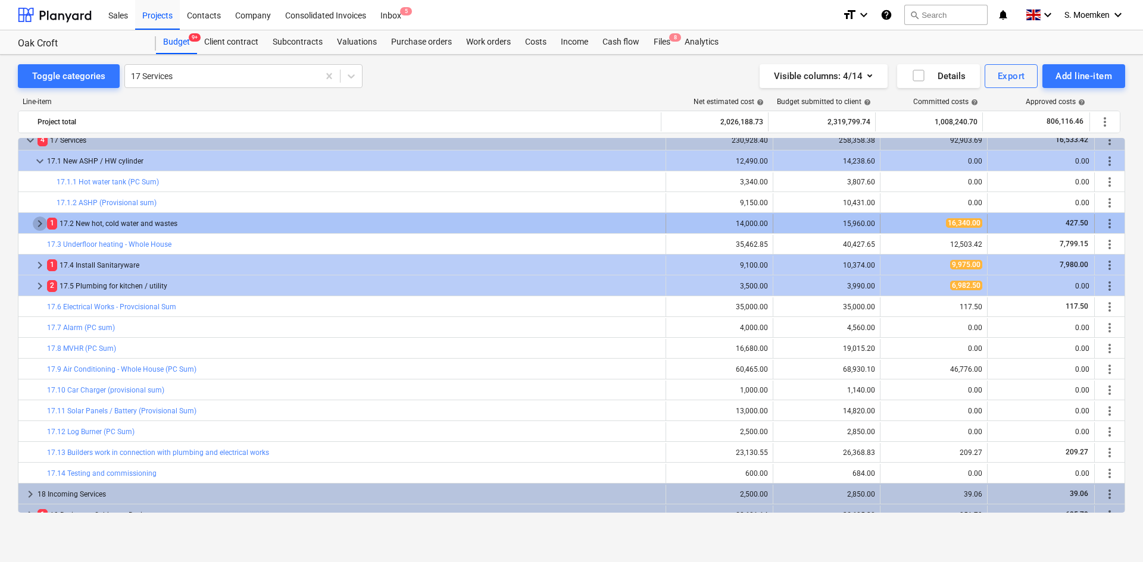
click at [40, 221] on span "keyboard_arrow_right" at bounding box center [40, 224] width 14 height 14
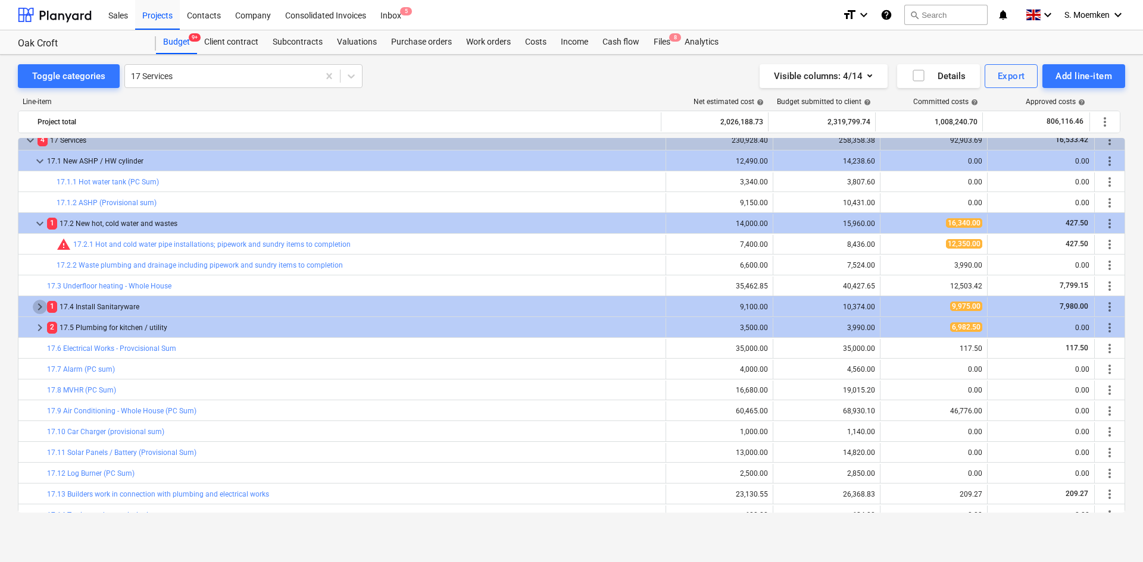
click at [35, 304] on span "keyboard_arrow_right" at bounding box center [40, 307] width 14 height 14
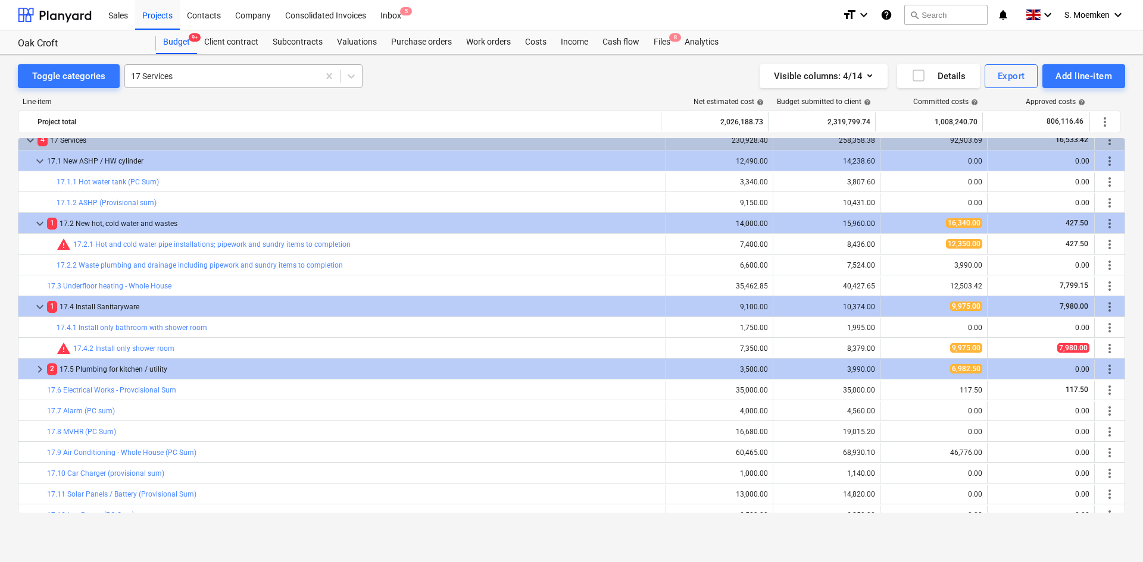
click at [174, 75] on div at bounding box center [222, 76] width 182 height 12
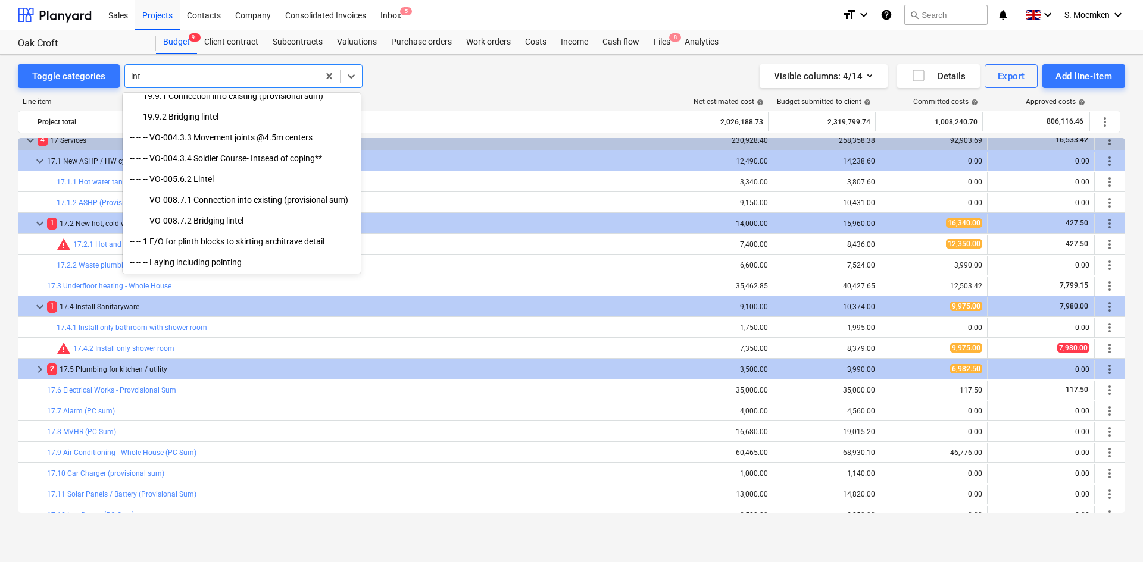
scroll to position [238, 0]
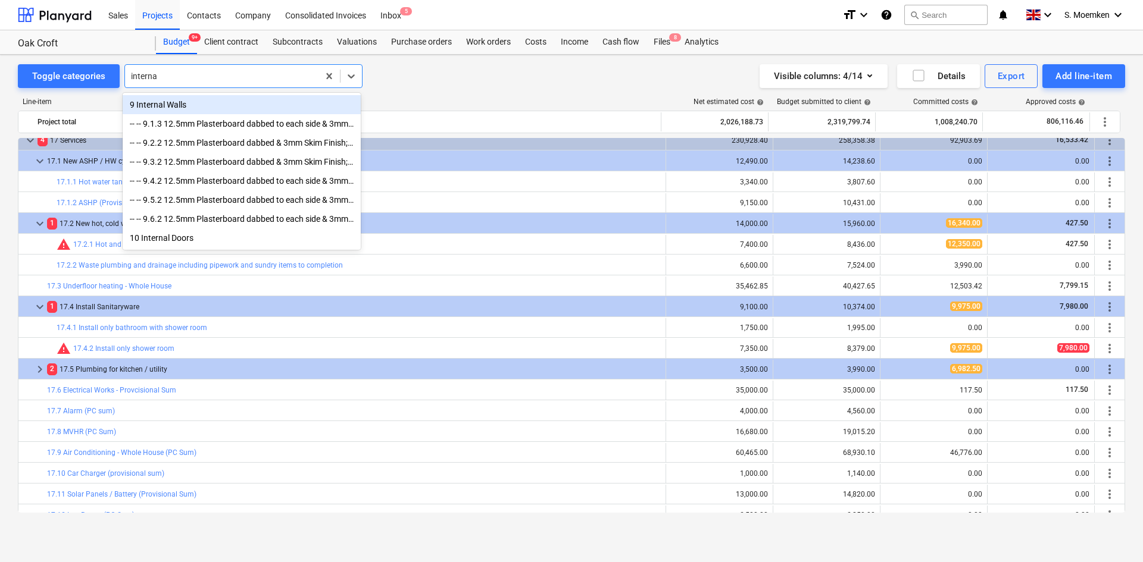
type input "internal"
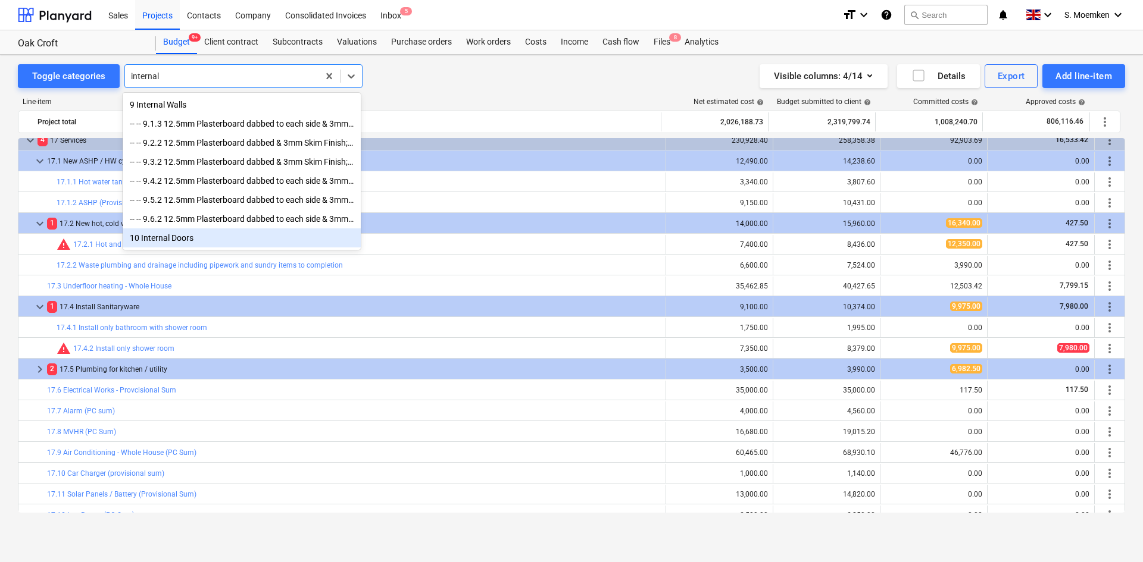
click at [179, 240] on div "10 Internal Doors" at bounding box center [242, 238] width 238 height 19
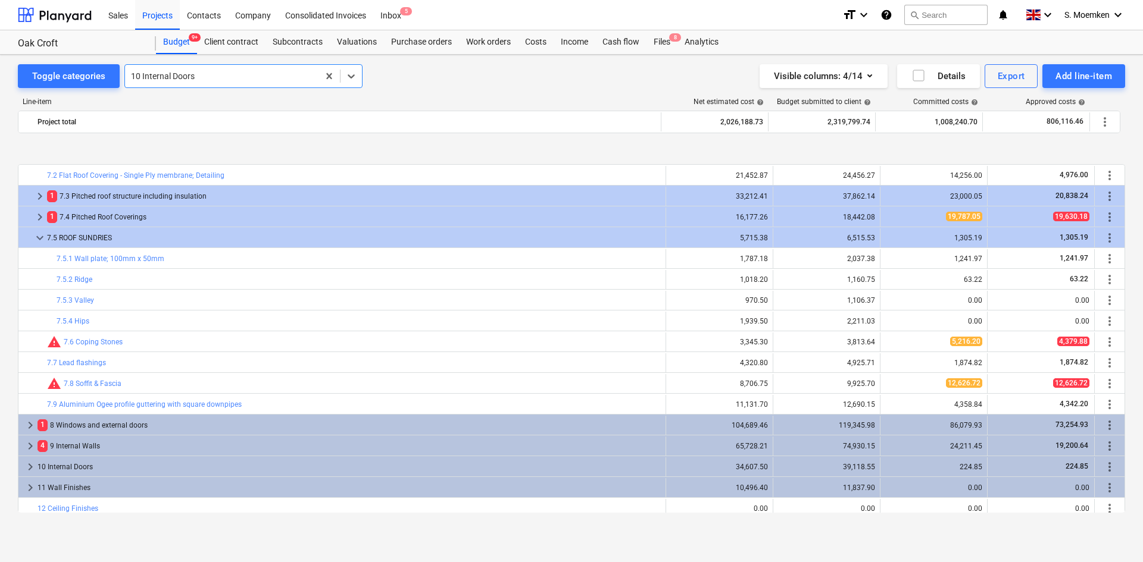
scroll to position [655, 0]
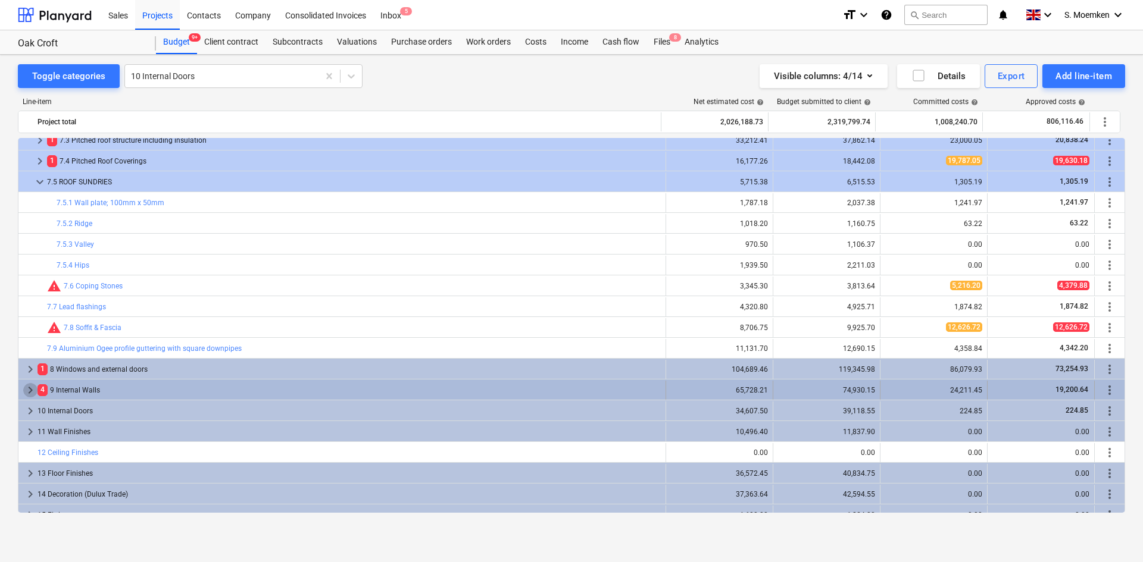
click at [29, 384] on span "keyboard_arrow_right" at bounding box center [30, 390] width 14 height 14
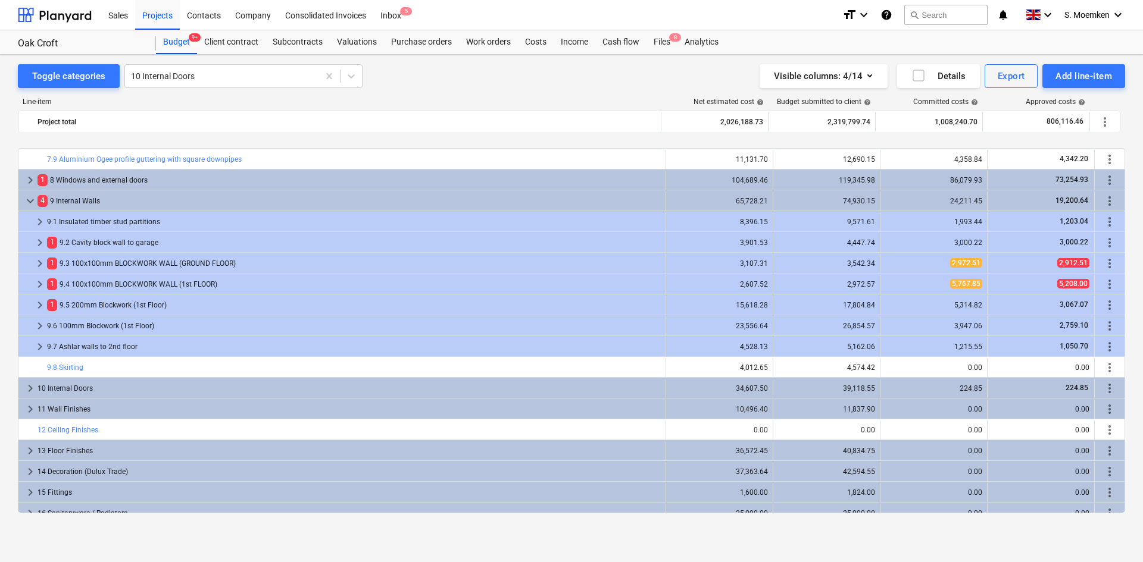
scroll to position [893, 0]
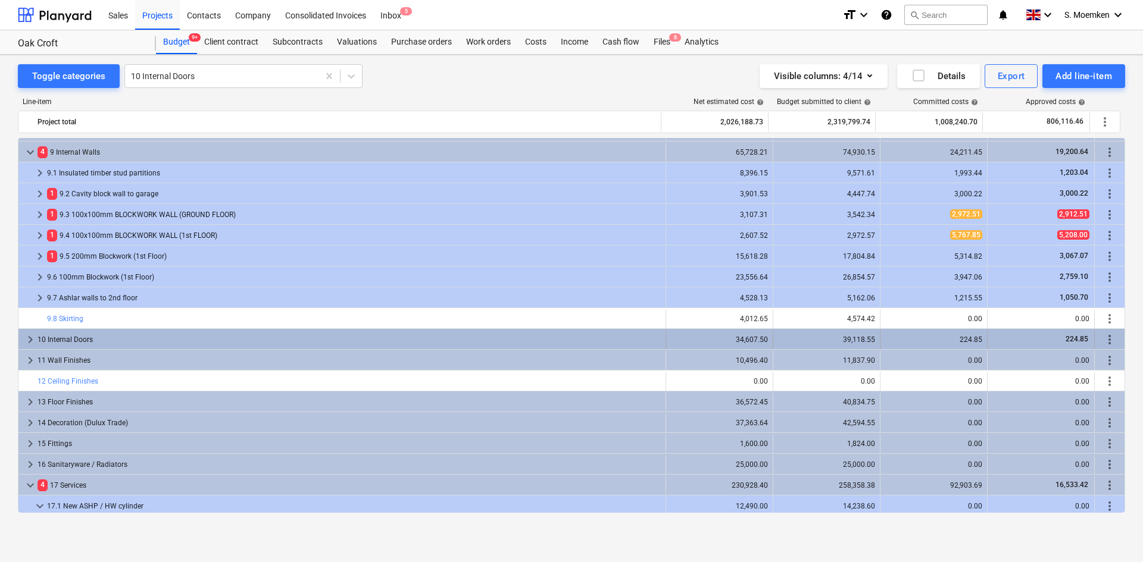
click at [26, 336] on span "keyboard_arrow_right" at bounding box center [30, 340] width 14 height 14
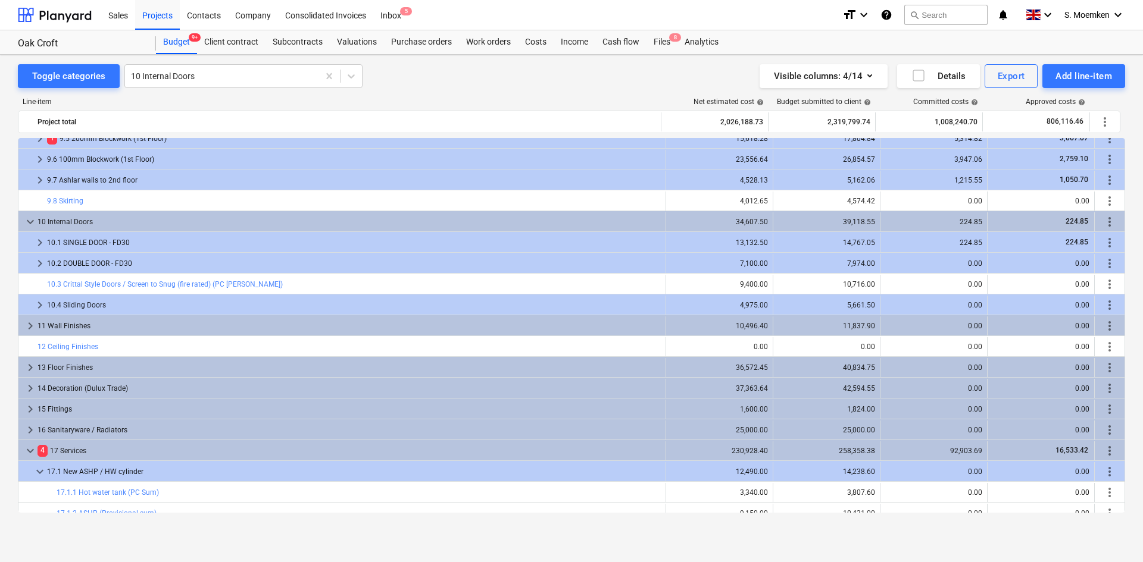
scroll to position [1012, 0]
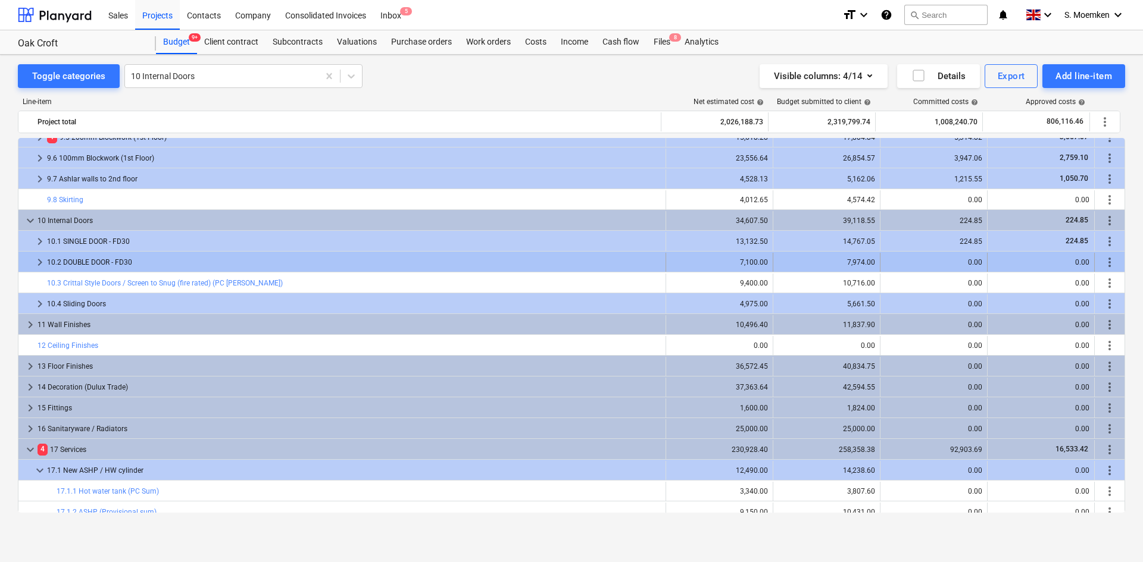
click at [39, 261] on span "keyboard_arrow_right" at bounding box center [40, 262] width 14 height 14
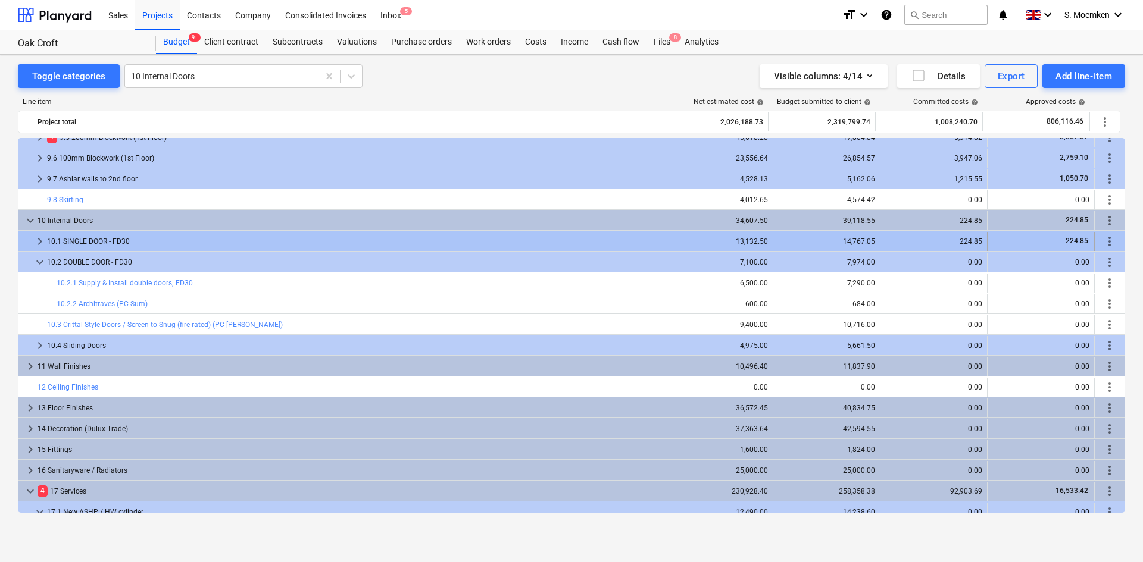
click at [40, 238] on span "keyboard_arrow_right" at bounding box center [40, 241] width 14 height 14
